Goal: Task Accomplishment & Management: Complete application form

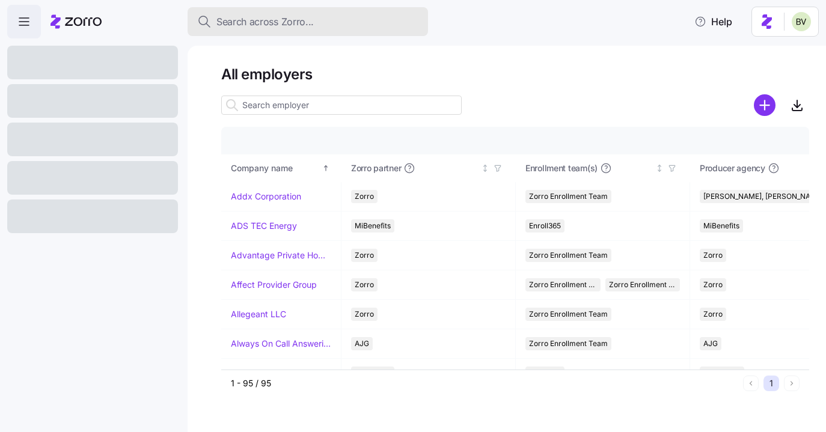
click at [263, 25] on span "Search across Zorro..." at bounding box center [264, 21] width 97 height 15
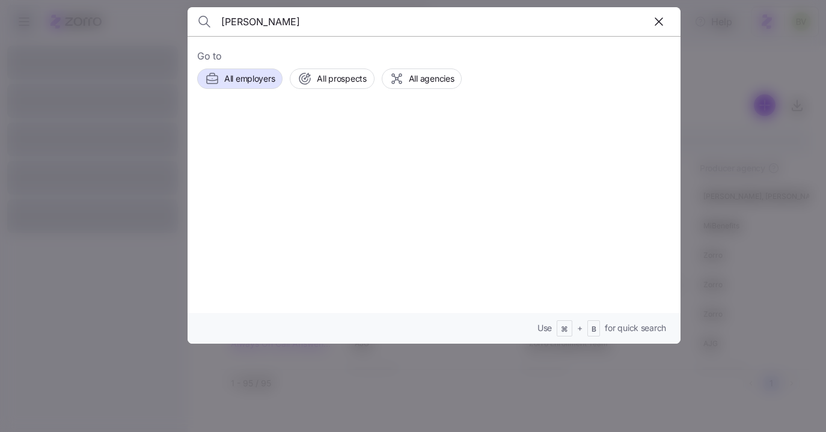
type input "[PERSON_NAME]"
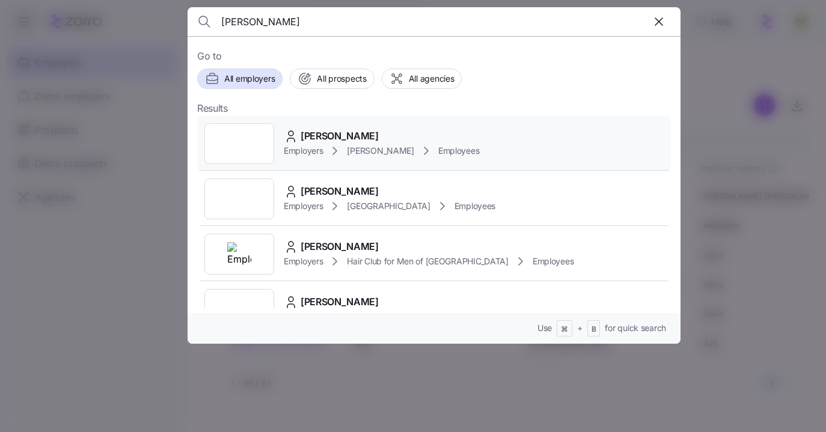
click at [234, 140] on div at bounding box center [239, 143] width 70 height 41
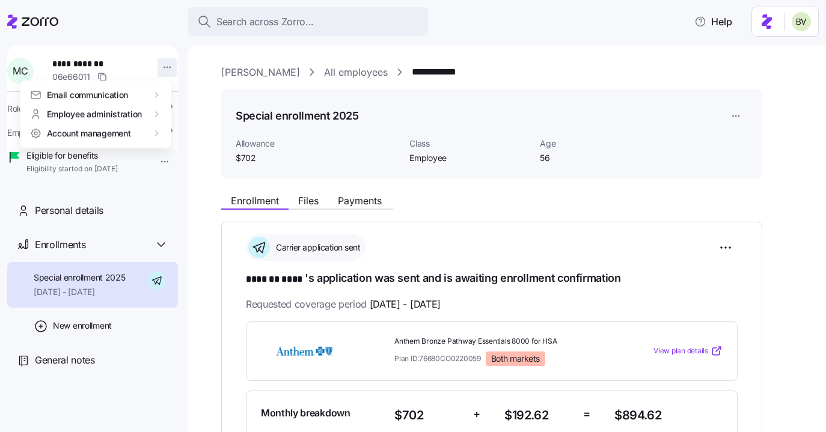
click at [167, 62] on html "**********" at bounding box center [413, 212] width 826 height 425
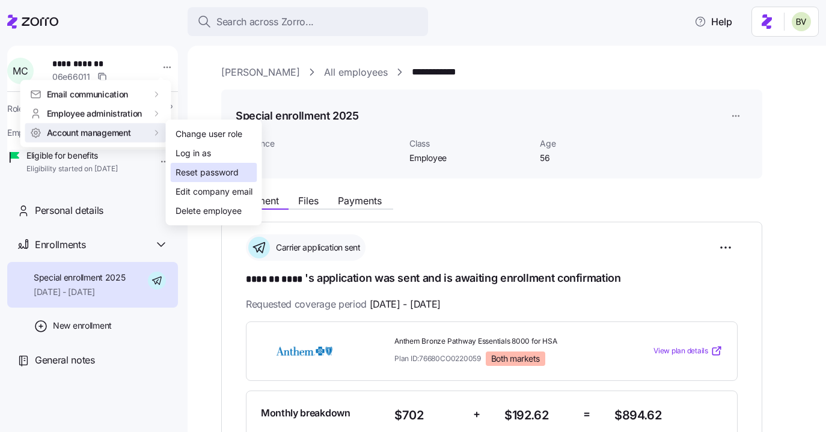
click at [185, 168] on div "Reset password" at bounding box center [207, 172] width 63 height 13
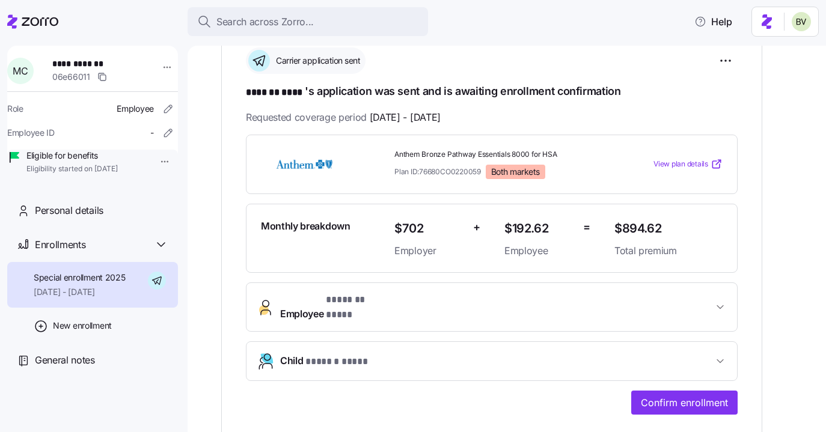
scroll to position [210, 0]
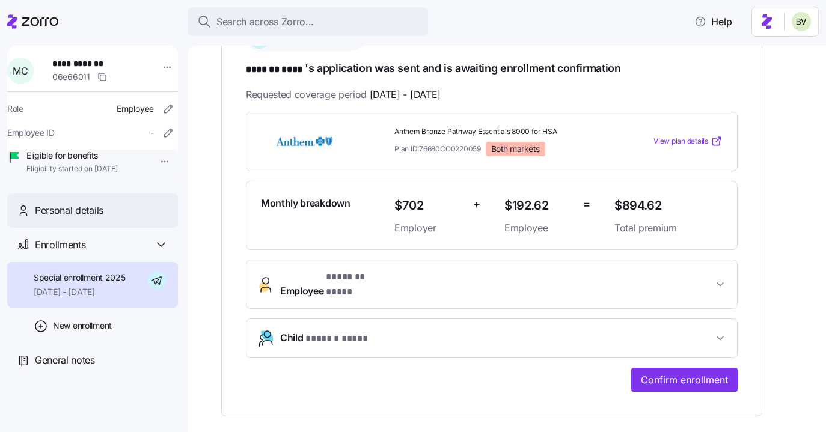
click at [108, 228] on div "Personal details" at bounding box center [92, 211] width 171 height 34
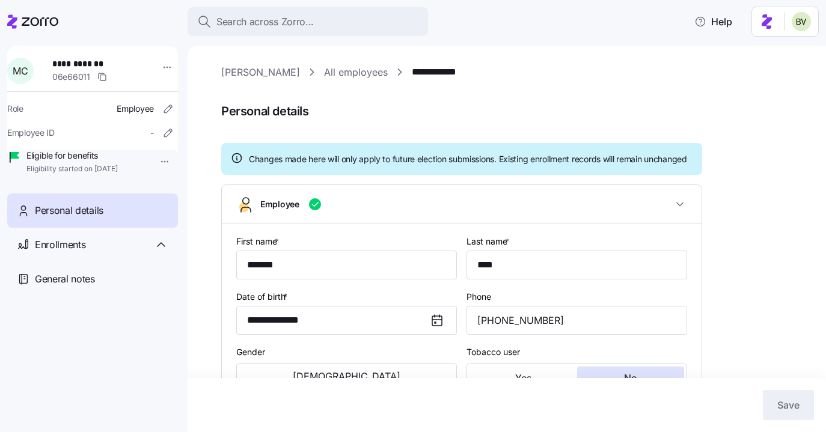
type input "Employee"
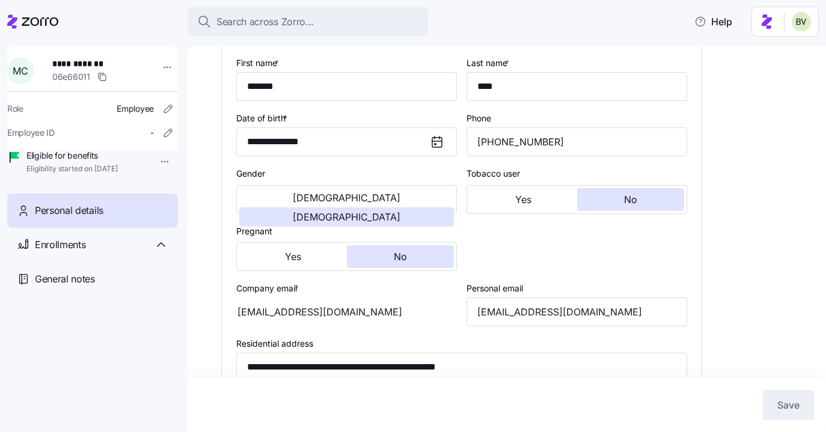
scroll to position [179, 0]
drag, startPoint x: 379, startPoint y: 326, endPoint x: 272, endPoint y: 326, distance: 107.6
click at [272, 326] on div "mcruz@shamesmakovsky.com" at bounding box center [346, 311] width 221 height 29
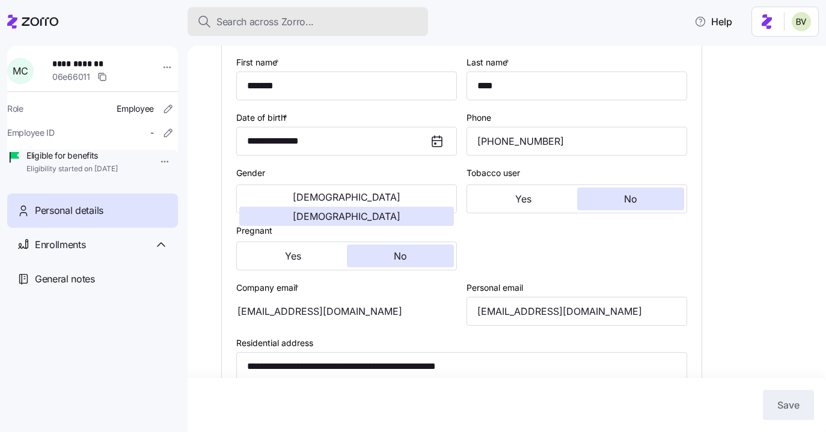
click at [270, 25] on span "Search across Zorro..." at bounding box center [264, 21] width 97 height 15
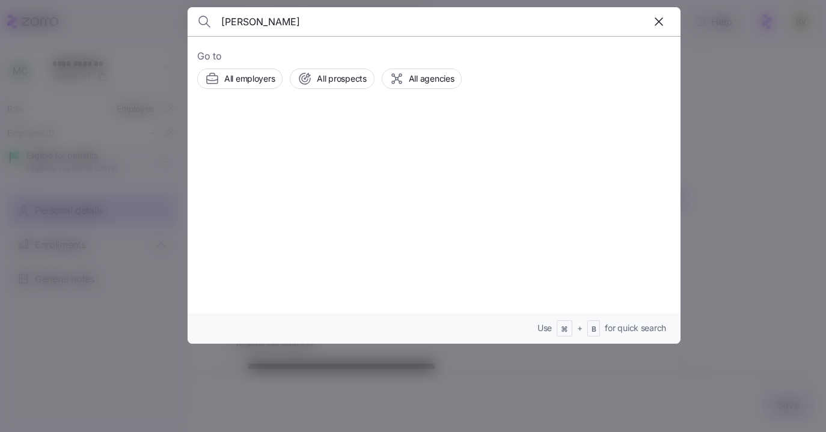
type input "Dakota Schaefer"
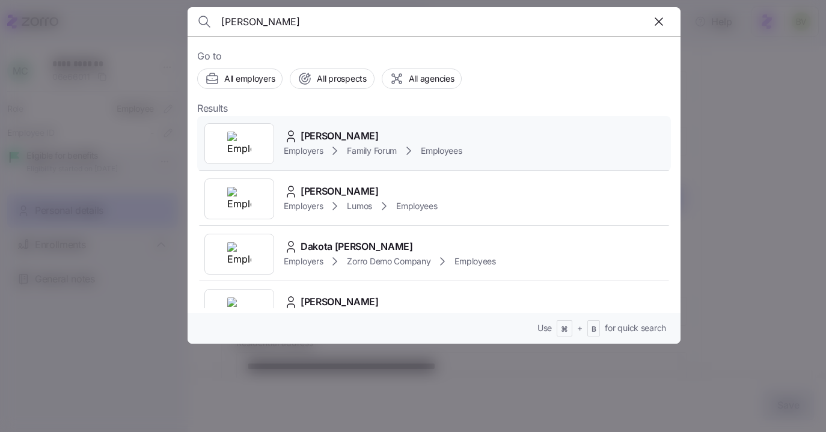
click at [236, 137] on img at bounding box center [239, 144] width 24 height 24
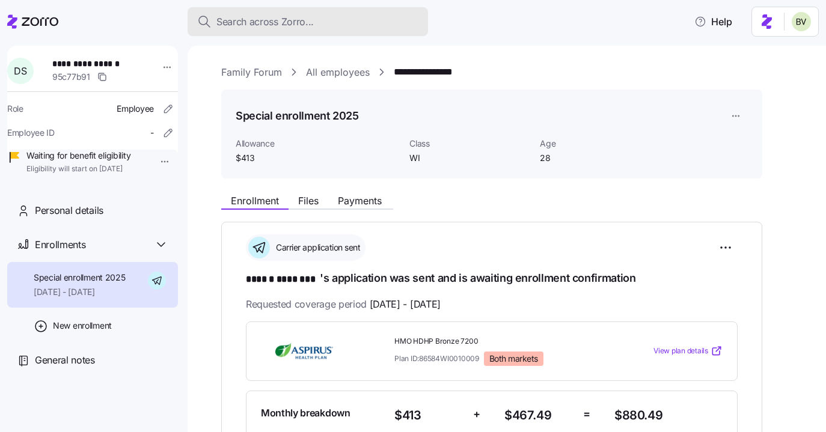
click at [289, 28] on span "Search across Zorro..." at bounding box center [264, 21] width 97 height 15
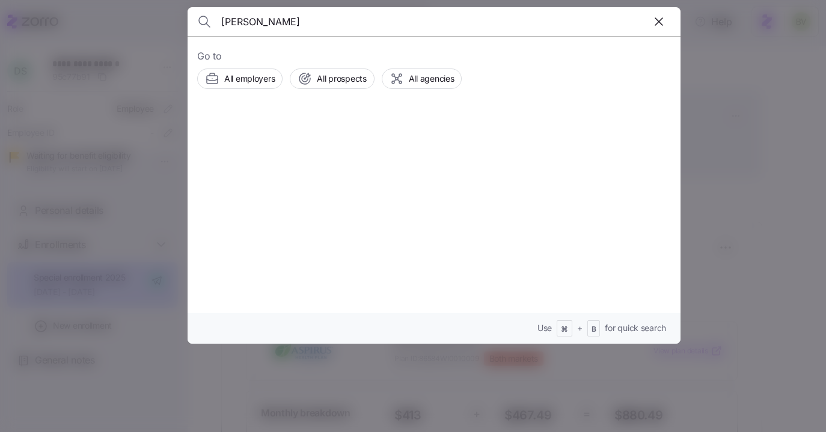
type input "Olakume Omoyemi"
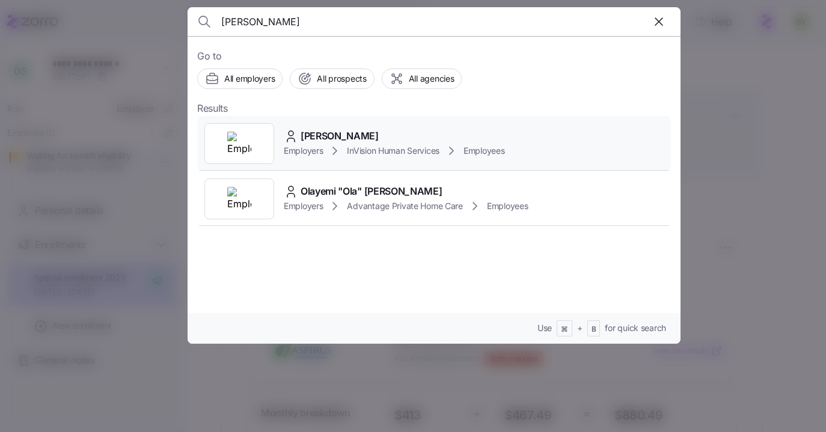
click at [246, 137] on img at bounding box center [239, 144] width 24 height 24
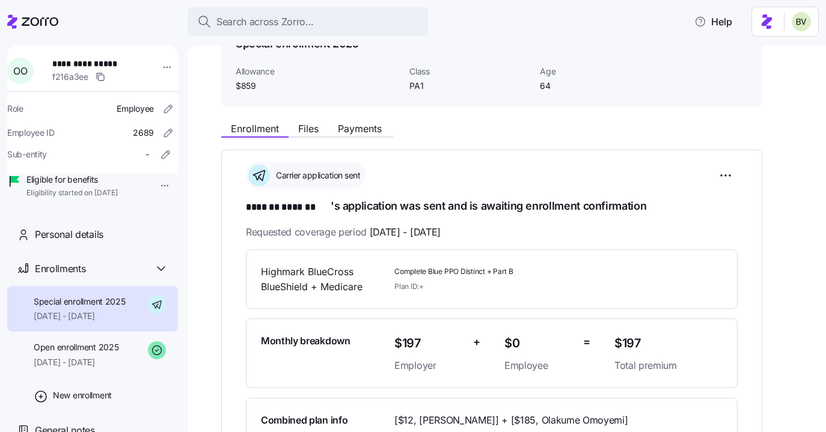
scroll to position [25, 0]
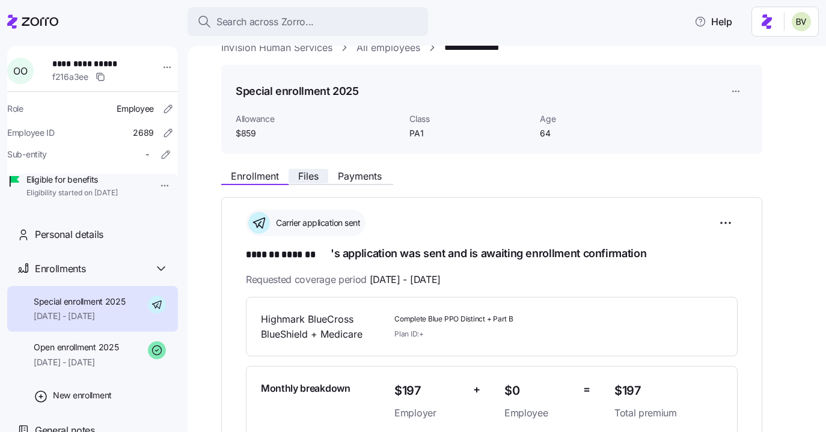
click at [304, 179] on span "Files" at bounding box center [308, 176] width 20 height 10
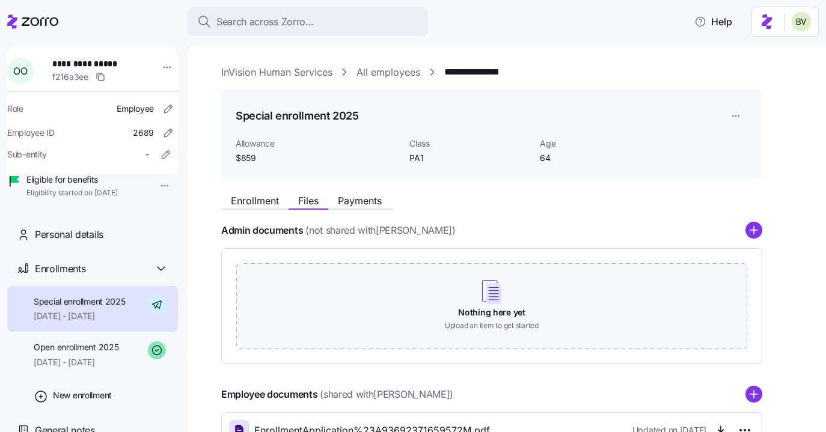
scroll to position [88, 0]
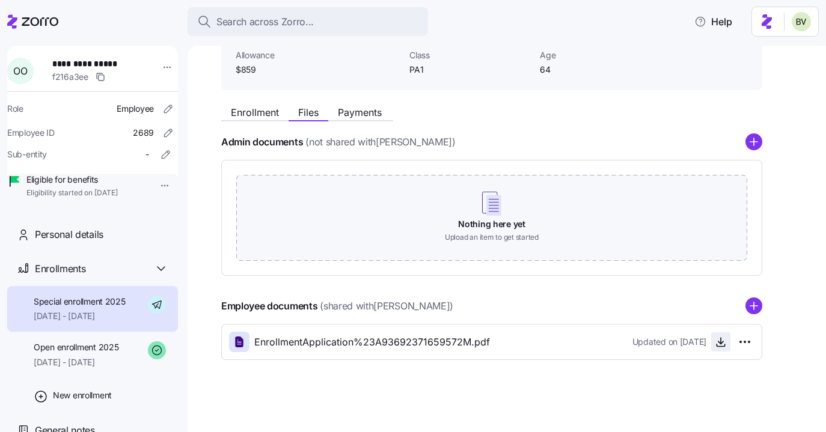
click at [716, 344] on icon "button" at bounding box center [721, 342] width 12 height 12
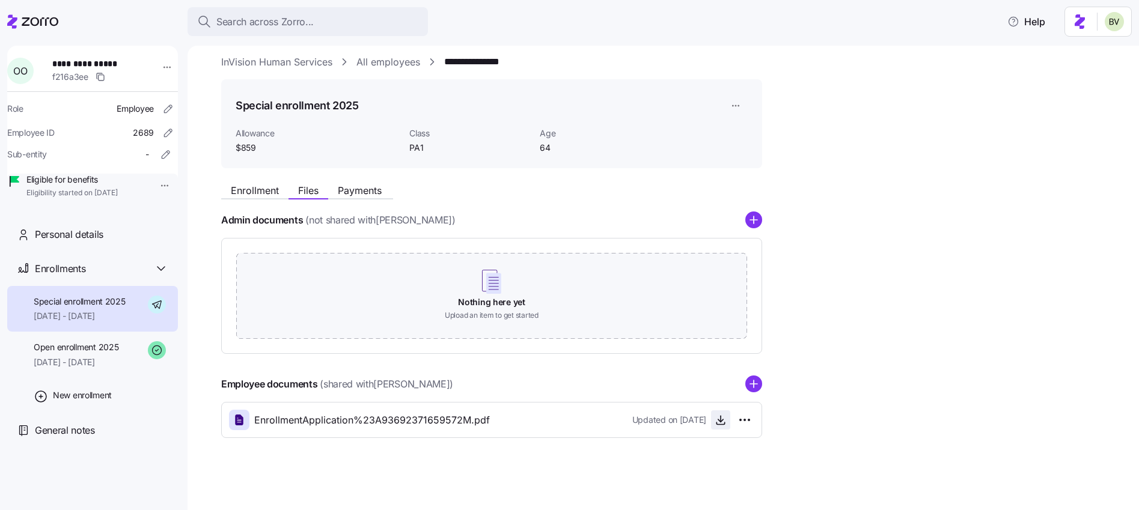
scroll to position [10, 0]
click at [258, 195] on span "Enrollment" at bounding box center [255, 191] width 48 height 10
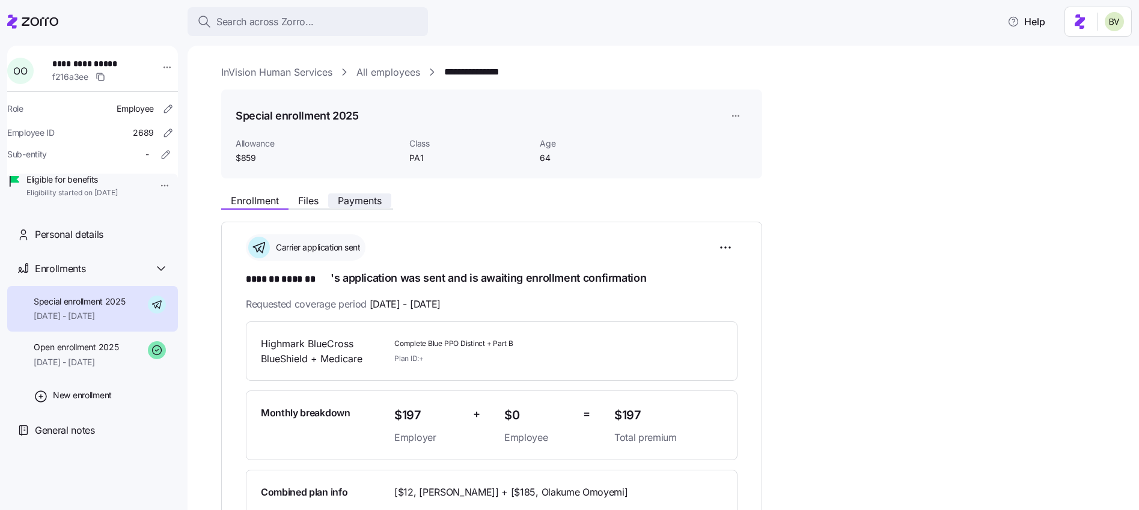
click at [366, 202] on span "Payments" at bounding box center [360, 201] width 44 height 10
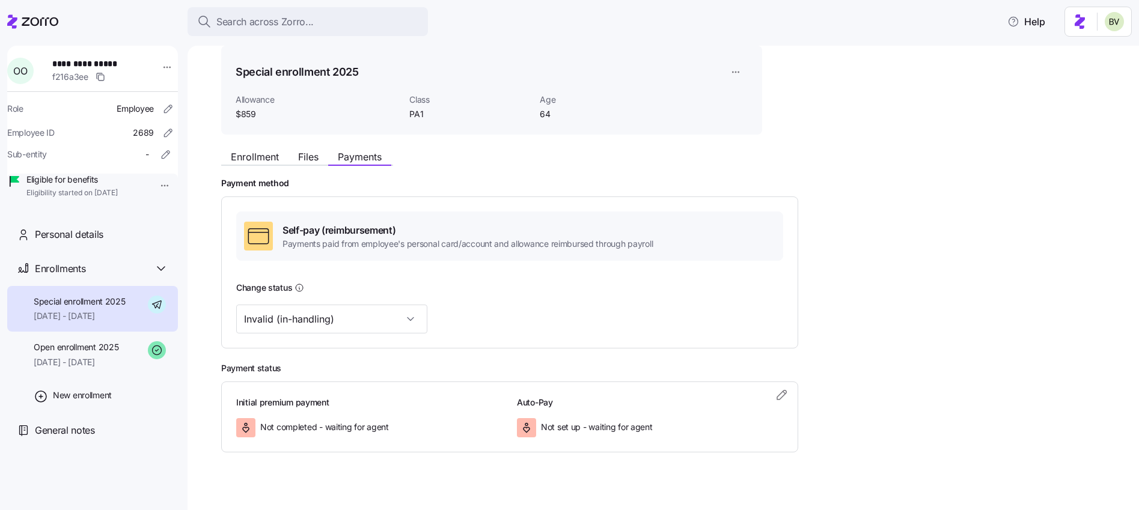
scroll to position [58, 0]
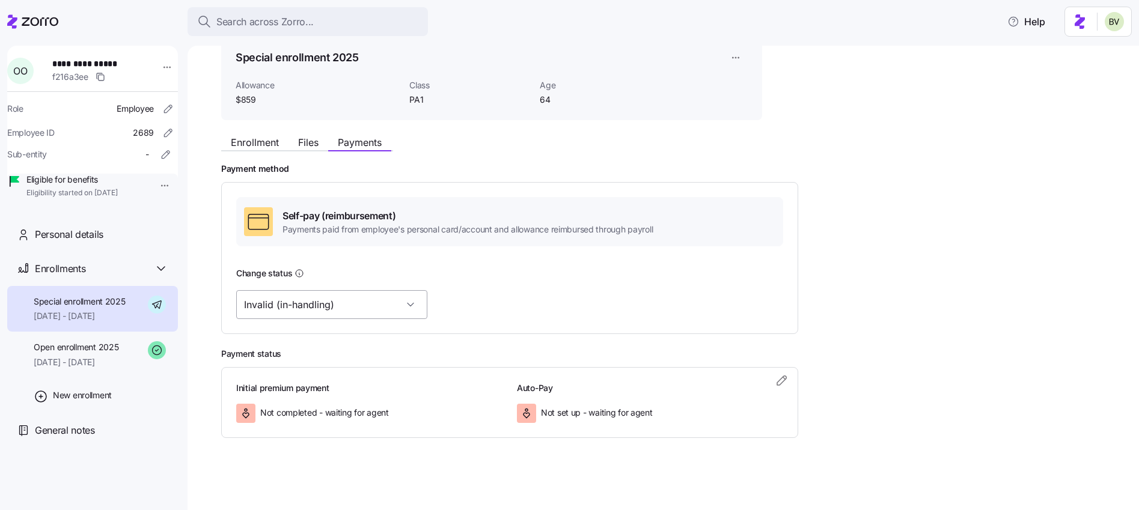
click at [377, 304] on input "Invalid (in-handling)" at bounding box center [331, 304] width 191 height 29
click at [396, 280] on div "Change status" at bounding box center [509, 273] width 547 height 15
click at [265, 141] on span "Enrollment" at bounding box center [255, 143] width 48 height 10
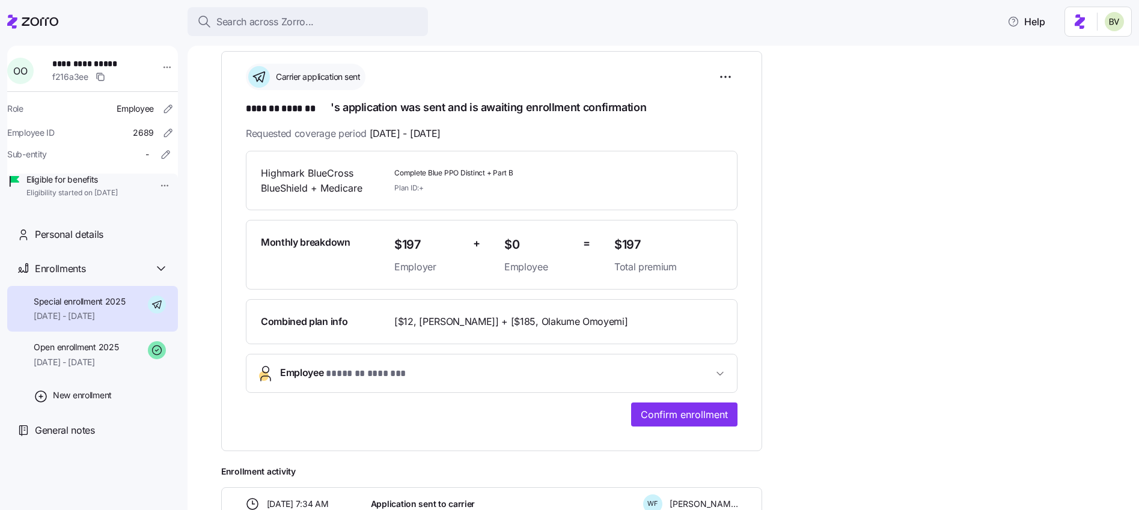
scroll to position [373, 0]
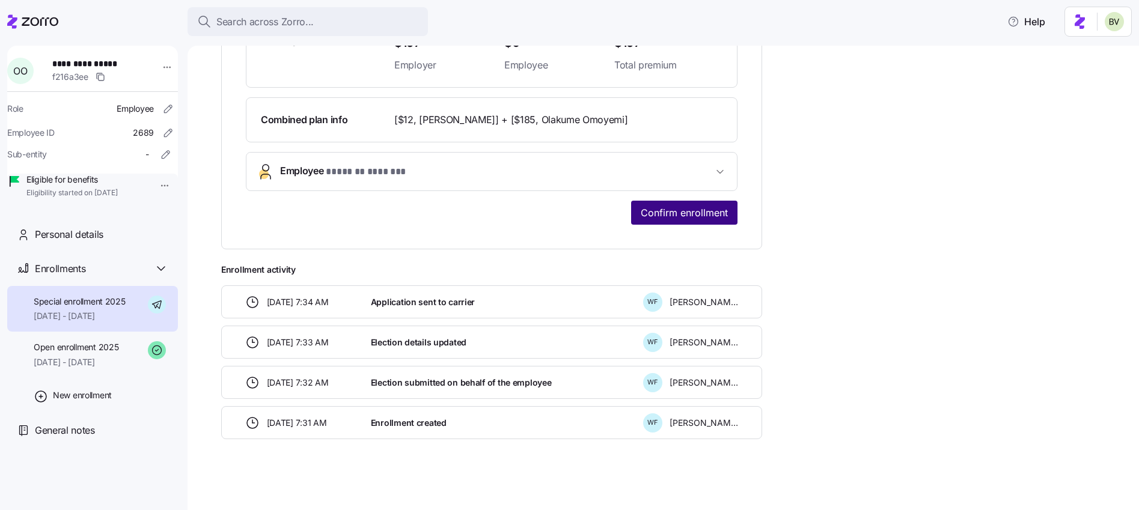
click at [653, 215] on span "Confirm enrollment" at bounding box center [684, 213] width 87 height 14
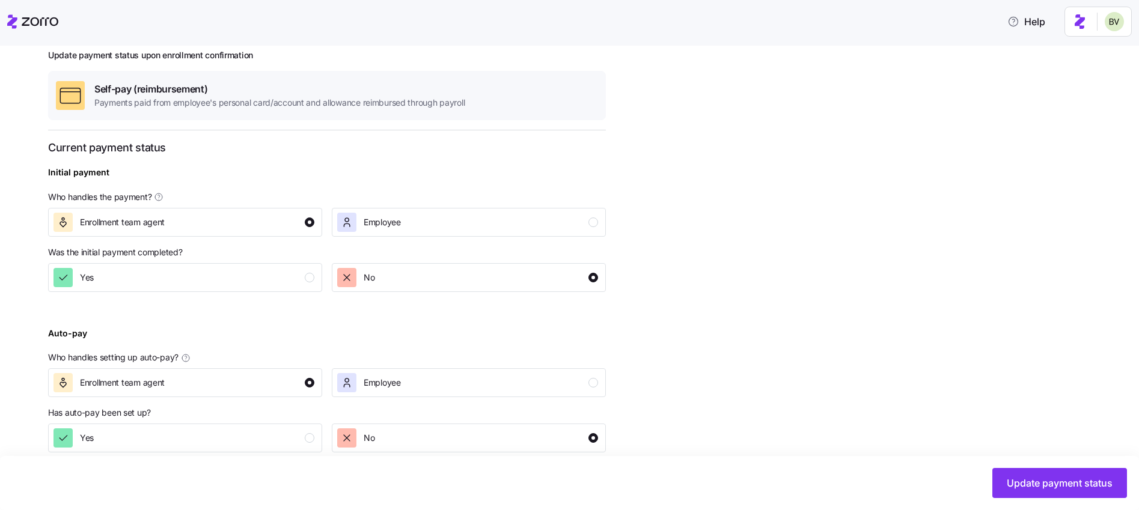
scroll to position [173, 0]
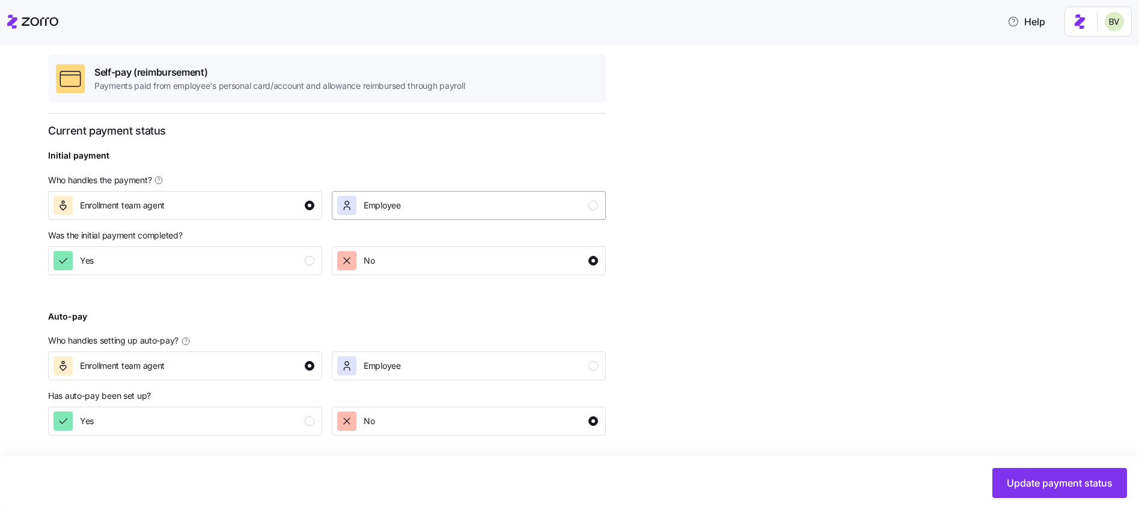
click at [580, 209] on div "Employee" at bounding box center [467, 205] width 261 height 19
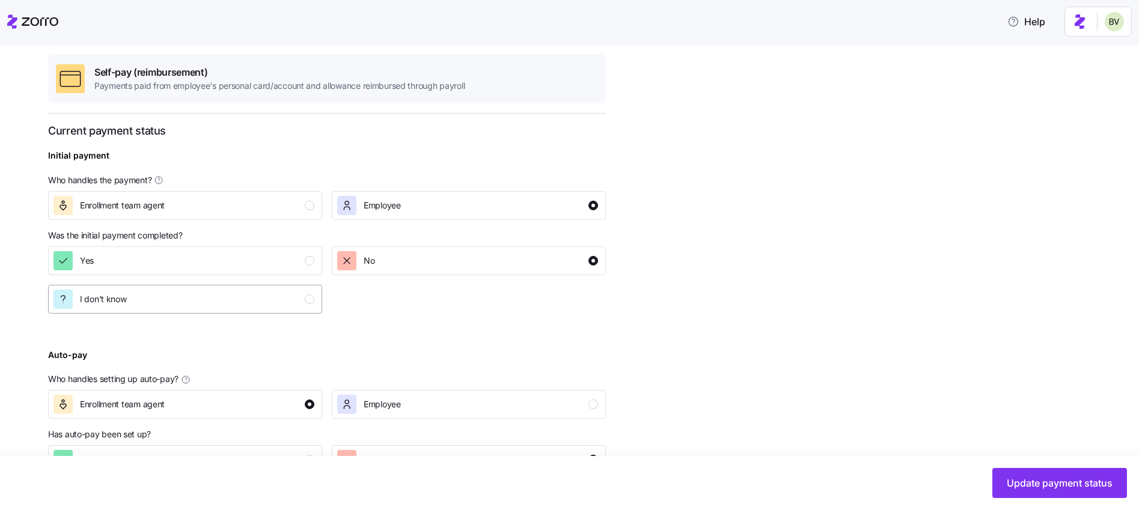
click at [284, 301] on div "I don't know" at bounding box center [184, 299] width 261 height 19
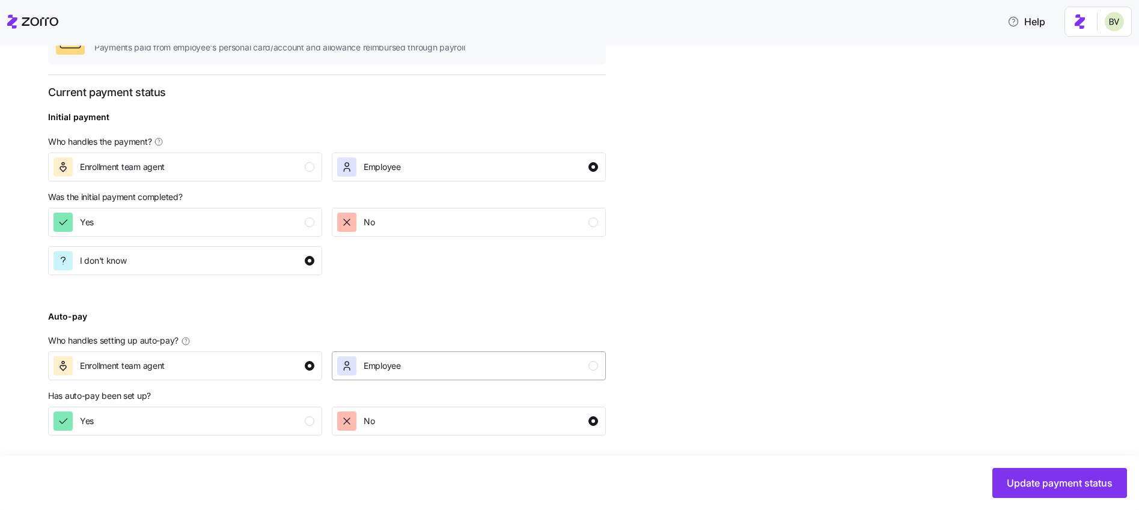
click at [448, 352] on button "Employee" at bounding box center [469, 366] width 274 height 29
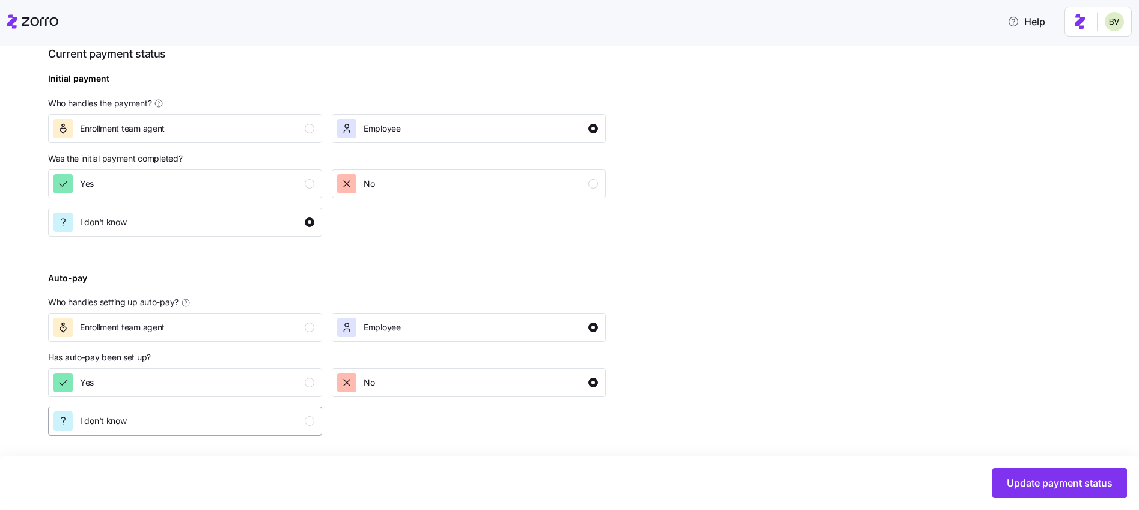
click at [285, 418] on div "I don't know" at bounding box center [184, 421] width 261 height 19
click at [825, 432] on span "Update payment status" at bounding box center [1060, 483] width 106 height 14
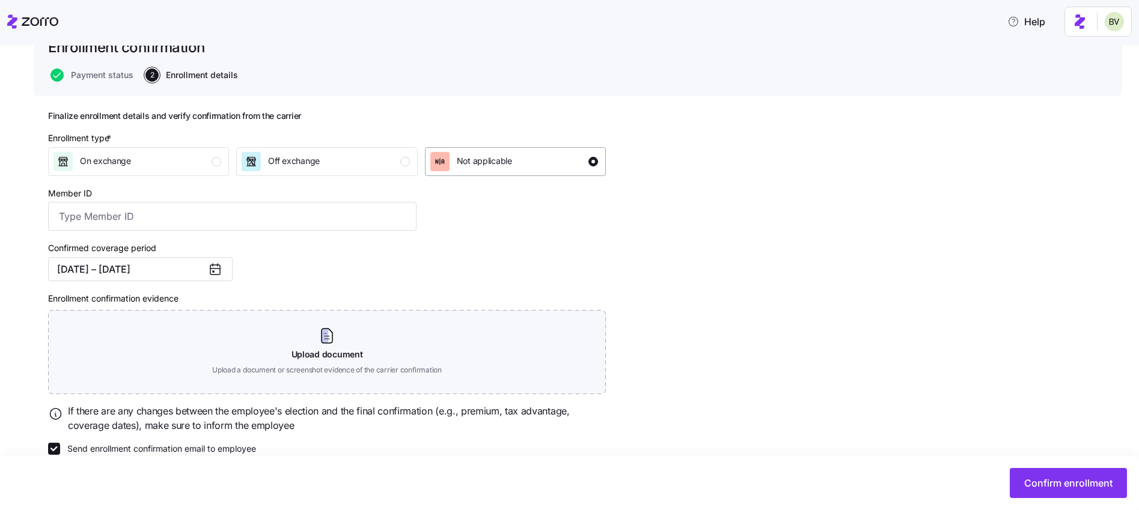
scroll to position [114, 0]
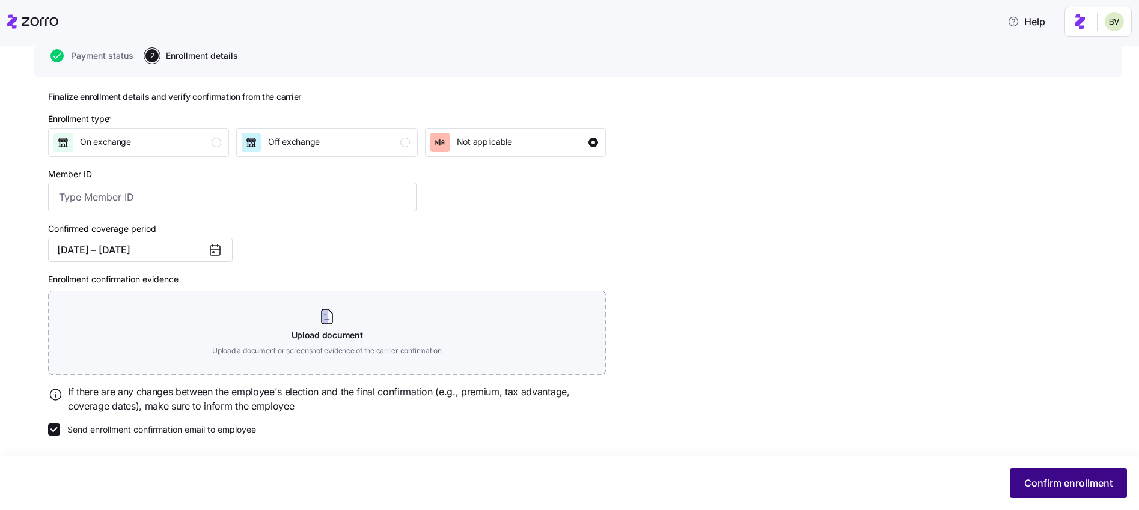
click at [825, 432] on span "Confirm enrollment" at bounding box center [1068, 483] width 88 height 14
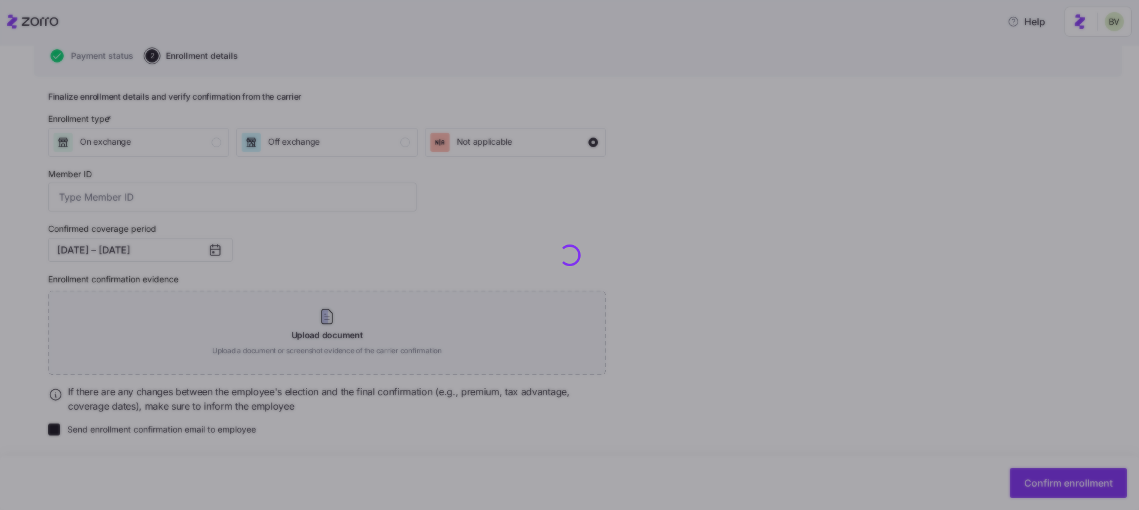
checkbox input "false"
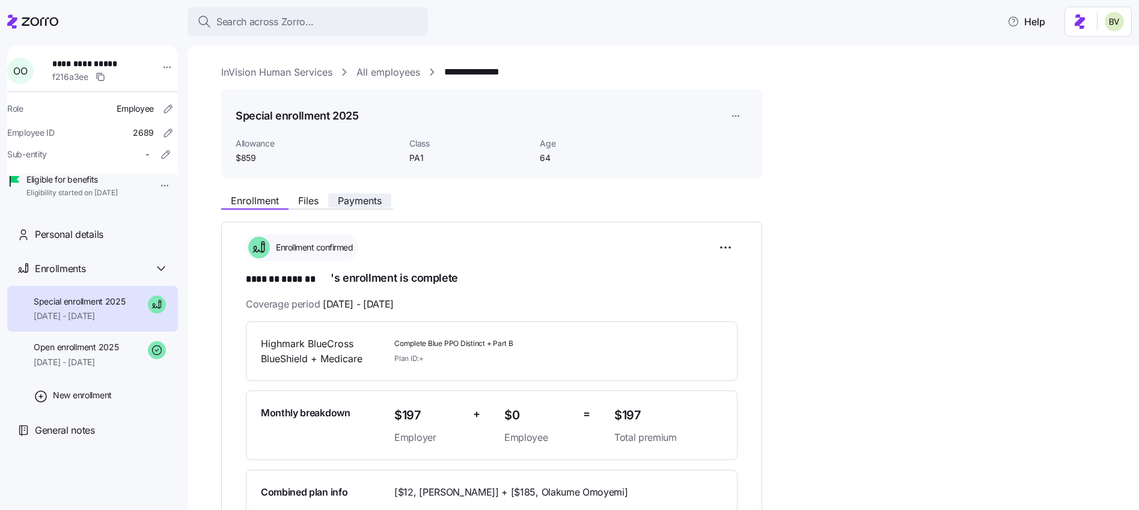
click at [365, 204] on span "Payments" at bounding box center [360, 201] width 44 height 10
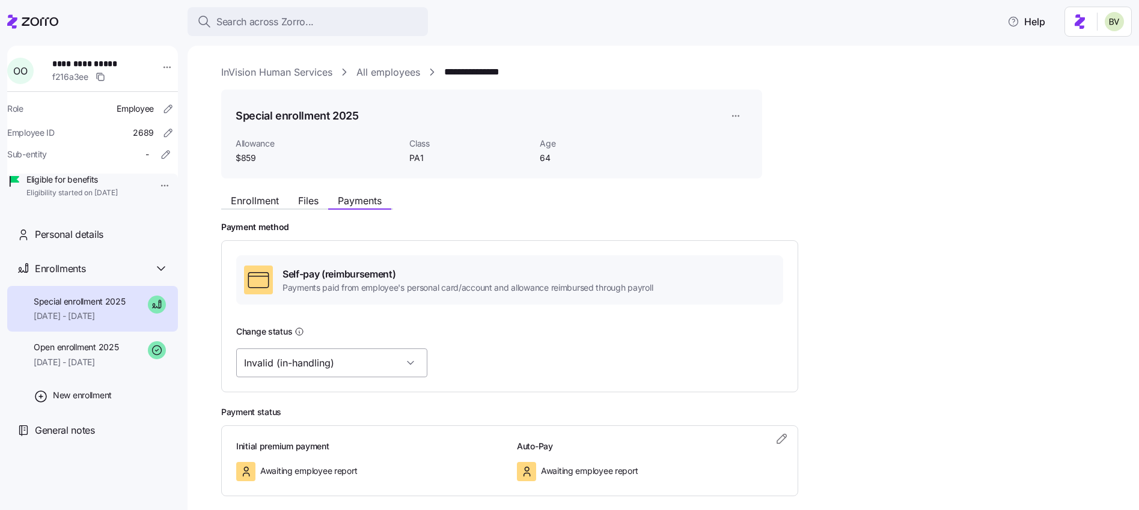
click at [369, 367] on input "Invalid (in-handling)" at bounding box center [331, 363] width 191 height 29
click at [340, 400] on div "No payment method" at bounding box center [313, 399] width 144 height 25
click at [358, 363] on input "Invalid (in-handling)" at bounding box center [331, 363] width 191 height 29
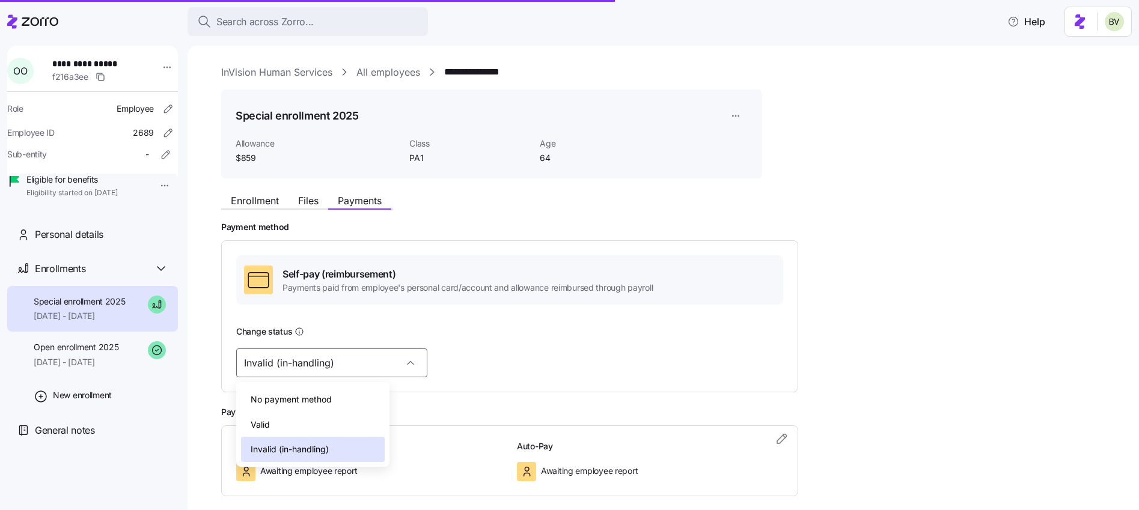
click at [326, 424] on div "Valid" at bounding box center [313, 424] width 144 height 25
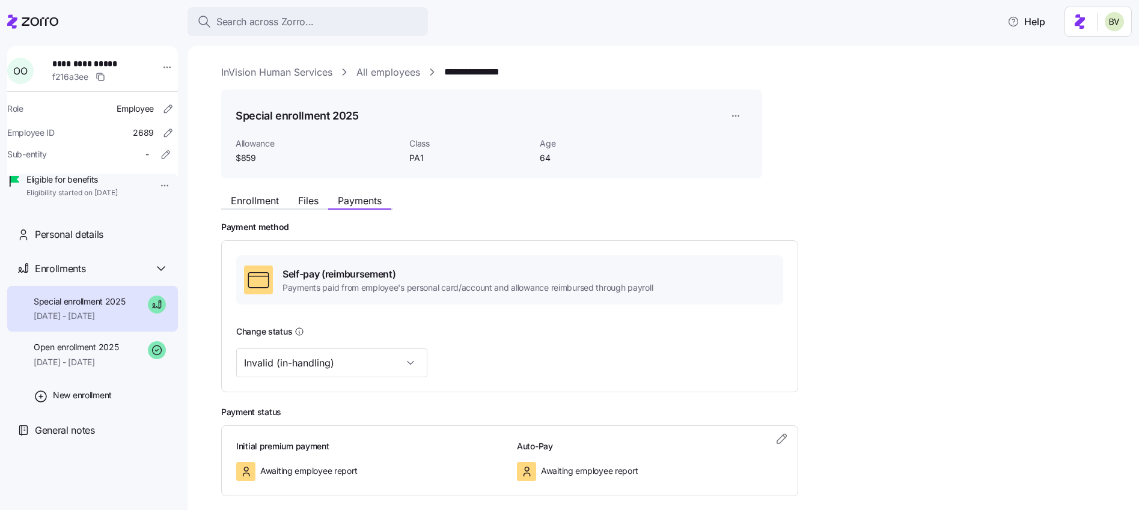
type input "Valid"
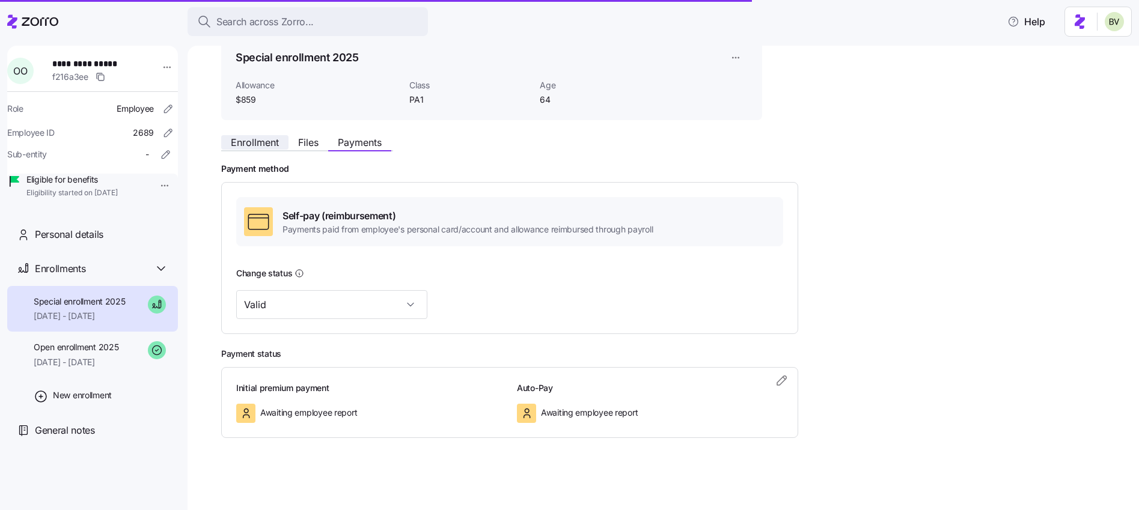
click at [272, 141] on span "Enrollment" at bounding box center [255, 143] width 48 height 10
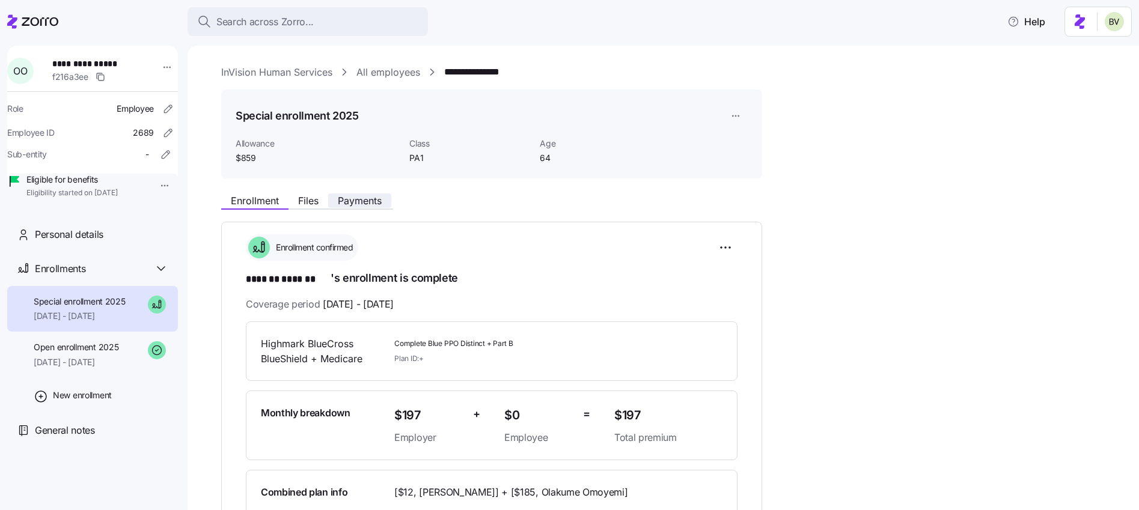
click at [361, 200] on span "Payments" at bounding box center [360, 201] width 44 height 10
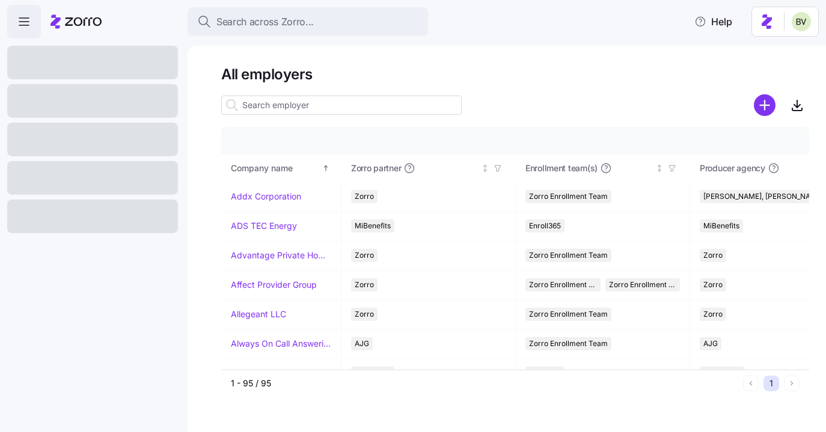
click at [268, 102] on input at bounding box center [341, 105] width 240 height 19
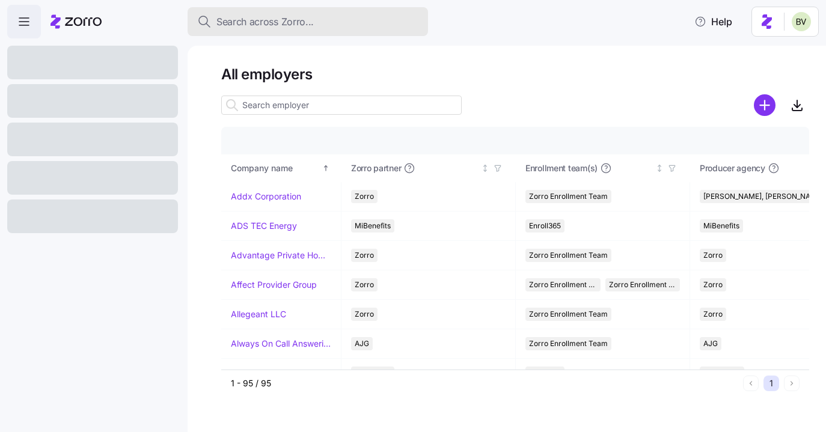
click at [260, 23] on span "Search across Zorro..." at bounding box center [264, 21] width 97 height 15
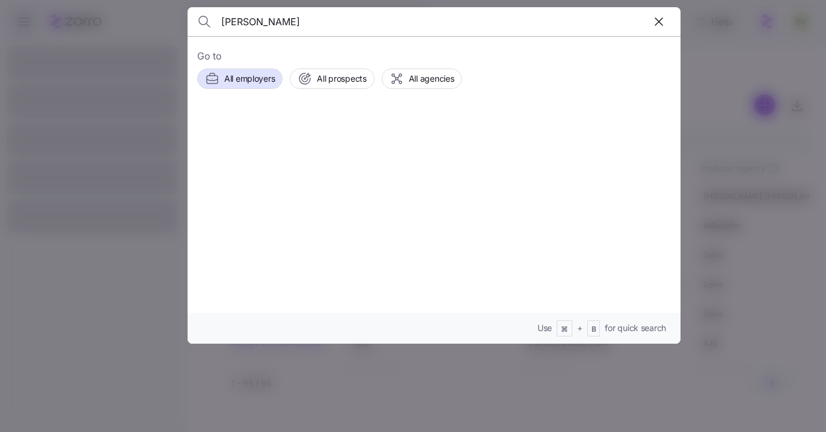
type input "Lezza Conley"
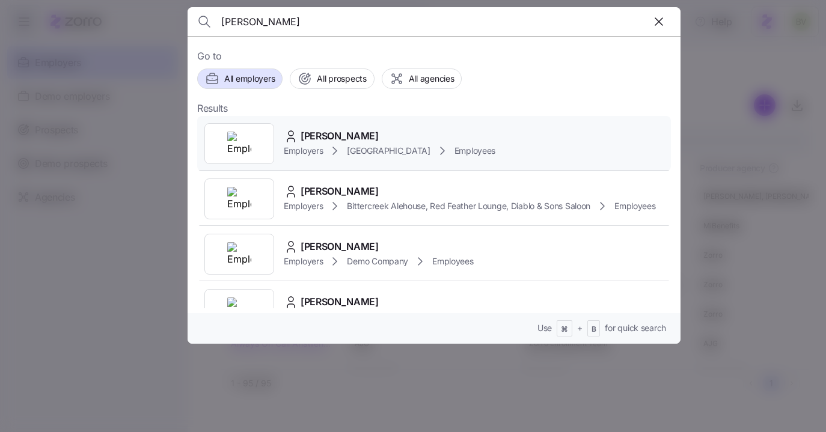
click at [236, 148] on img at bounding box center [239, 144] width 24 height 24
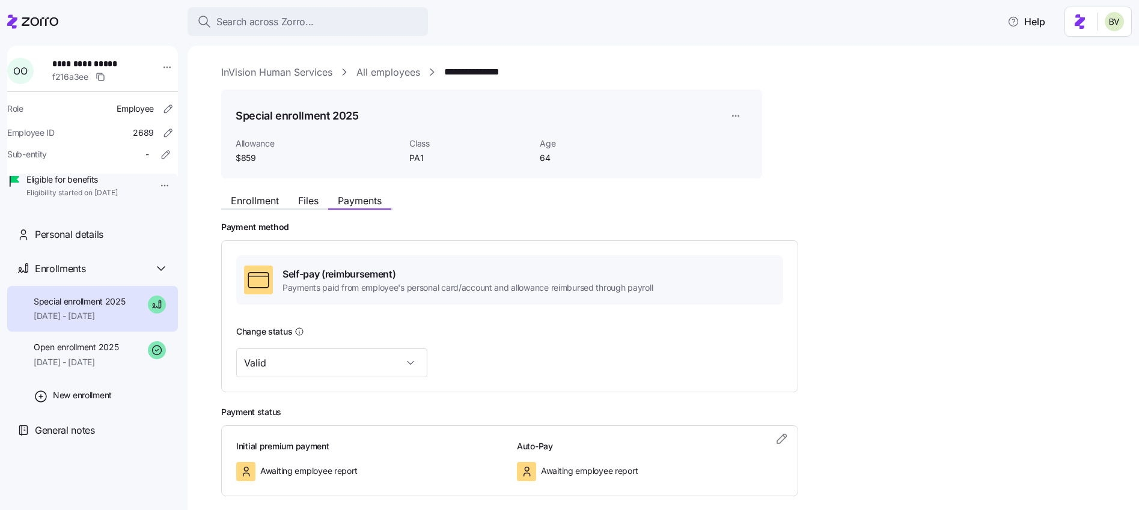
click at [249, 209] on div "Enrollment Files Payments" at bounding box center [307, 202] width 172 height 14
click at [249, 204] on span "Enrollment" at bounding box center [255, 201] width 48 height 10
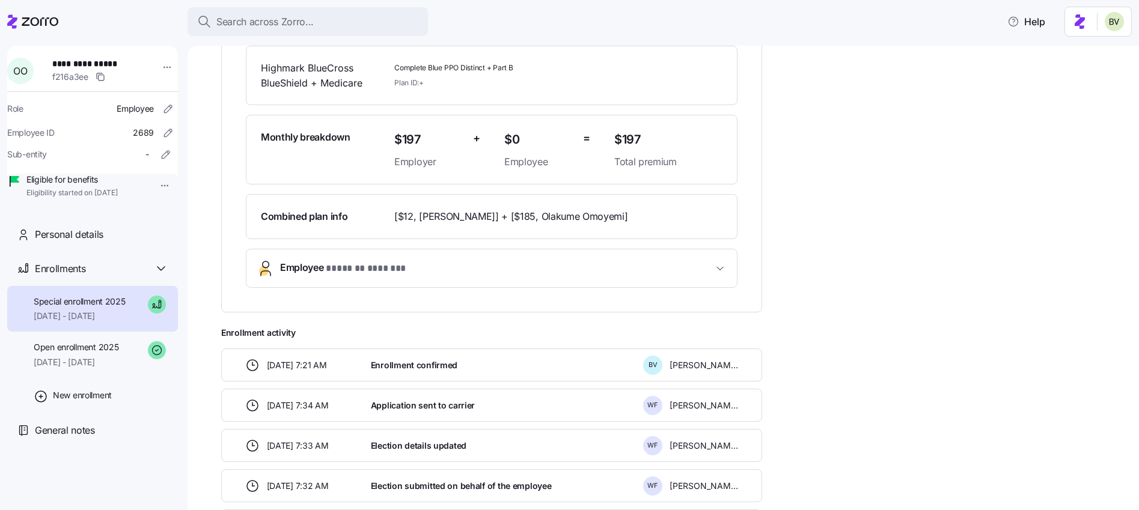
scroll to position [286, 0]
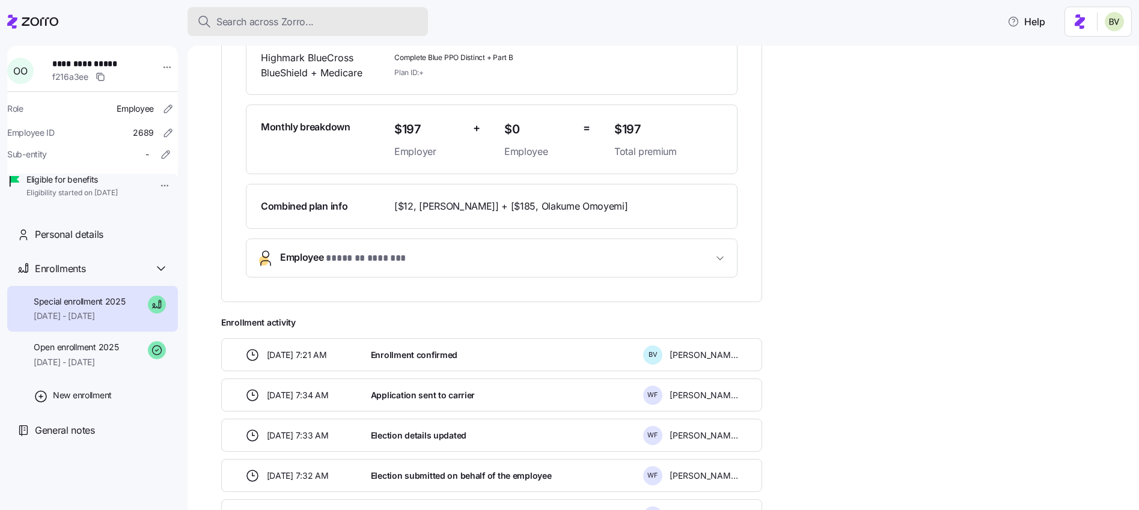
click at [319, 19] on div "Search across Zorro..." at bounding box center [307, 21] width 221 height 15
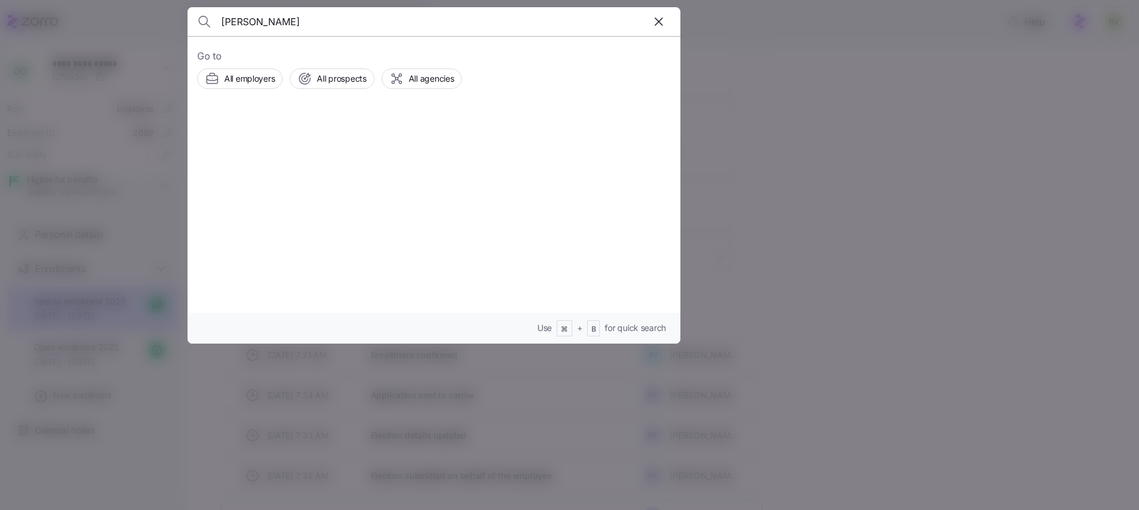
type input "ANNETTE KRUGER"
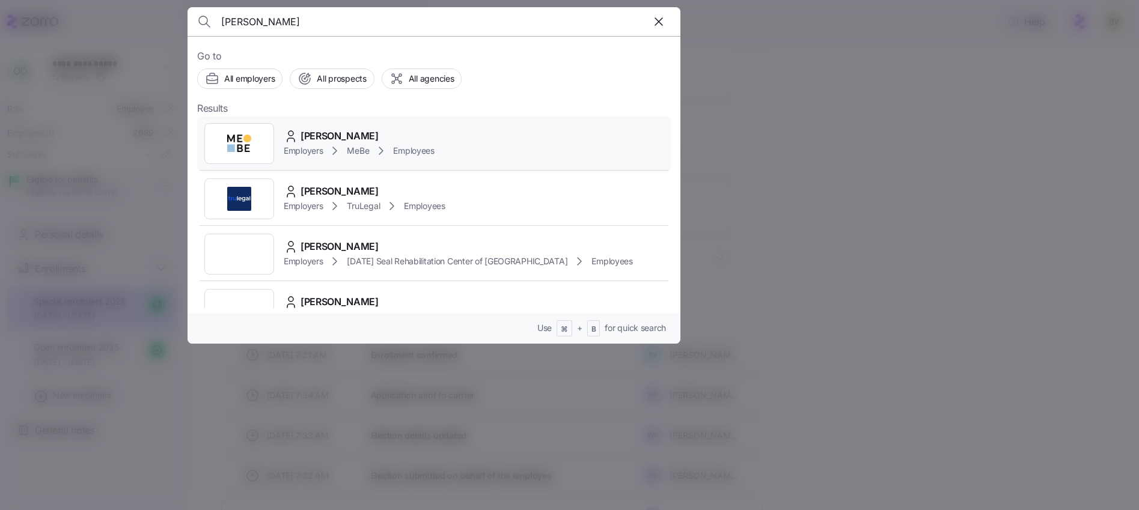
click at [241, 138] on img at bounding box center [239, 144] width 24 height 24
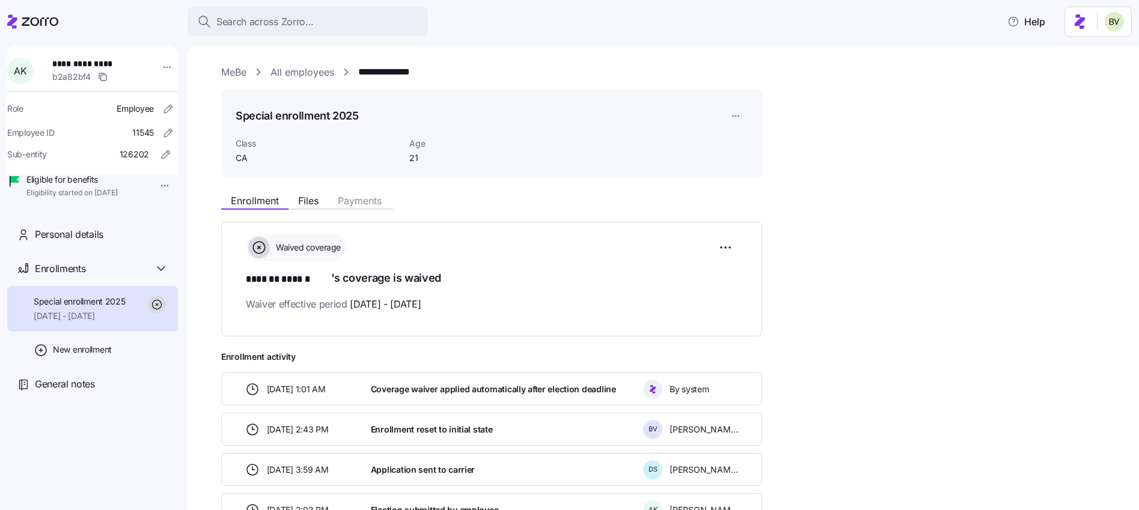
scroll to position [87, 0]
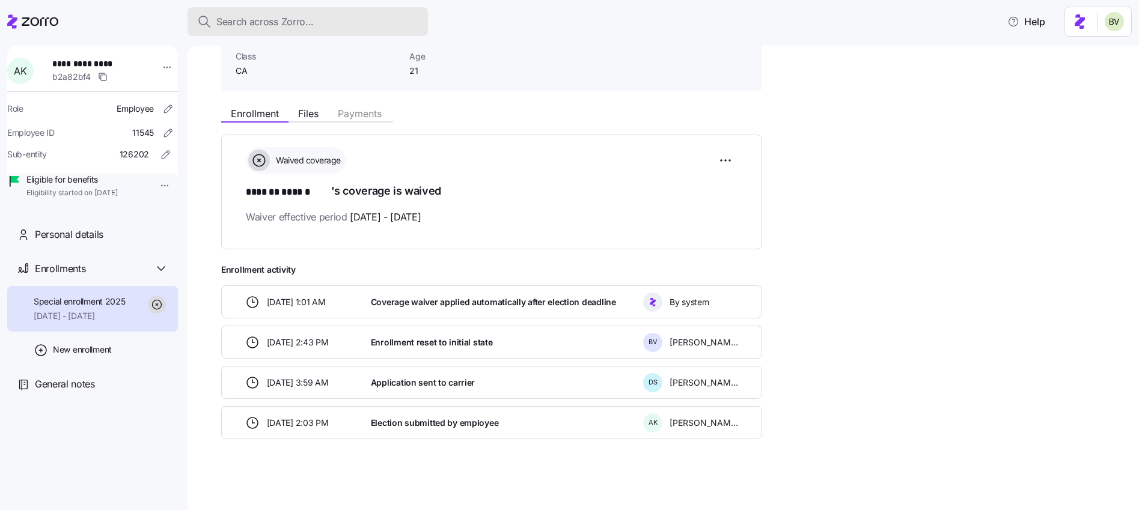
click at [345, 25] on div "Search across Zorro..." at bounding box center [307, 21] width 221 height 15
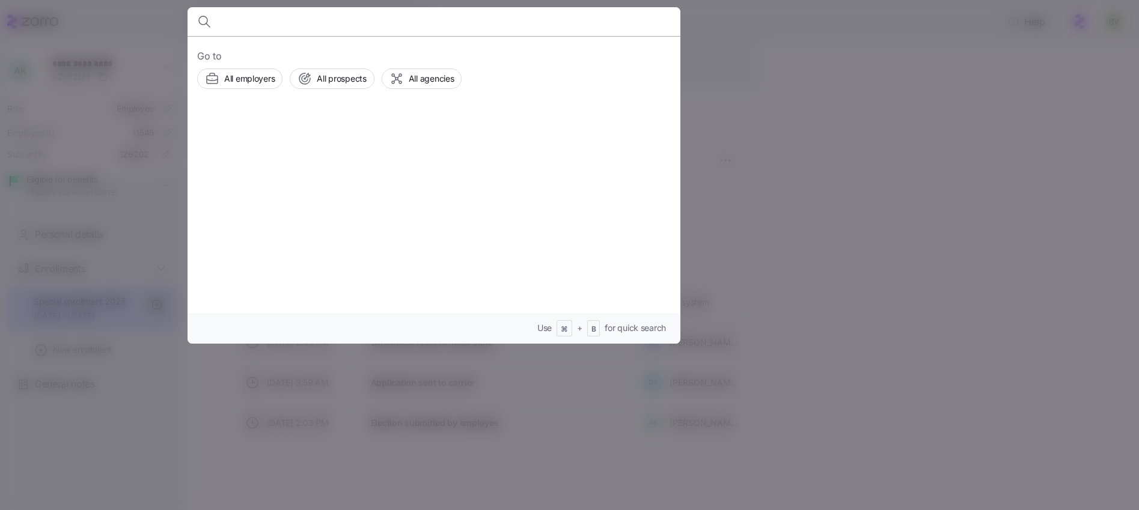
paste input "Thelma Ramsey"
type input "Thelma Ramsey"
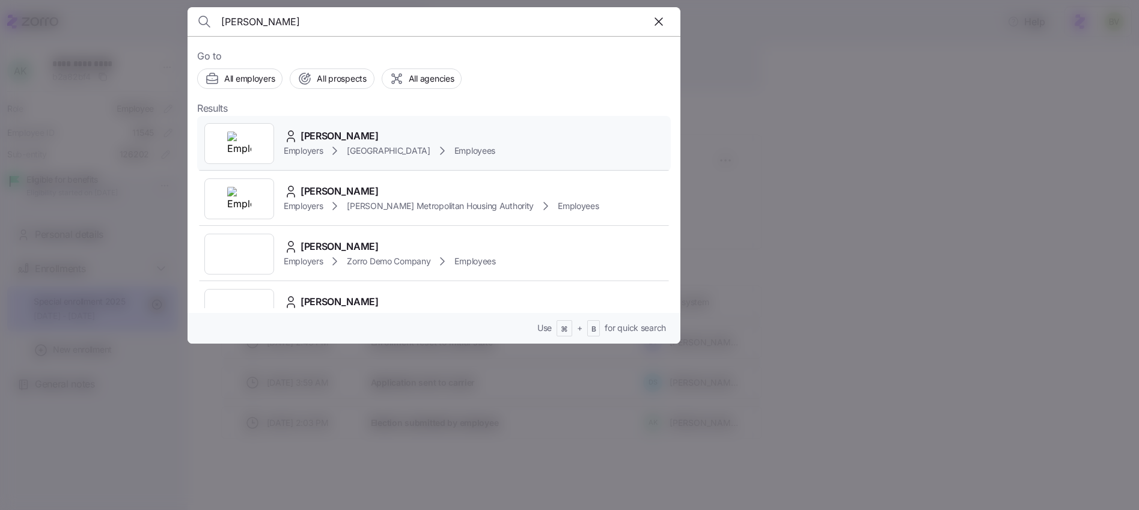
click at [263, 132] on div at bounding box center [239, 143] width 70 height 41
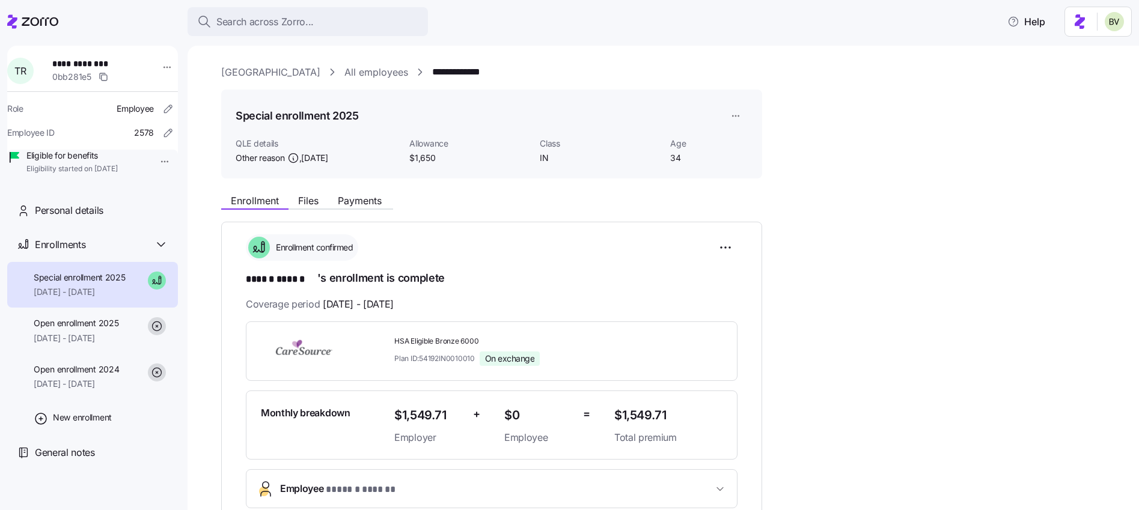
click at [352, 36] on div "Search across Zorro... Help" at bounding box center [569, 22] width 1125 height 34
click at [347, 27] on div "Search across Zorro..." at bounding box center [307, 21] width 221 height 15
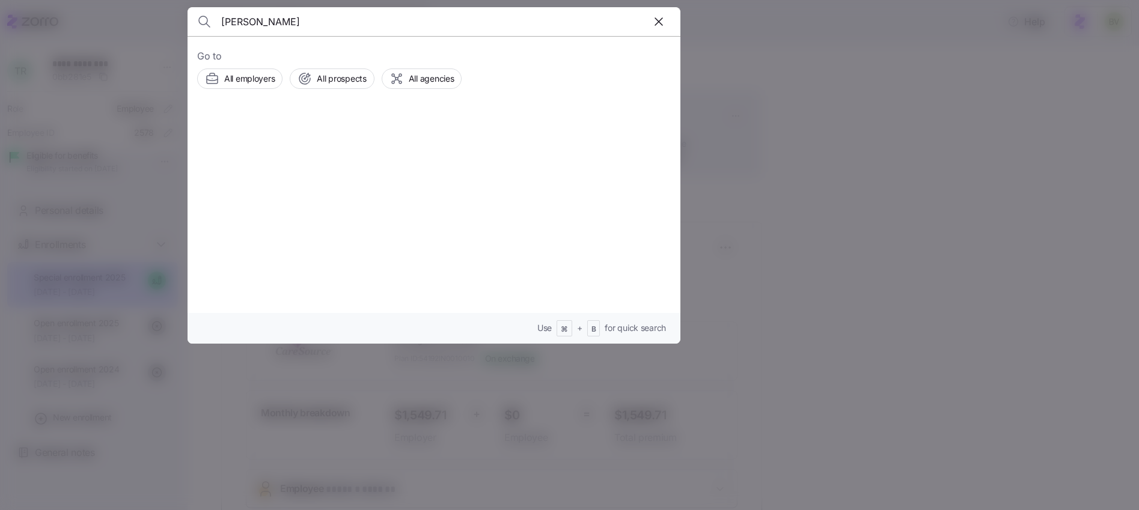
type input "Robert Rankin"
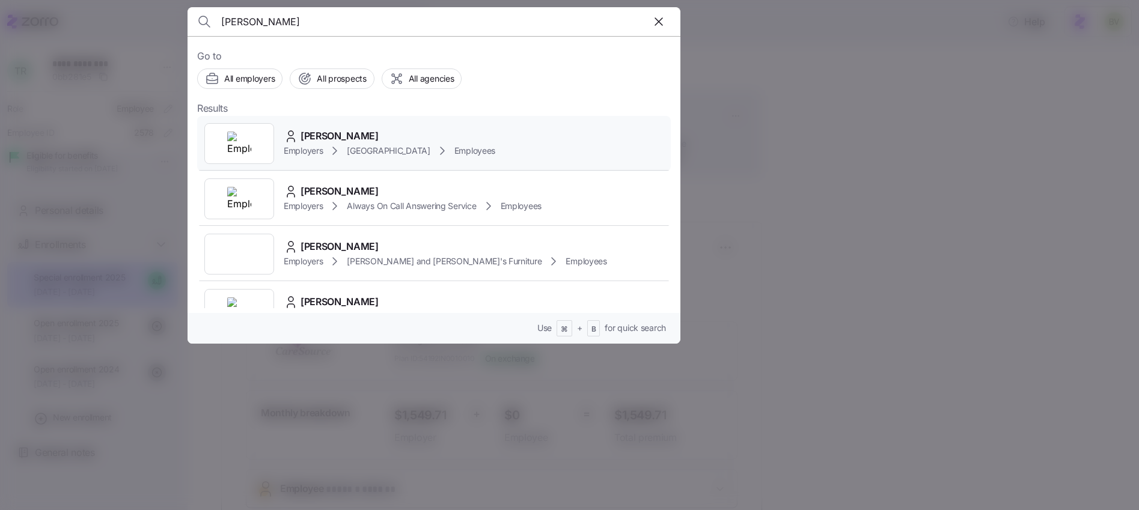
click at [253, 142] on div at bounding box center [239, 143] width 70 height 41
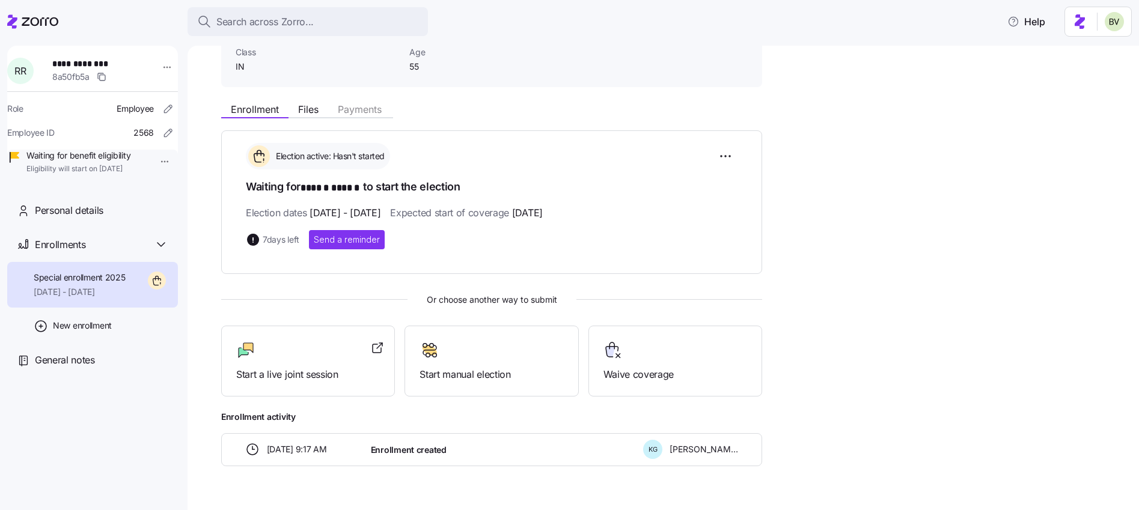
scroll to position [118, 0]
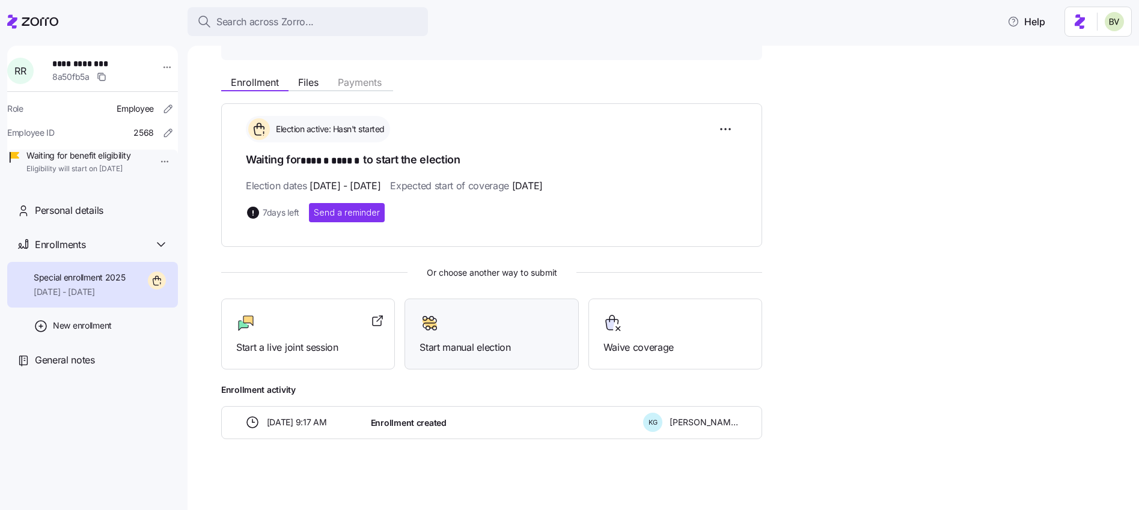
click at [439, 327] on icon at bounding box center [430, 323] width 20 height 19
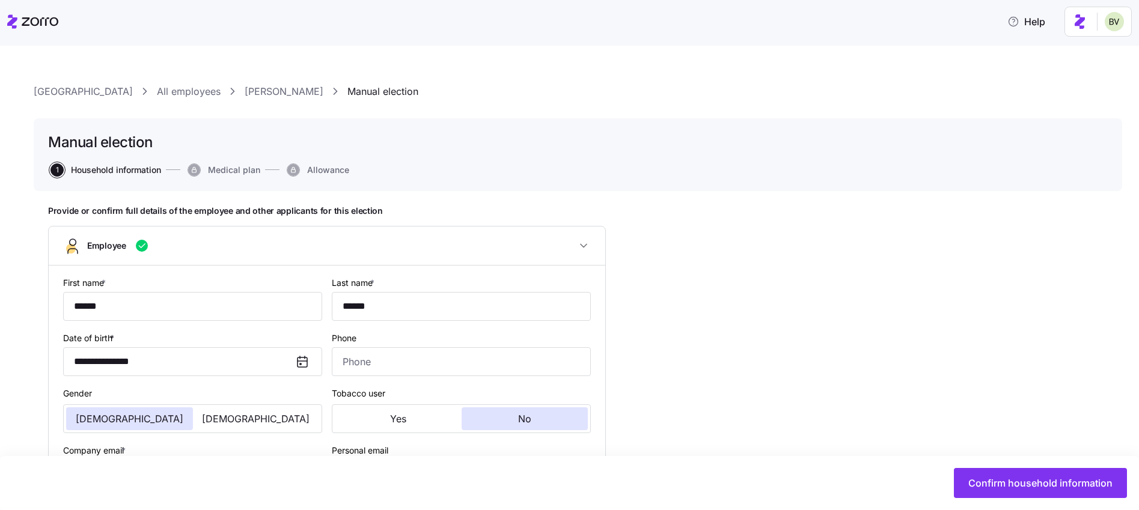
type input "IN"
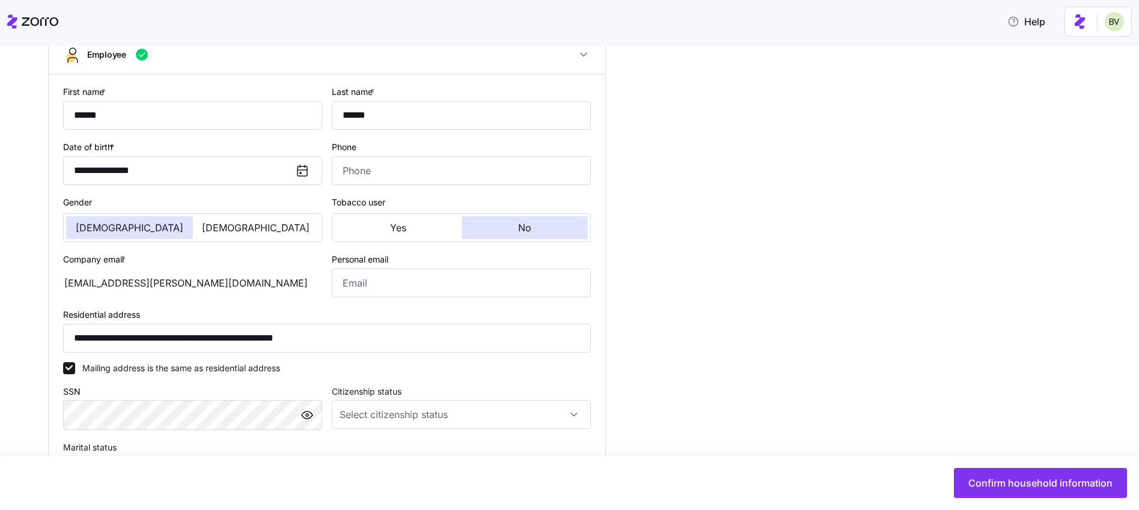
scroll to position [476, 0]
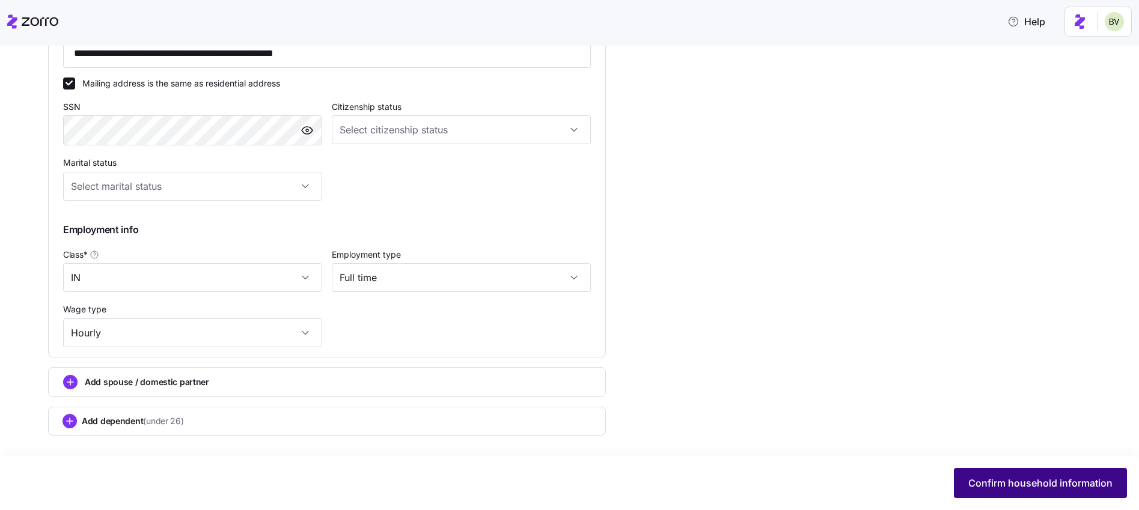
click at [997, 482] on span "Confirm household information" at bounding box center [1040, 483] width 144 height 14
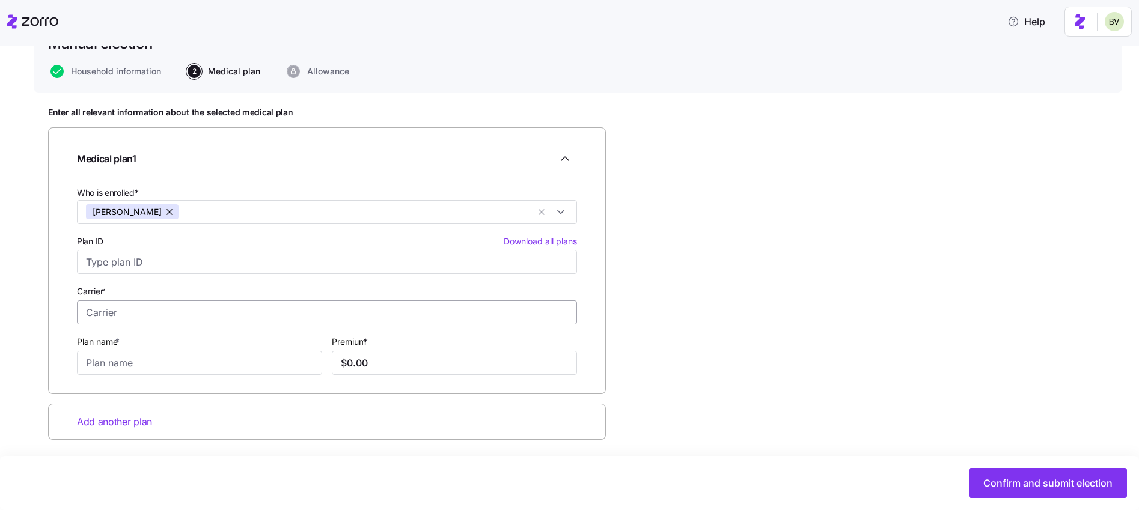
scroll to position [101, 0]
click at [207, 317] on input "Carrier *" at bounding box center [327, 310] width 500 height 24
click at [179, 350] on div "Ambetter" at bounding box center [327, 342] width 494 height 25
type input "Ambetter"
click at [151, 357] on input "Plan name *" at bounding box center [199, 361] width 245 height 24
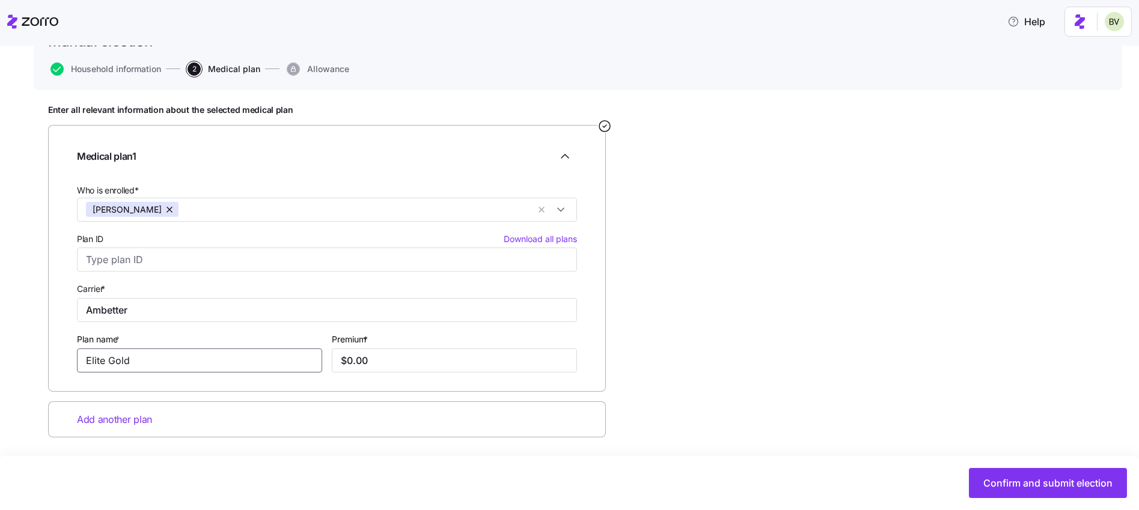
type input "Elite Gold"
type input "$843.53"
click at [1032, 476] on button "Confirm and submit election" at bounding box center [1048, 483] width 158 height 30
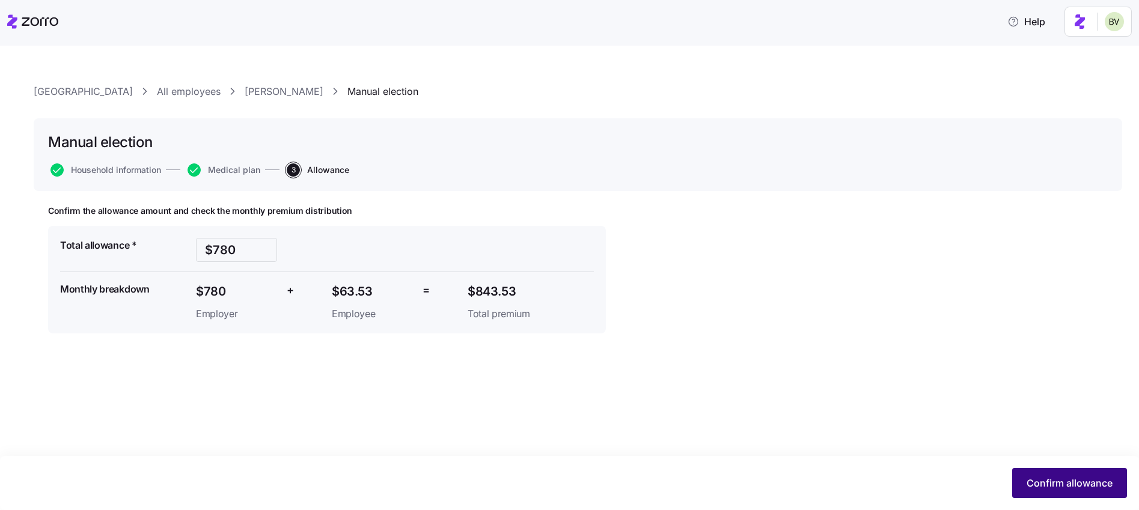
click at [1033, 482] on span "Confirm allowance" at bounding box center [1070, 483] width 86 height 14
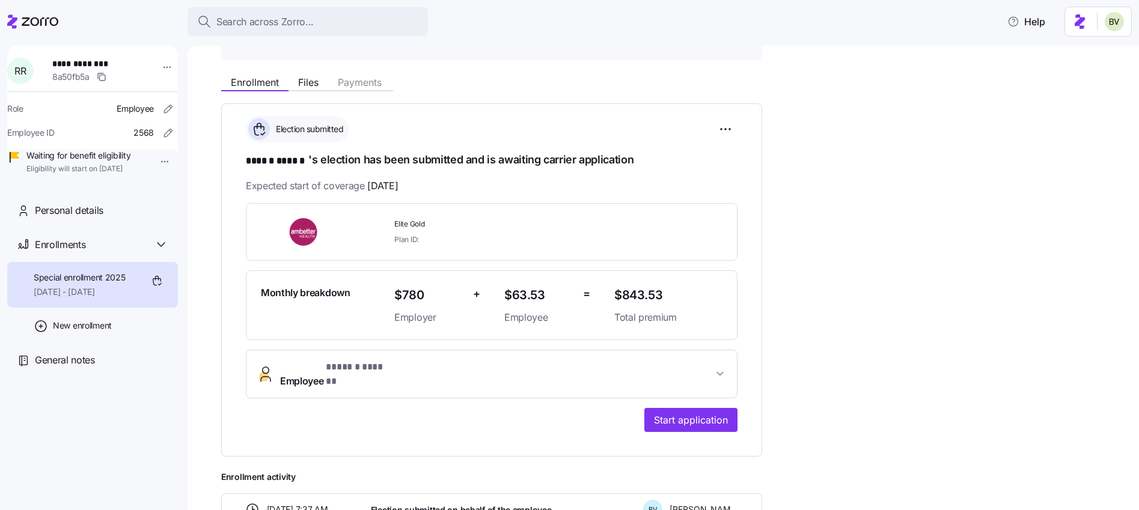
scroll to position [127, 0]
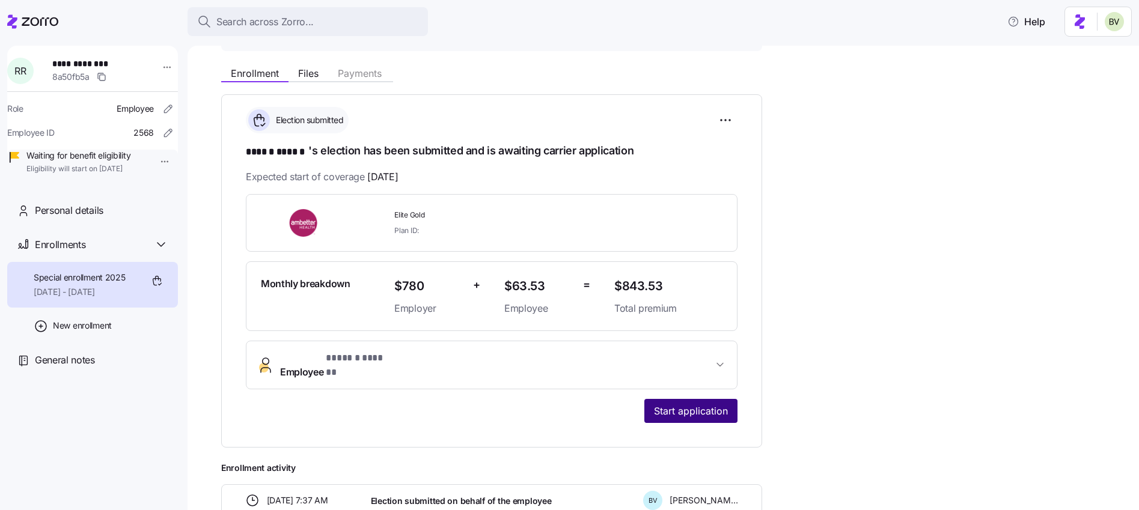
click at [718, 404] on span "Start application" at bounding box center [691, 411] width 74 height 14
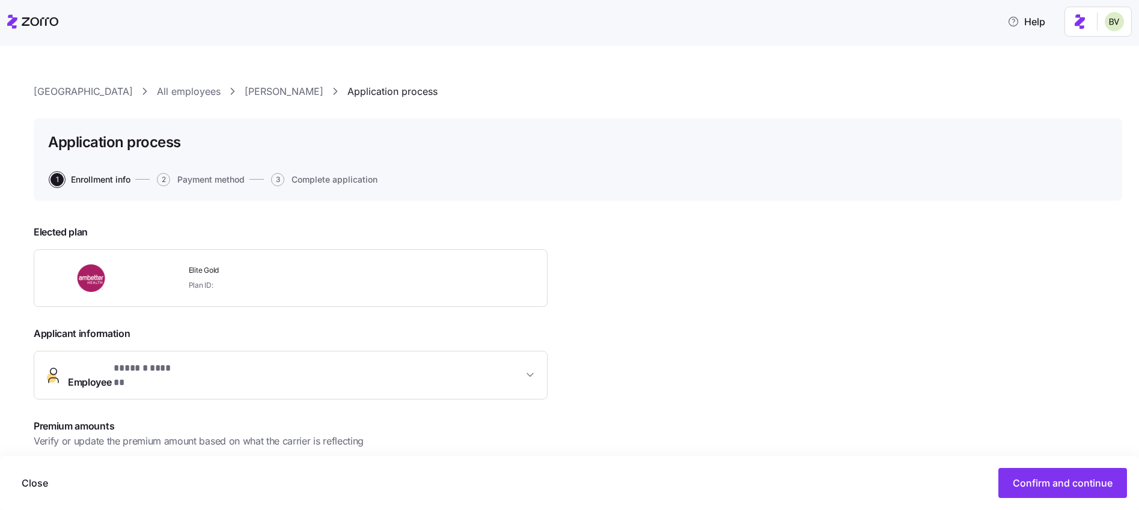
scroll to position [164, 0]
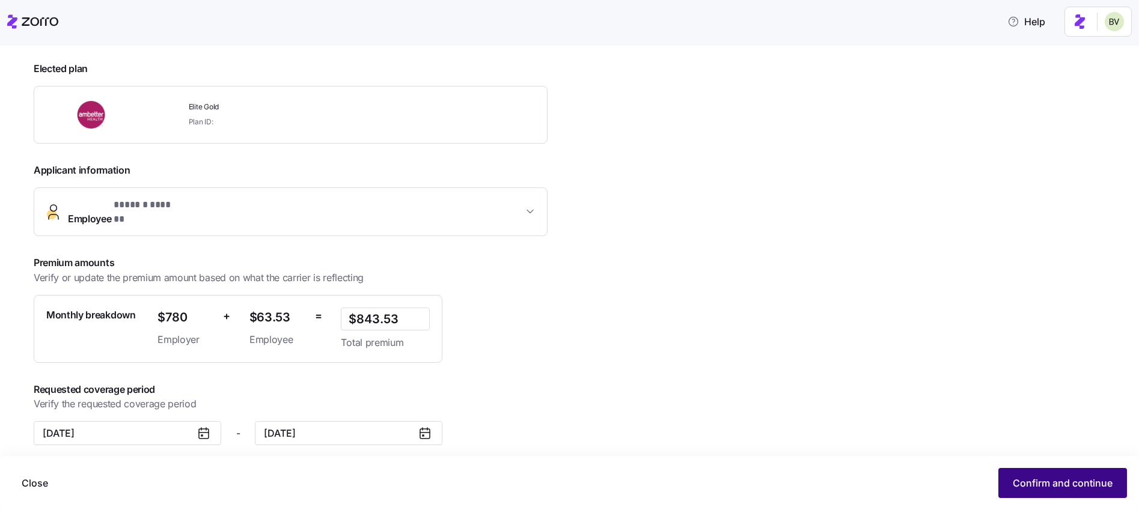
click at [1028, 476] on span "Confirm and continue" at bounding box center [1063, 483] width 100 height 14
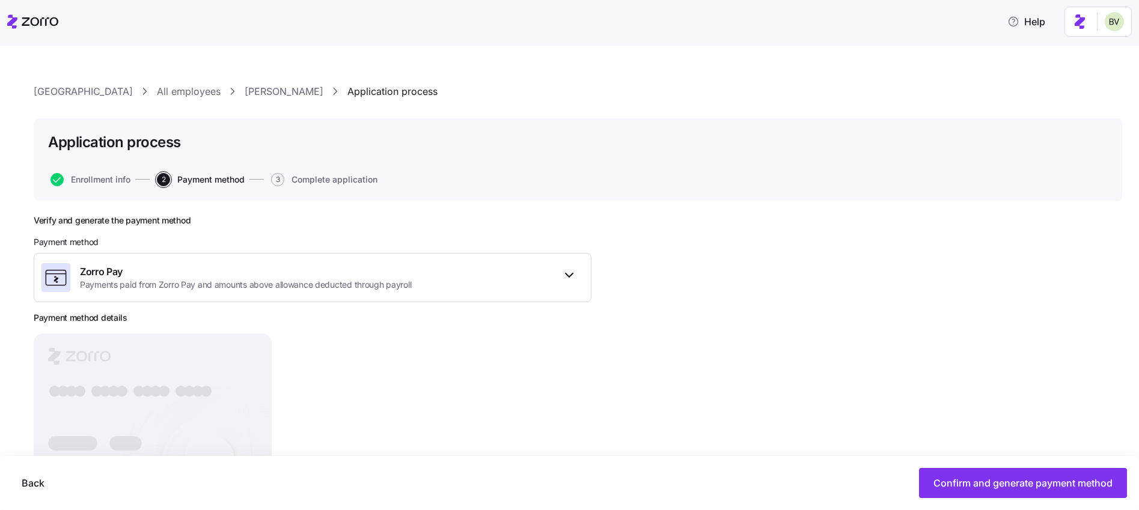
scroll to position [63, 0]
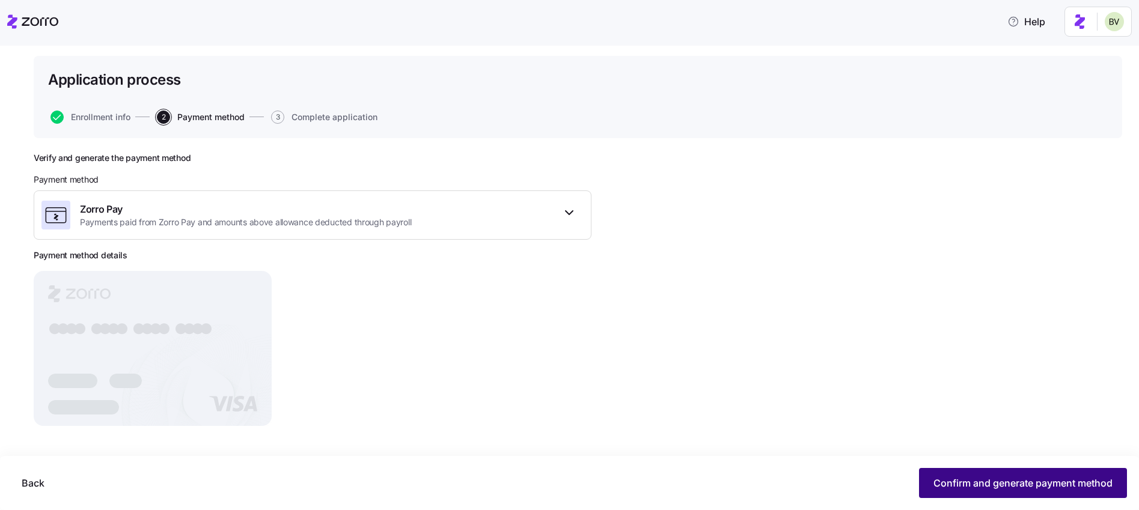
click at [993, 484] on span "Confirm and generate payment method" at bounding box center [1023, 483] width 179 height 14
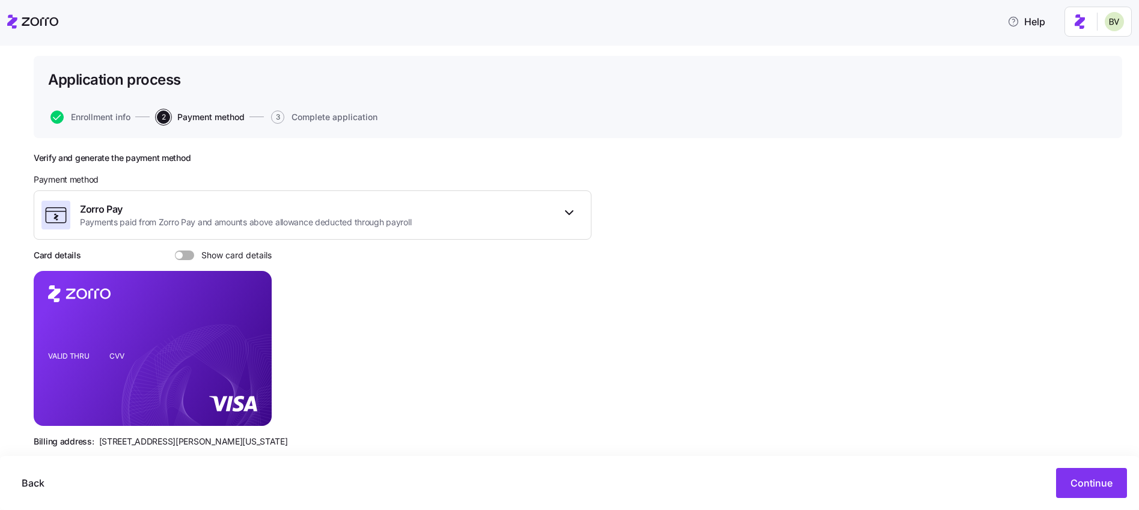
scroll to position [84, 0]
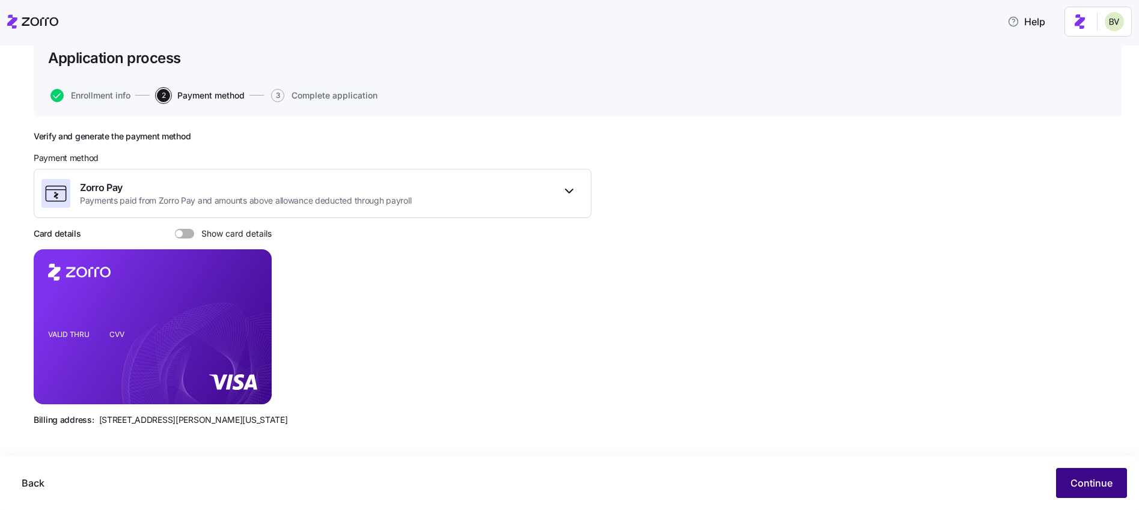
click at [1087, 486] on span "Continue" at bounding box center [1092, 483] width 42 height 14
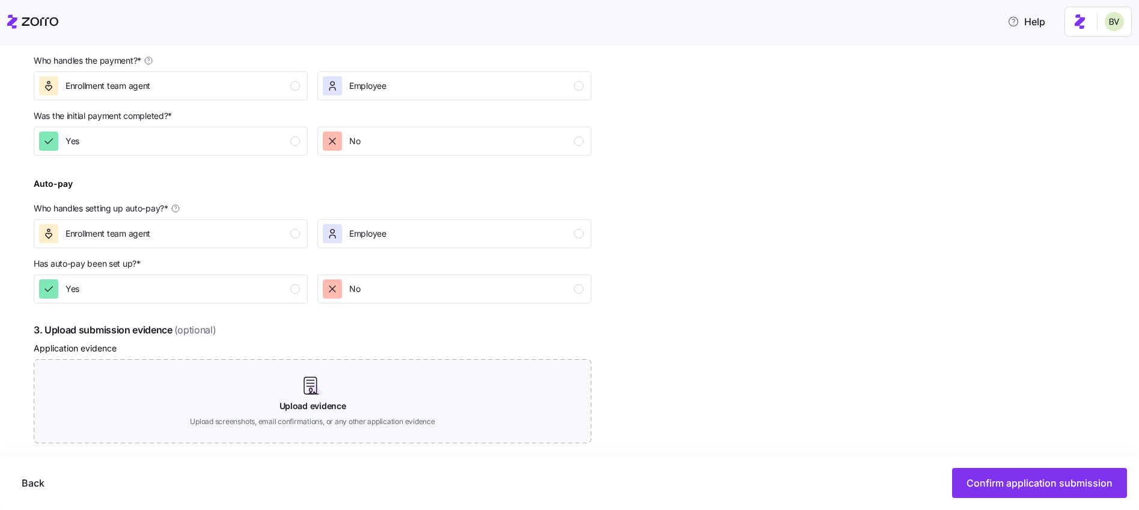
scroll to position [413, 0]
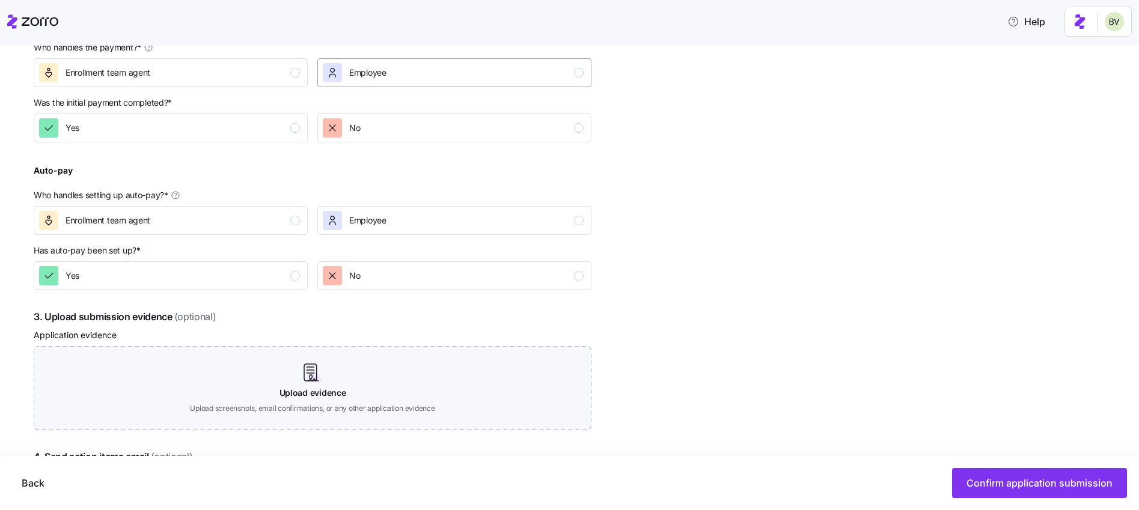
click at [569, 79] on div "Employee" at bounding box center [453, 72] width 261 height 19
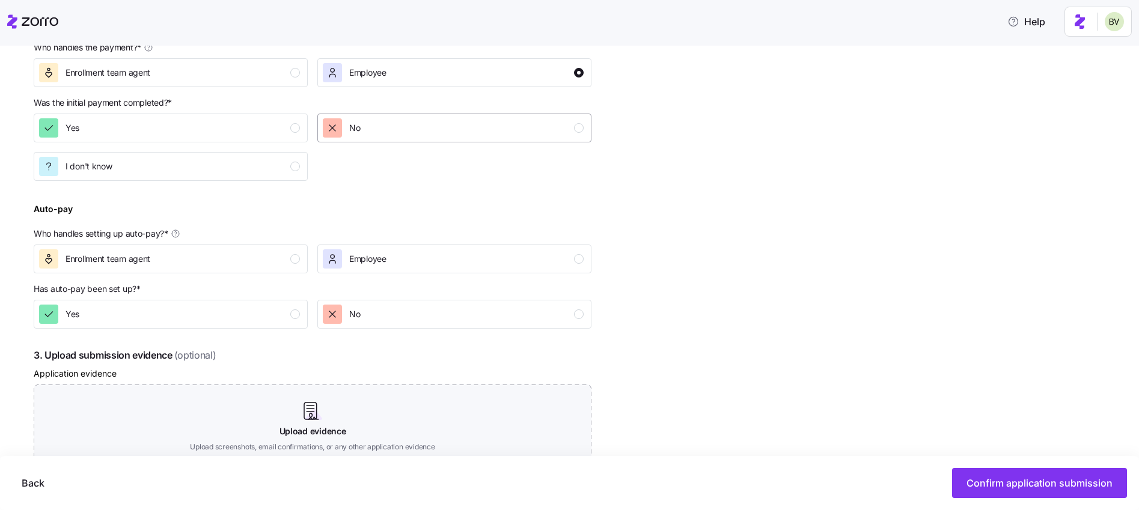
click at [567, 124] on div "No" at bounding box center [453, 127] width 261 height 19
click at [550, 263] on div "Employee" at bounding box center [453, 258] width 261 height 19
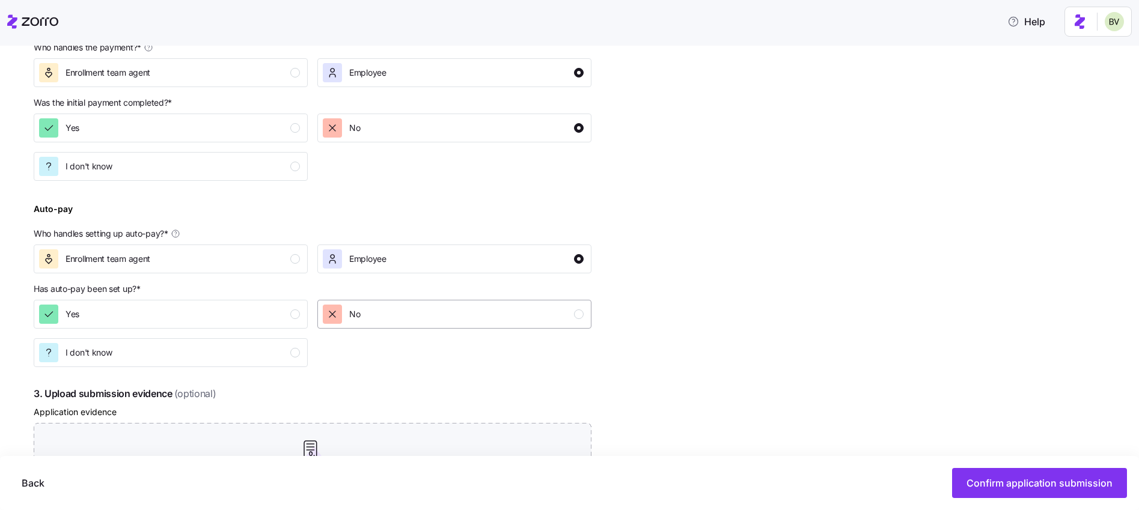
click at [551, 308] on div "No" at bounding box center [453, 314] width 261 height 19
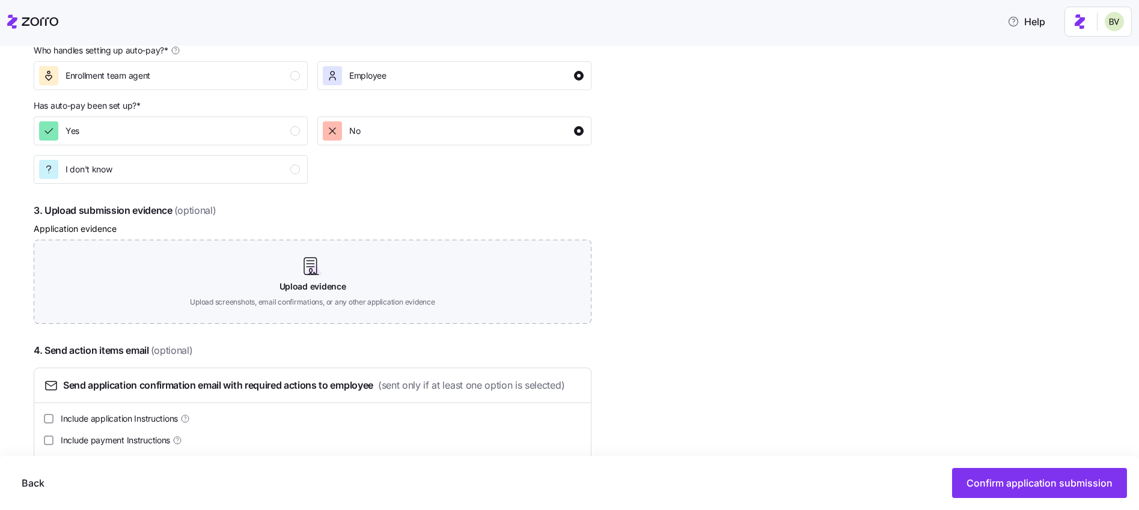
scroll to position [620, 0]
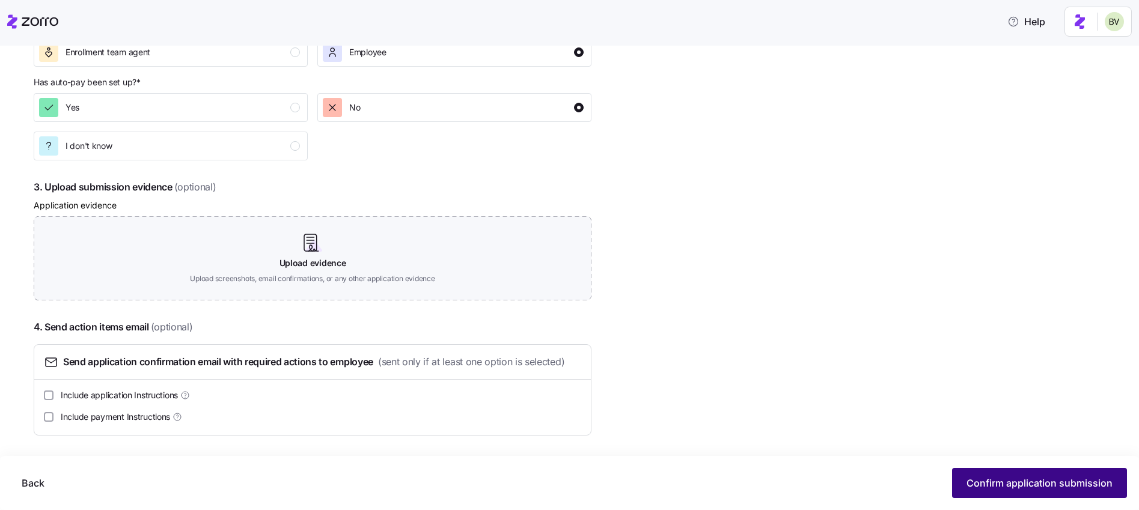
click at [999, 485] on span "Confirm application submission" at bounding box center [1040, 483] width 146 height 14
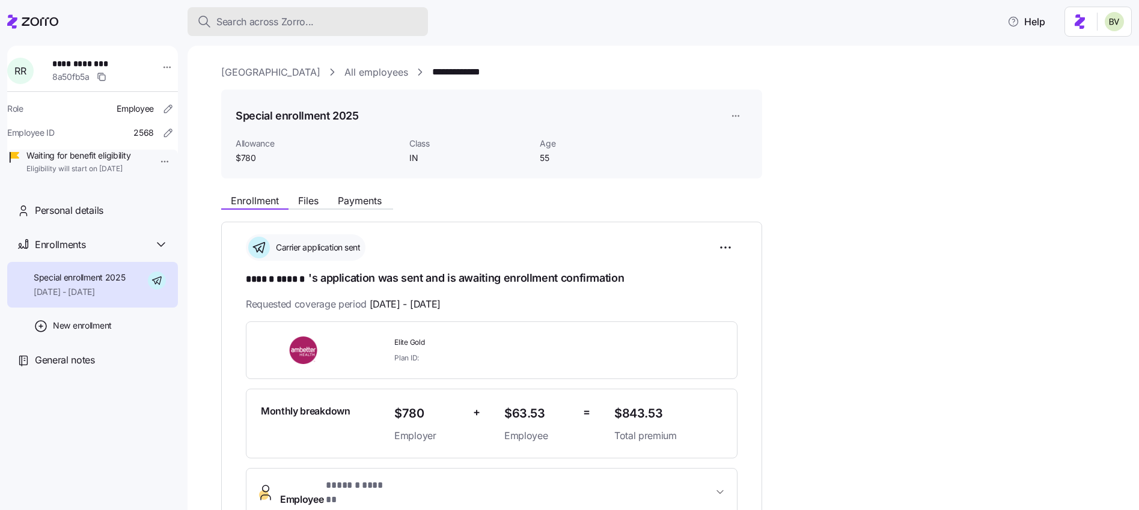
click at [283, 16] on span "Search across Zorro..." at bounding box center [264, 21] width 97 height 15
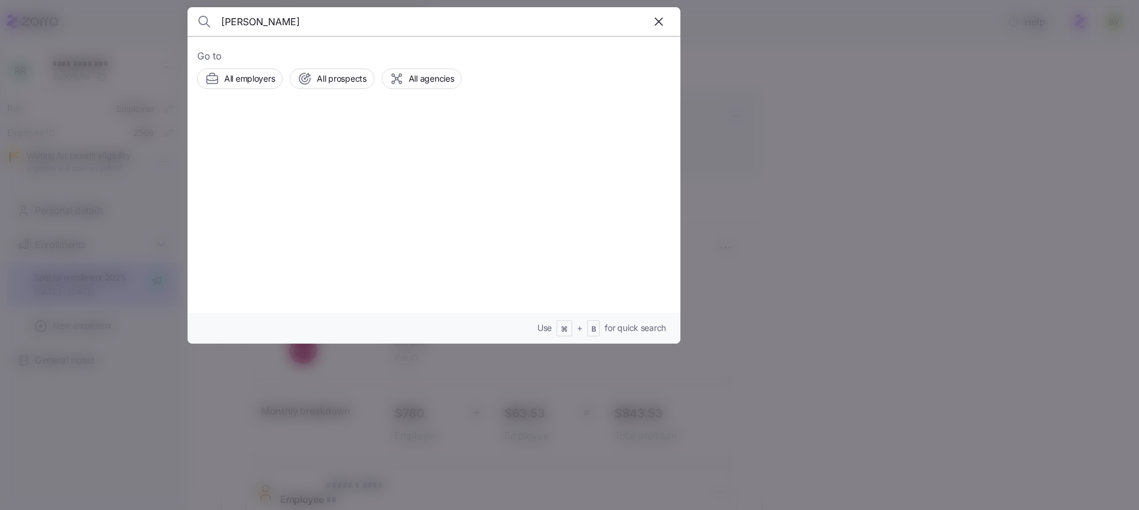
type input "Michele Cruz"
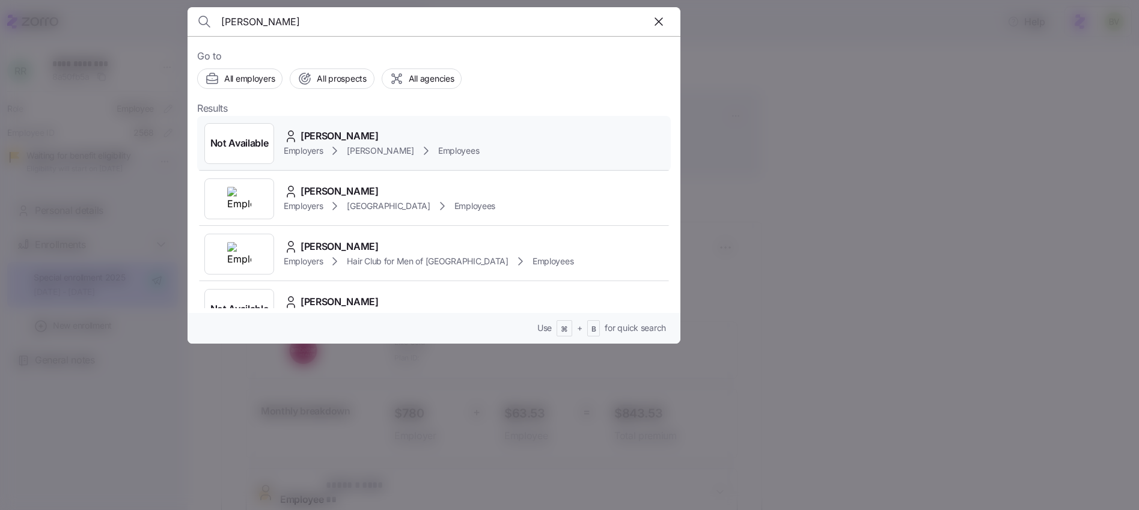
click at [248, 147] on span "Not Available" at bounding box center [239, 143] width 58 height 15
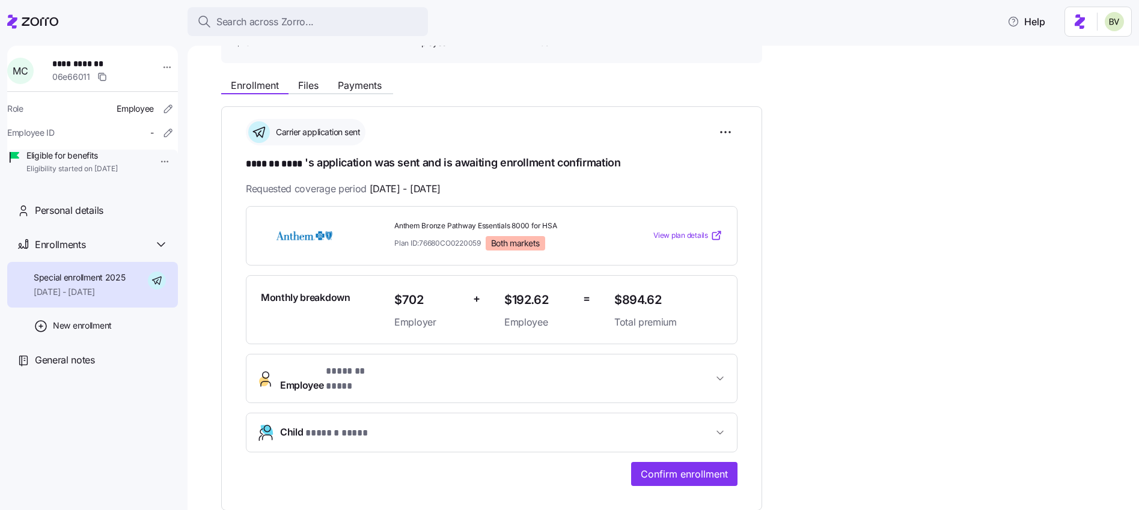
scroll to position [112, 0]
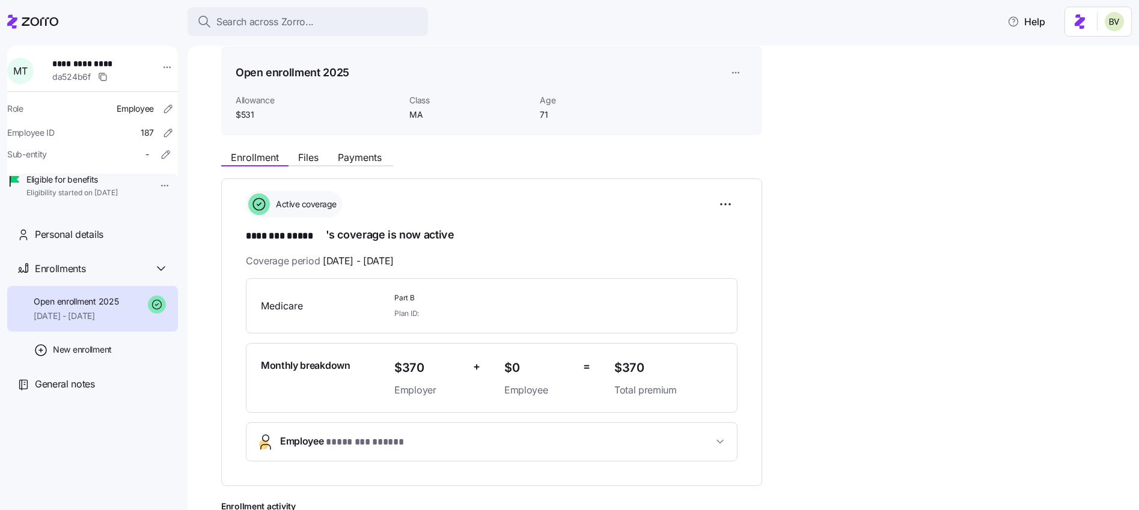
scroll to position [37, 0]
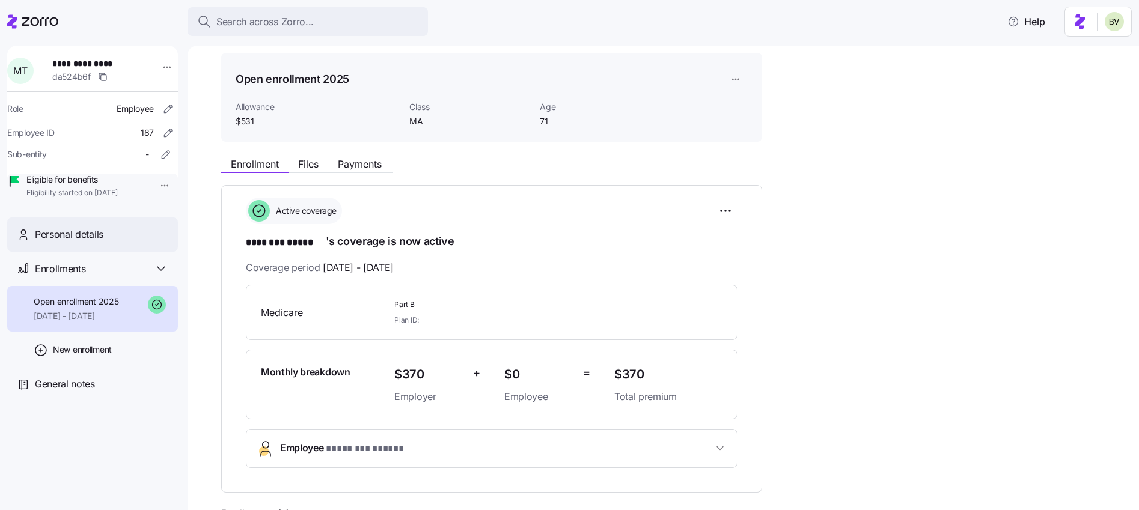
click at [97, 242] on span "Personal details" at bounding box center [69, 234] width 69 height 15
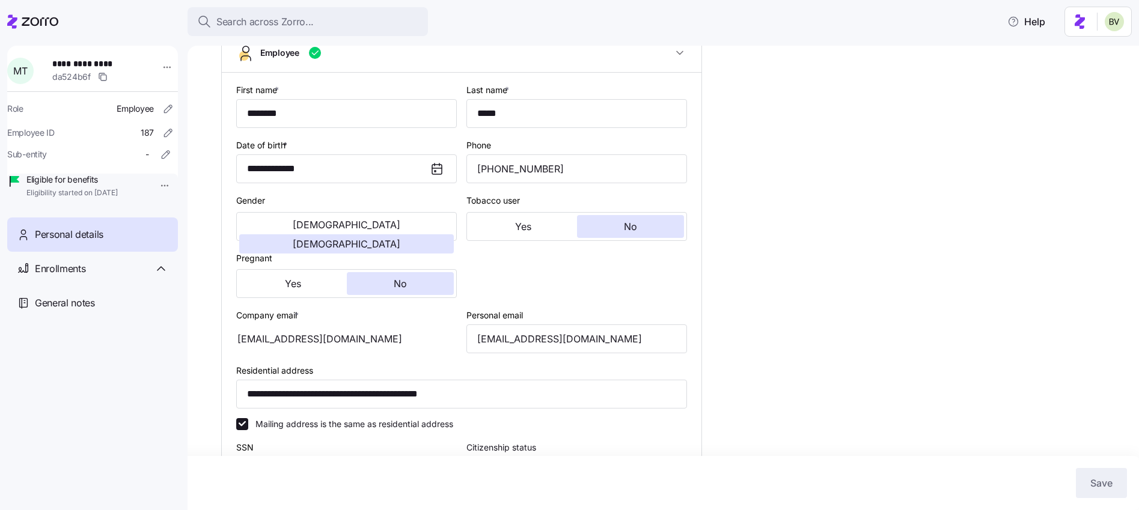
type input "MA"
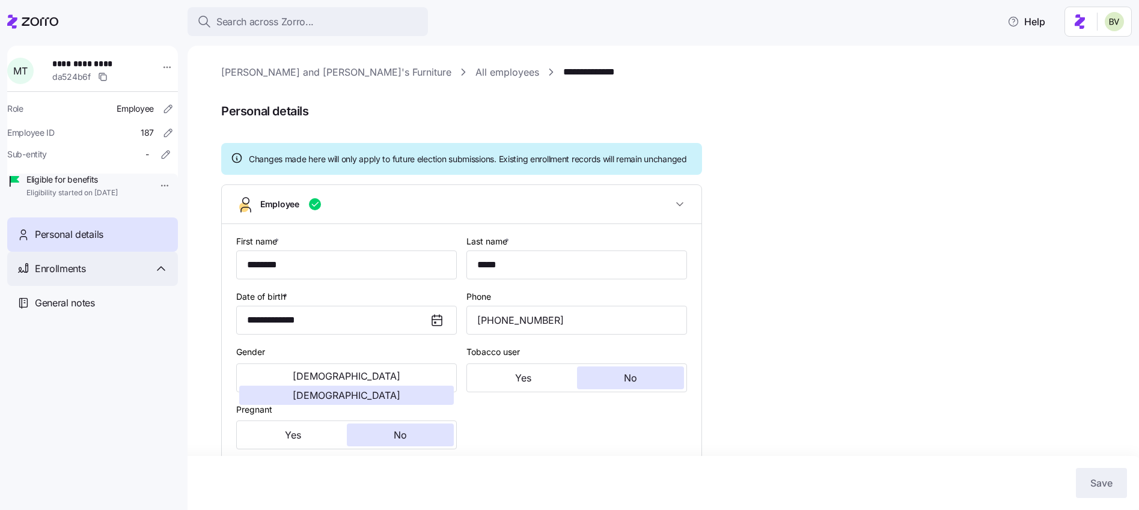
click at [126, 286] on div "Enrollments" at bounding box center [92, 269] width 171 height 34
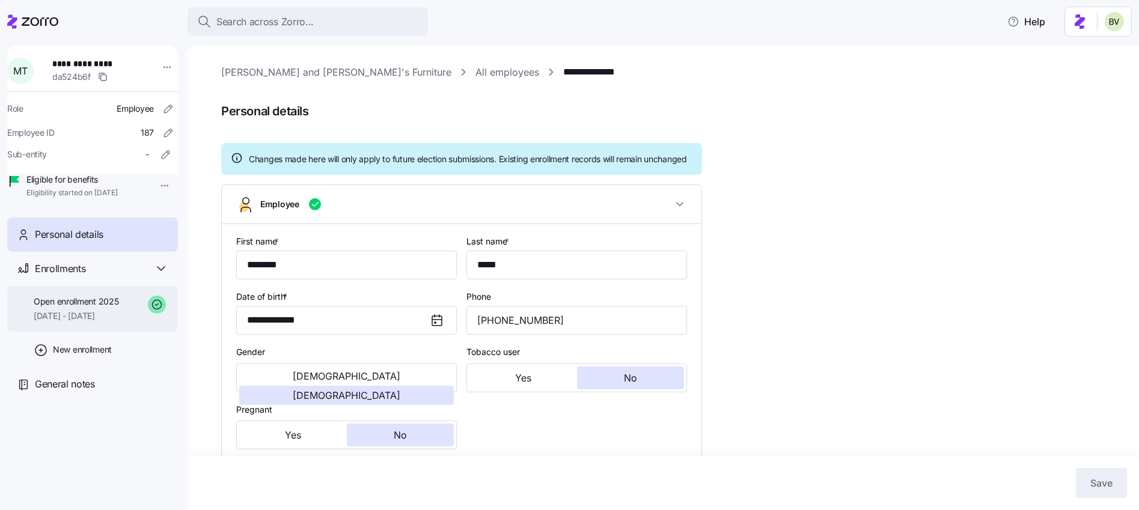
click at [105, 322] on span "[DATE] - [DATE]" at bounding box center [76, 316] width 85 height 12
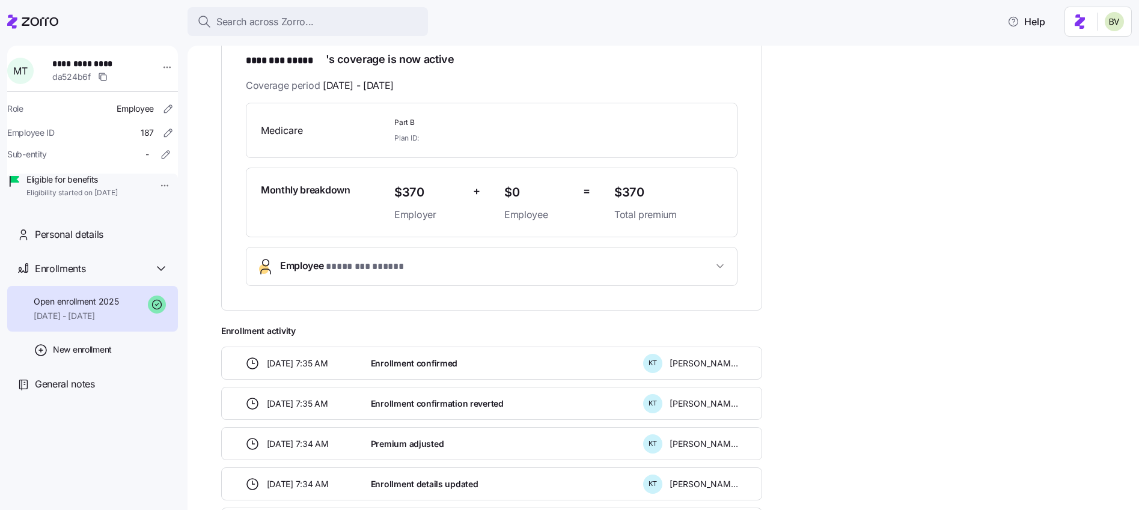
scroll to position [226, 0]
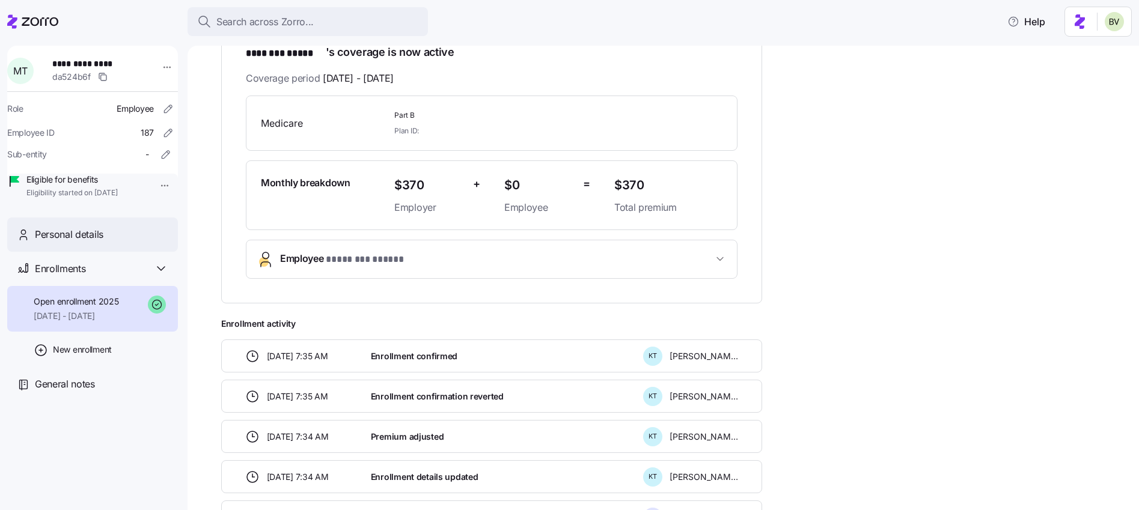
click at [95, 242] on span "Personal details" at bounding box center [69, 234] width 69 height 15
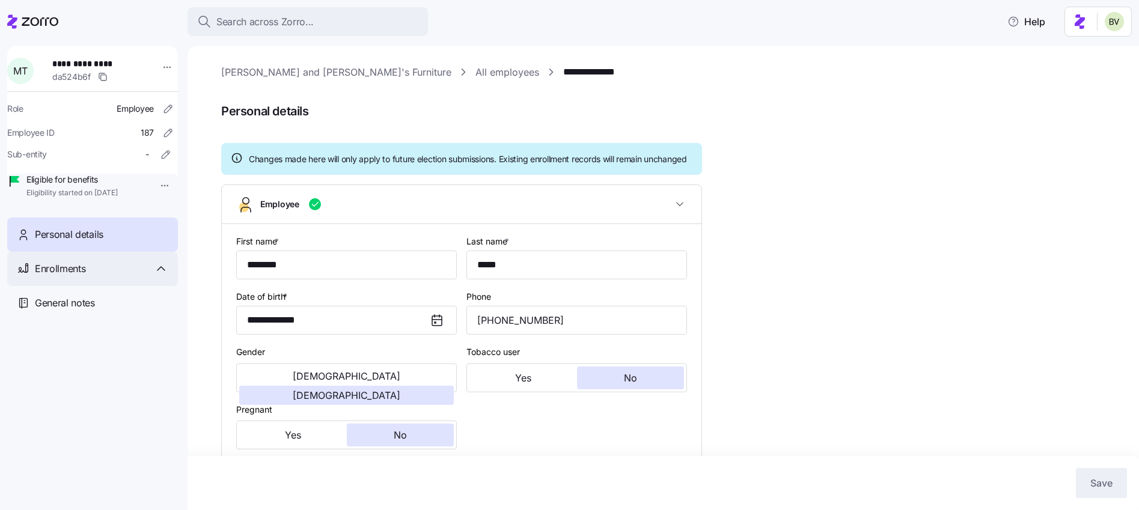
click at [159, 276] on icon at bounding box center [161, 269] width 14 height 14
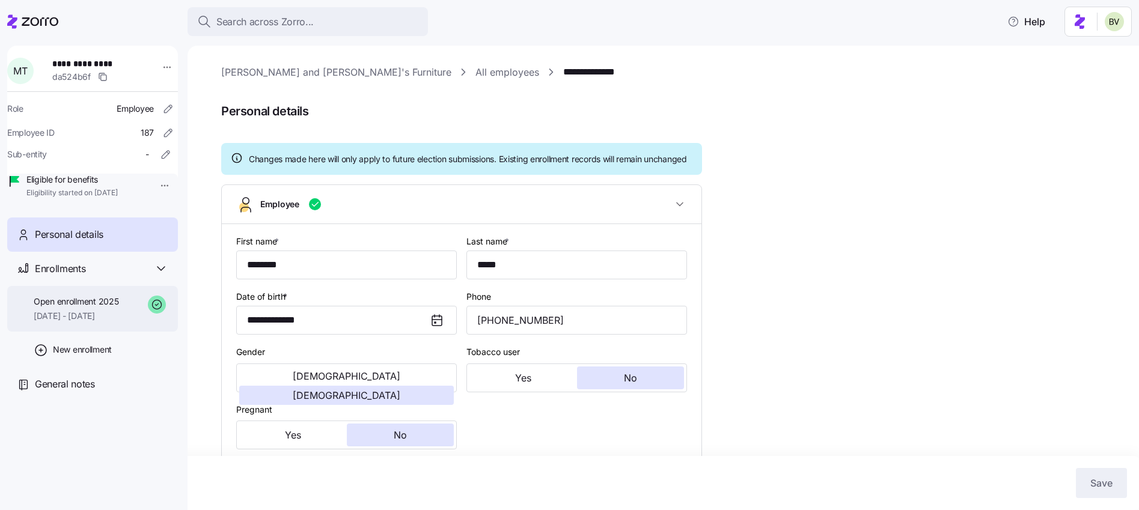
click at [137, 317] on div "Open enrollment 2025 08/01/2025 - 12/31/2025" at bounding box center [92, 309] width 171 height 46
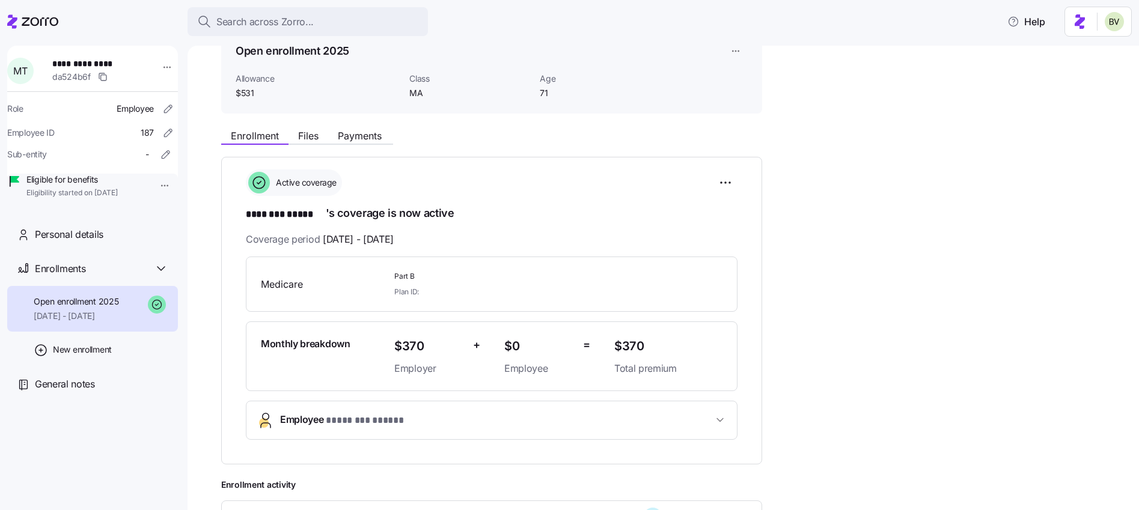
scroll to position [60, 0]
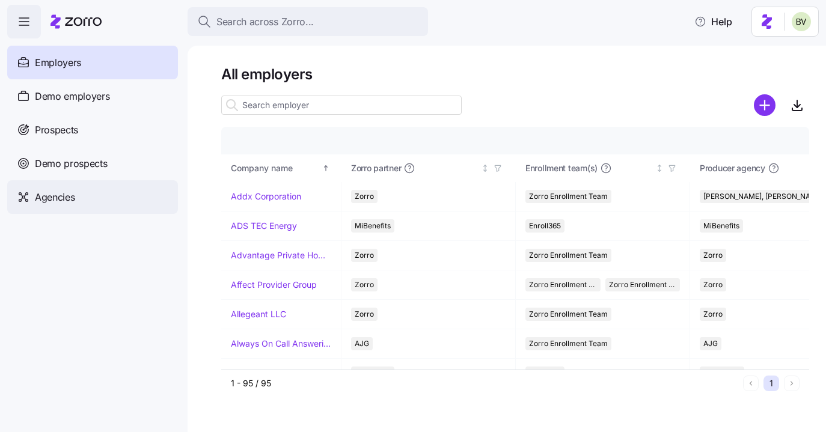
click at [92, 206] on div "Agencies" at bounding box center [92, 197] width 171 height 34
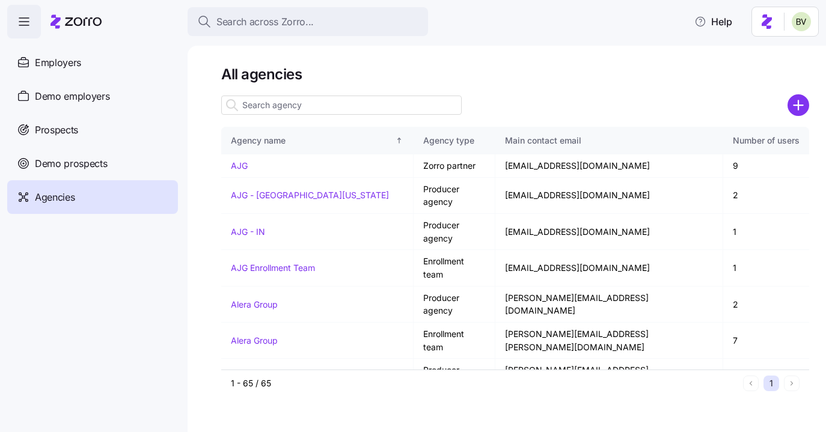
click at [267, 105] on input at bounding box center [341, 105] width 240 height 19
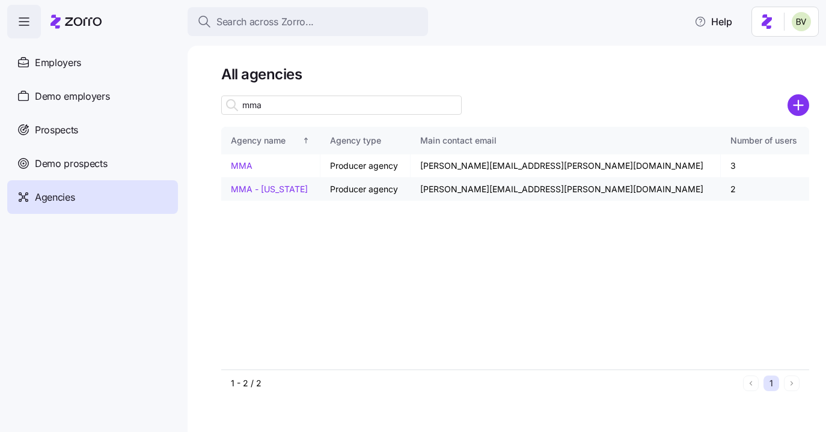
type input "mma"
click at [249, 189] on link "MMA - [US_STATE]" at bounding box center [269, 189] width 77 height 10
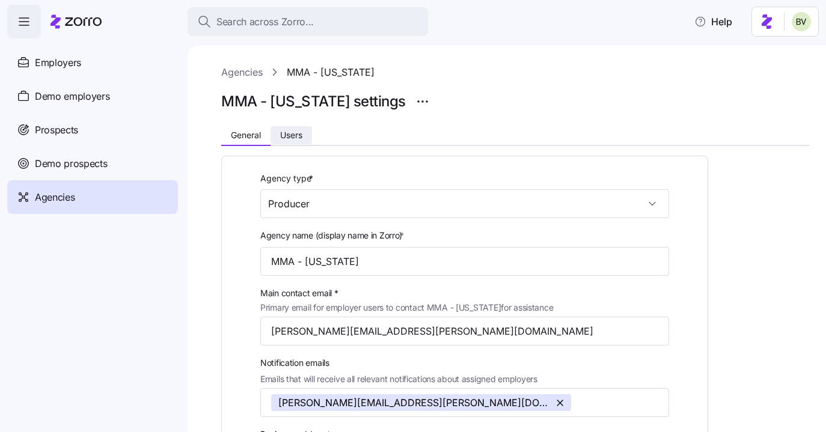
click at [287, 137] on span "Users" at bounding box center [291, 135] width 22 height 8
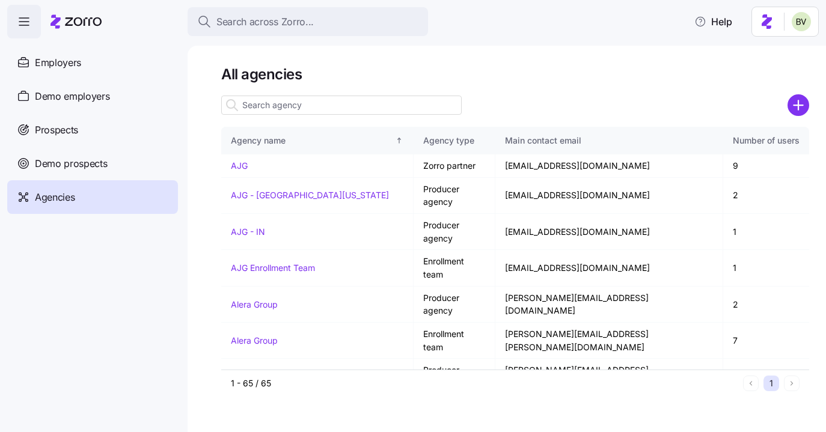
click at [266, 103] on input at bounding box center [341, 105] width 240 height 19
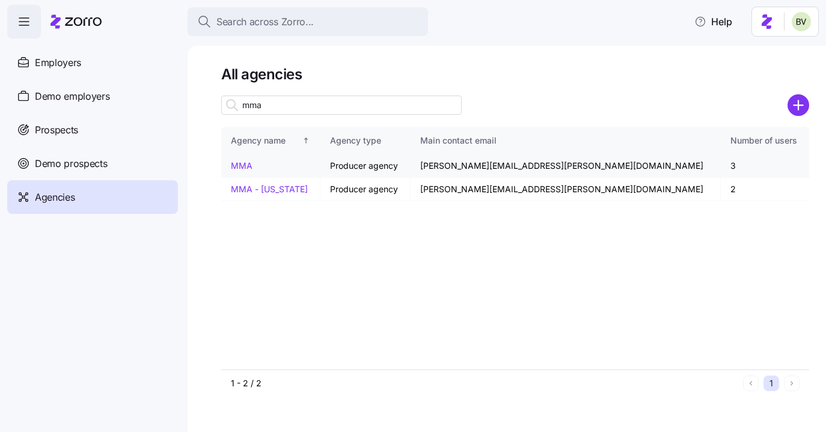
type input "mma"
click at [237, 164] on link "MMA" at bounding box center [242, 166] width 22 height 10
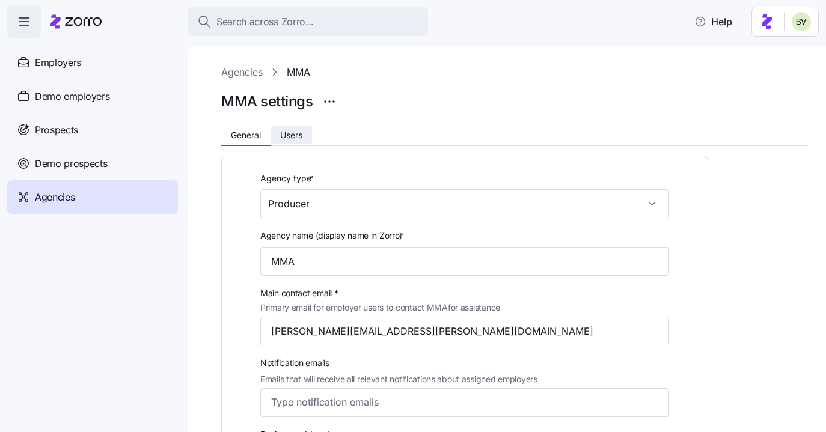
click at [293, 138] on span "Users" at bounding box center [291, 135] width 22 height 8
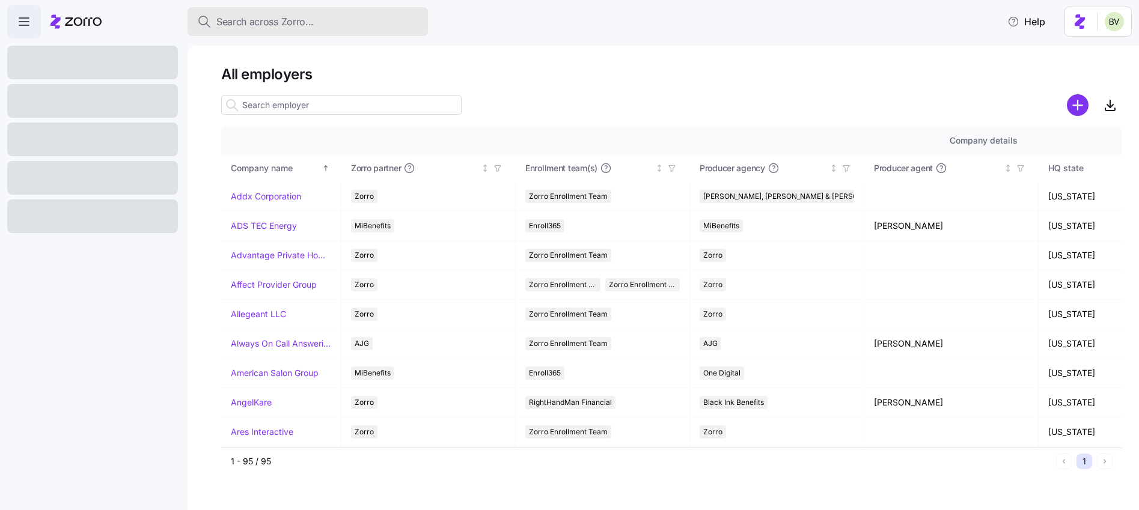
click at [284, 26] on span "Search across Zorro..." at bounding box center [264, 21] width 97 height 15
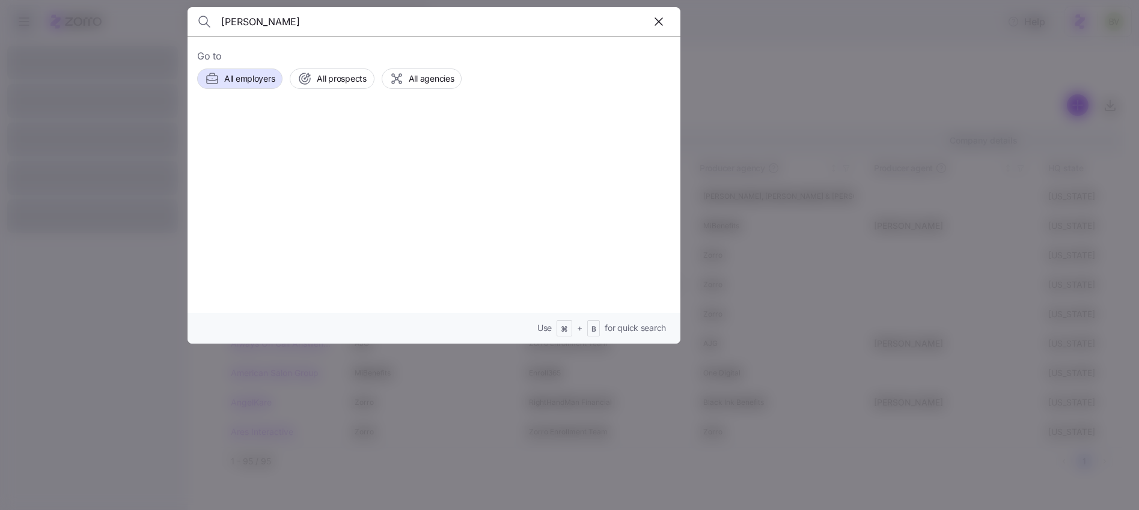
type input "[PERSON_NAME]"
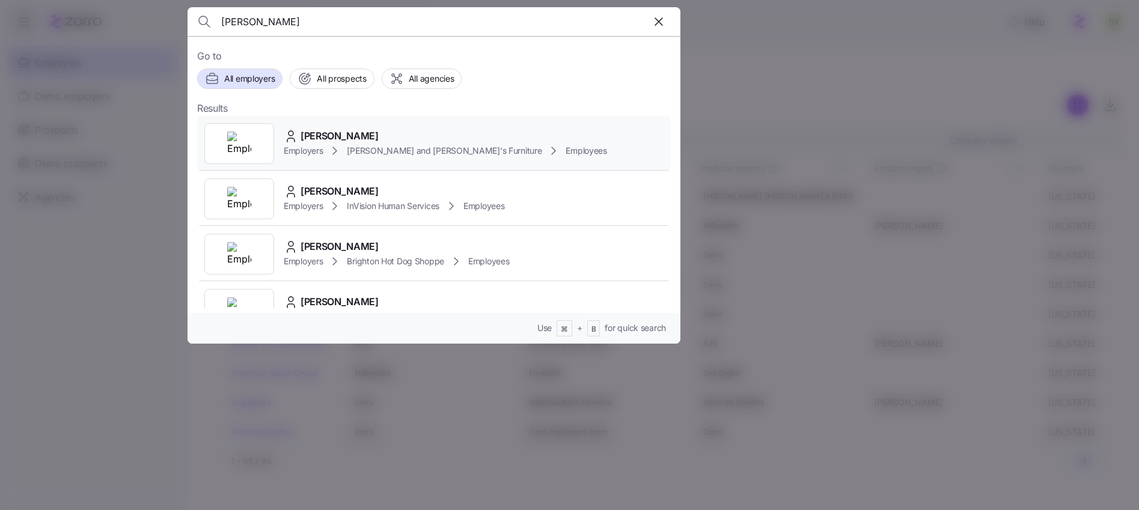
click at [242, 139] on img at bounding box center [239, 144] width 24 height 24
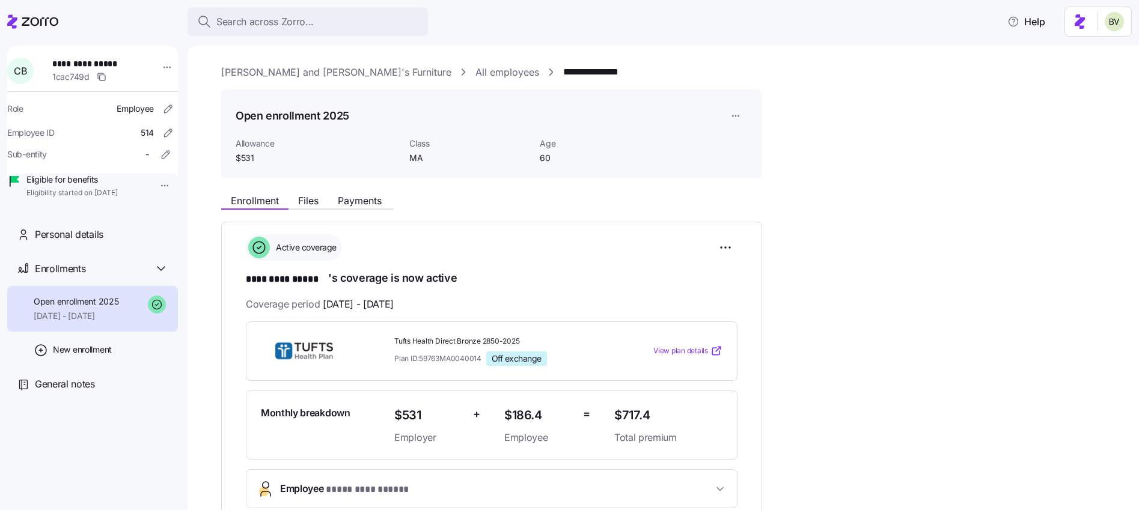
click at [242, 69] on link "Bernie and Phyl's Furniture" at bounding box center [336, 72] width 230 height 15
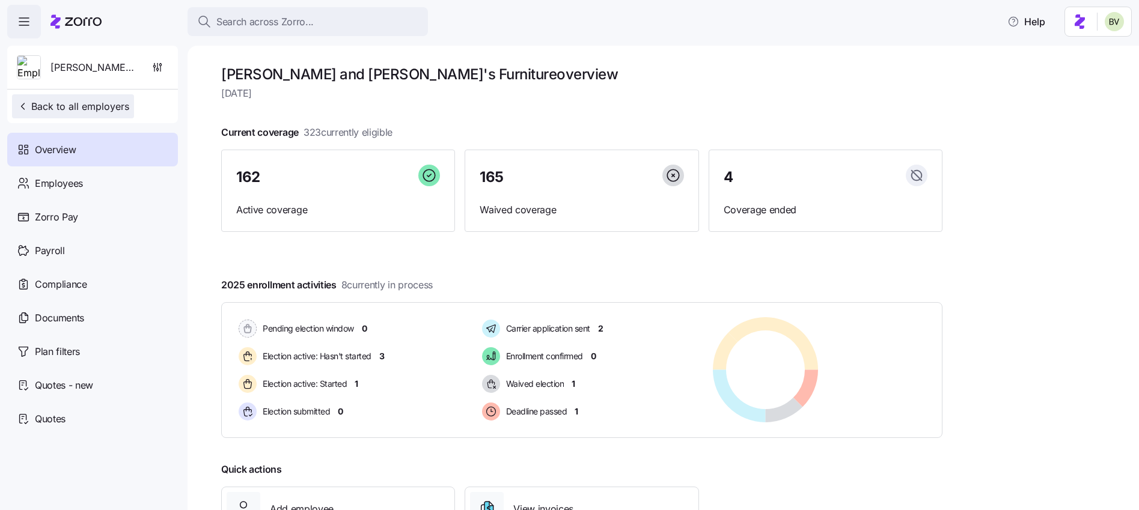
click at [121, 109] on span "Back to all employers" at bounding box center [73, 106] width 112 height 14
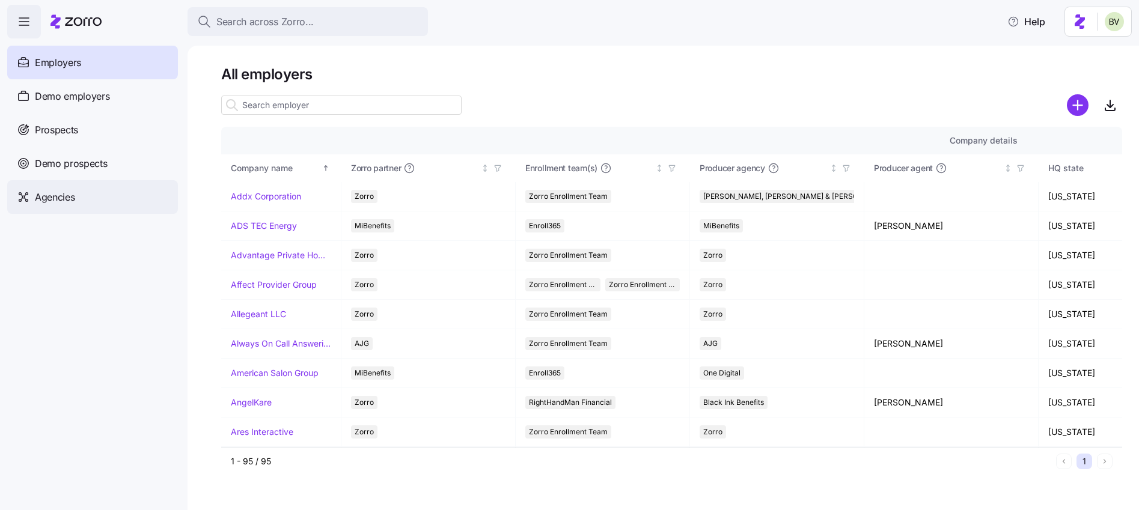
click at [73, 205] on div "Agencies" at bounding box center [92, 197] width 171 height 34
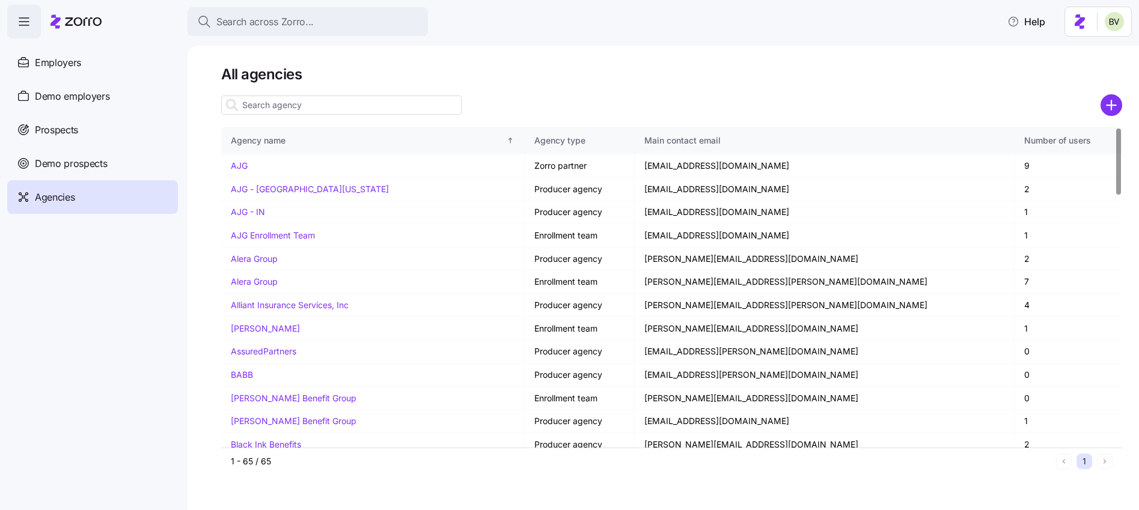
click at [266, 106] on input at bounding box center [341, 105] width 240 height 19
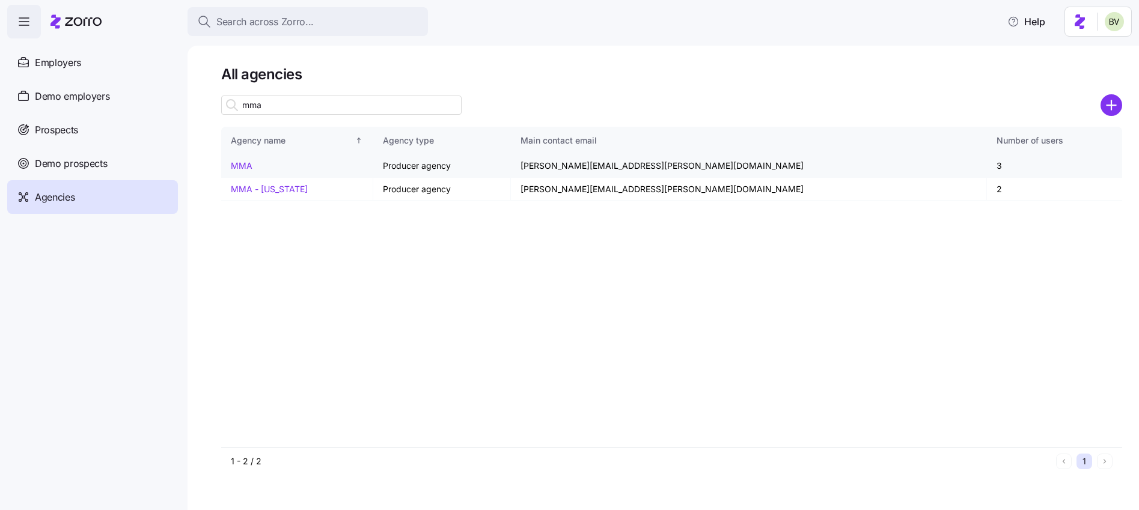
type input "mma"
click at [240, 163] on link "MMA" at bounding box center [242, 166] width 22 height 10
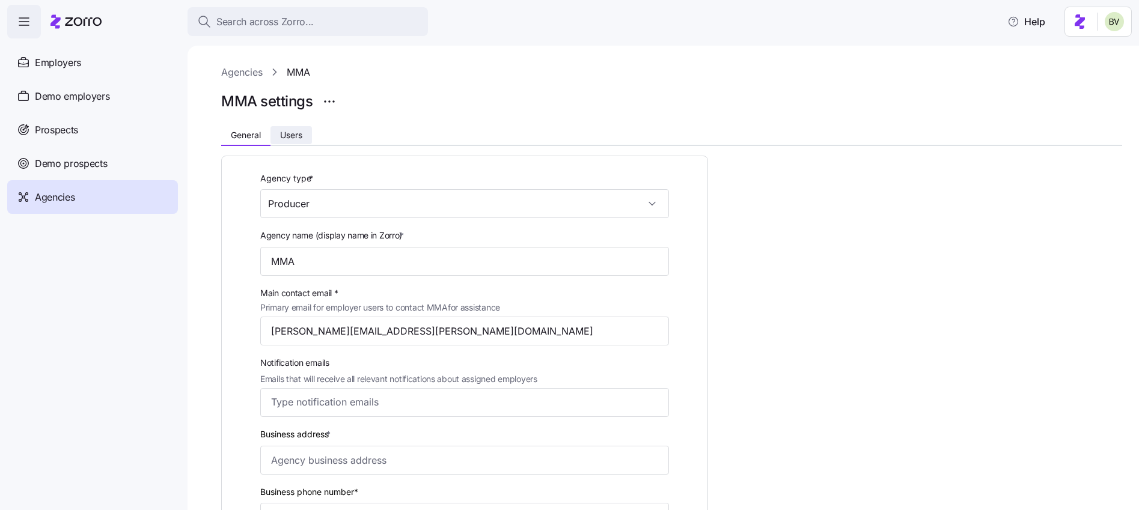
click at [307, 135] on button "Users" at bounding box center [291, 135] width 41 height 18
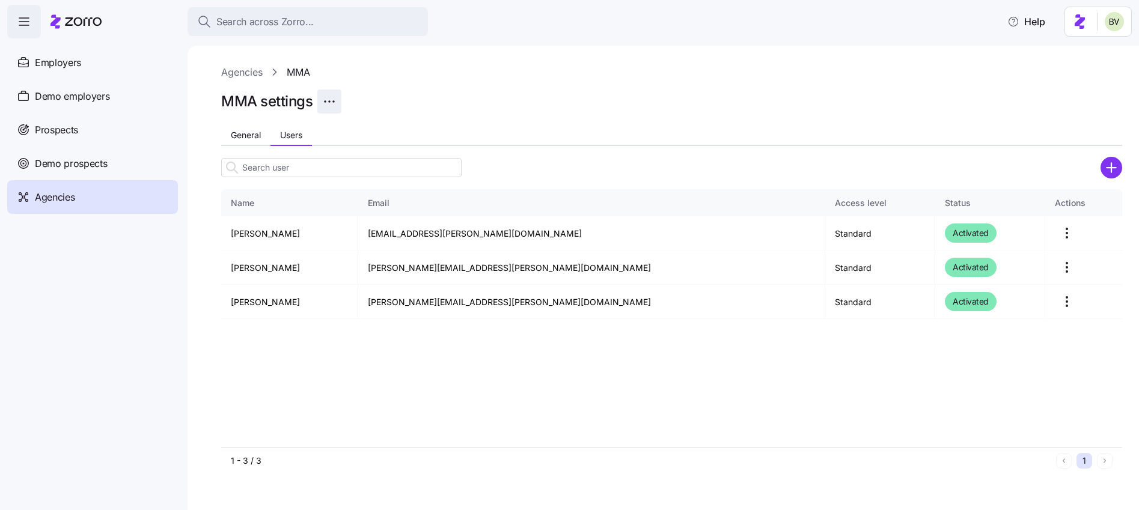
click at [335, 104] on html "Search across Zorro... Help Employers Demo employers Prospects Demo prospects A…" at bounding box center [569, 251] width 1139 height 503
click at [404, 84] on html "Search across Zorro... Help Employers Demo employers Prospects Demo prospects A…" at bounding box center [569, 251] width 1139 height 503
click at [258, 132] on span "General" at bounding box center [246, 135] width 30 height 8
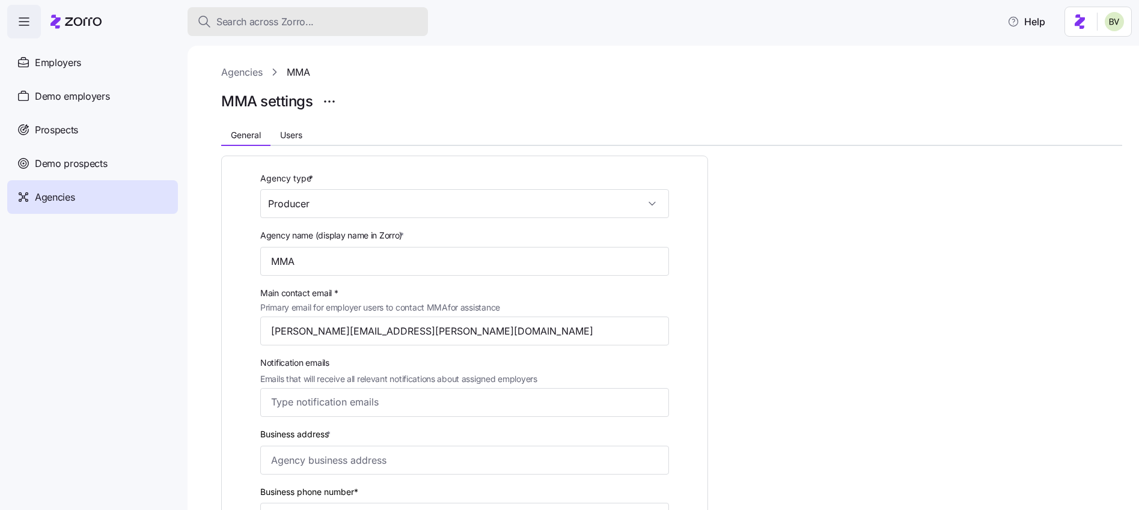
click at [338, 18] on div "Search across Zorro..." at bounding box center [307, 21] width 221 height 15
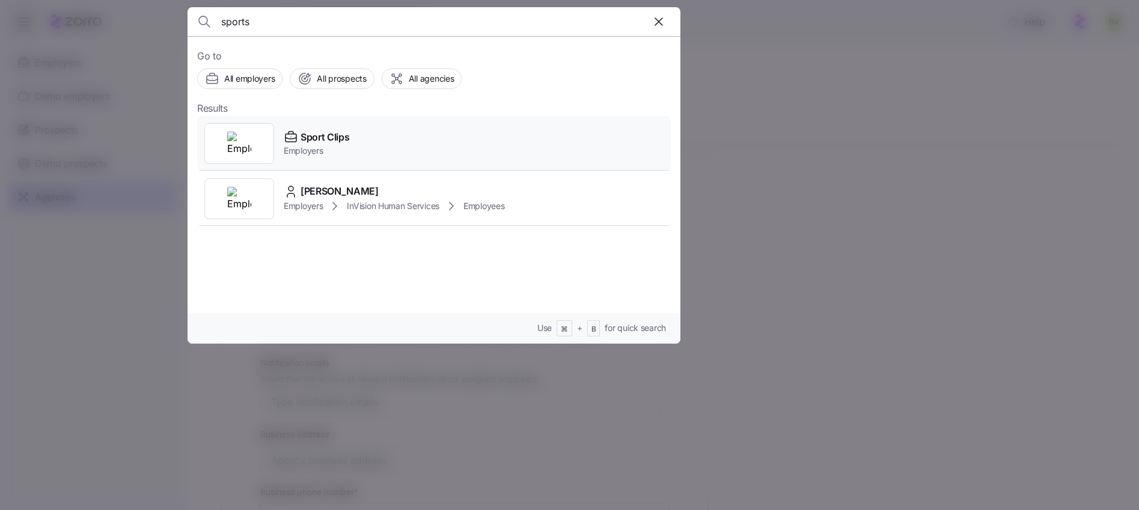
type input "sports"
click at [249, 139] on img at bounding box center [239, 144] width 24 height 24
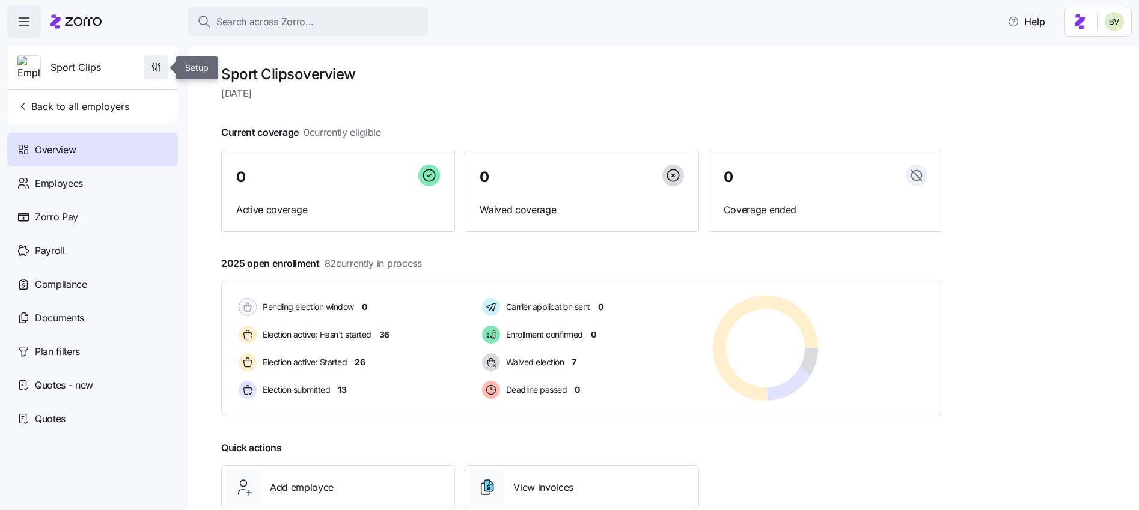
click at [159, 70] on icon "button" at bounding box center [159, 68] width 0 height 5
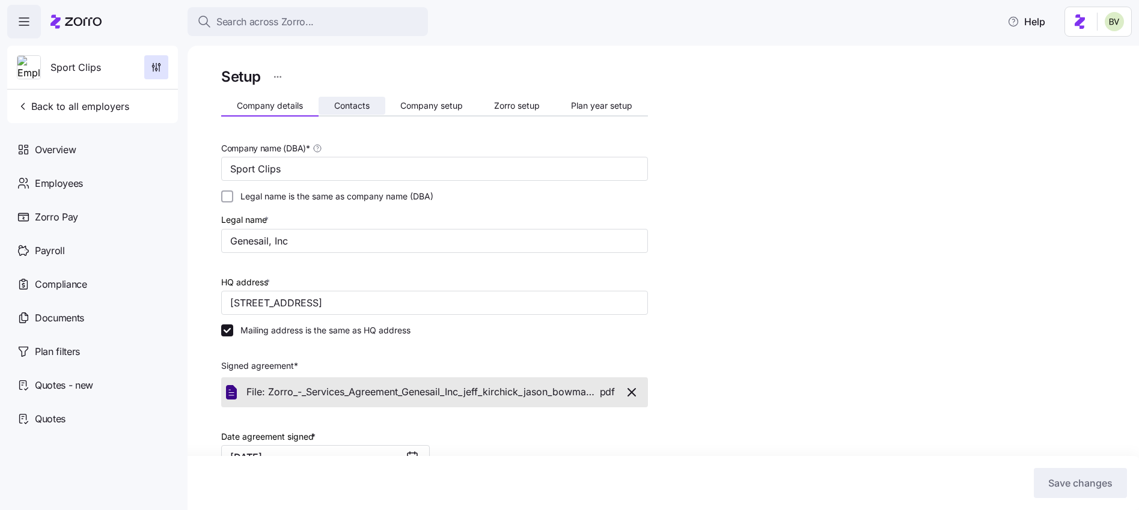
click at [356, 105] on span "Contacts" at bounding box center [351, 106] width 35 height 8
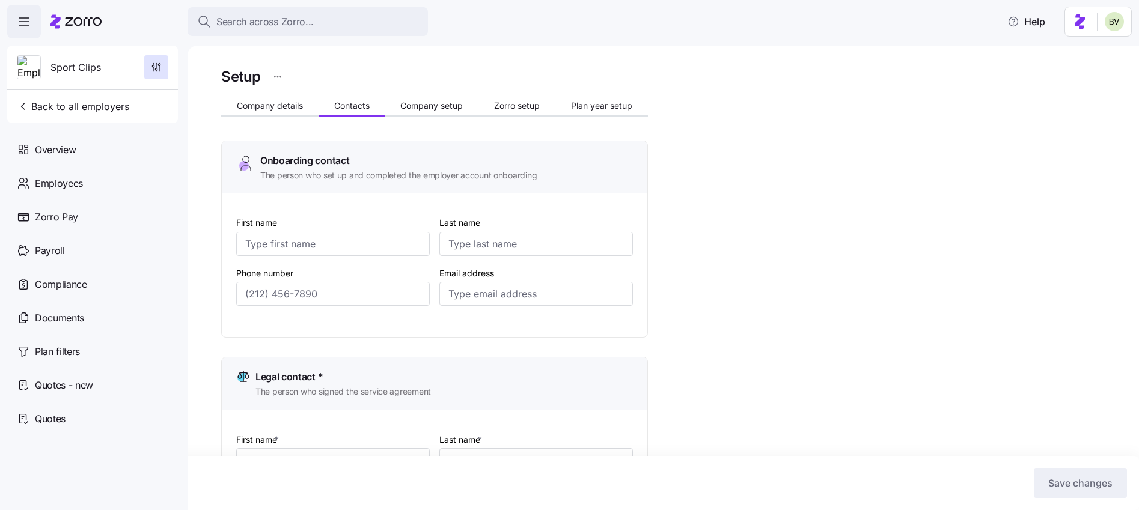
type input "Jason"
type input "Bowman"
type input "jason@genesail.com"
type input "Printer"
type input "Magpantay"
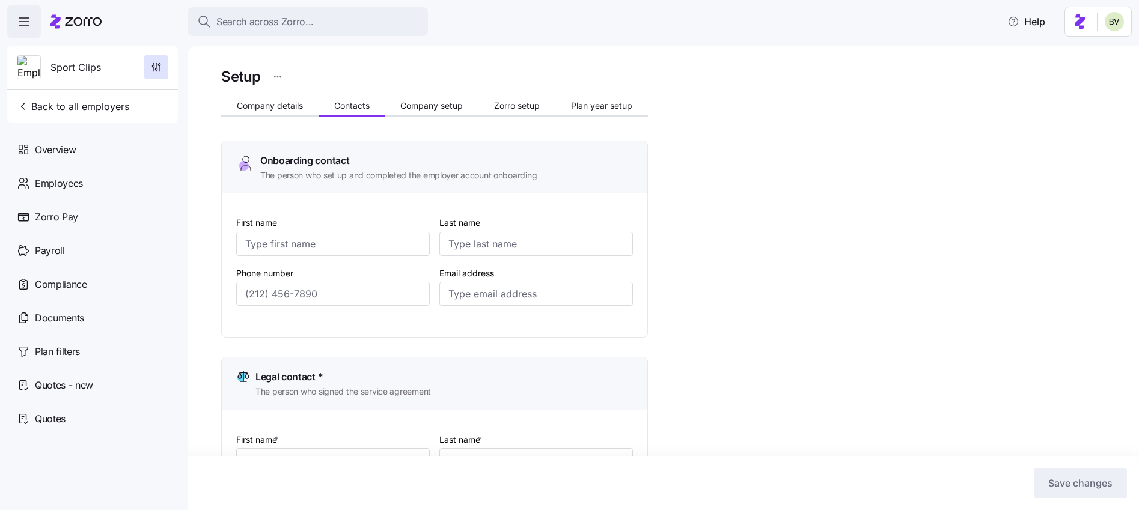
type input "printer@genesail.com"
type input "Alyssa"
type input "Bowman"
type input "billing@genesail.com"
type input "(208) 859-9358"
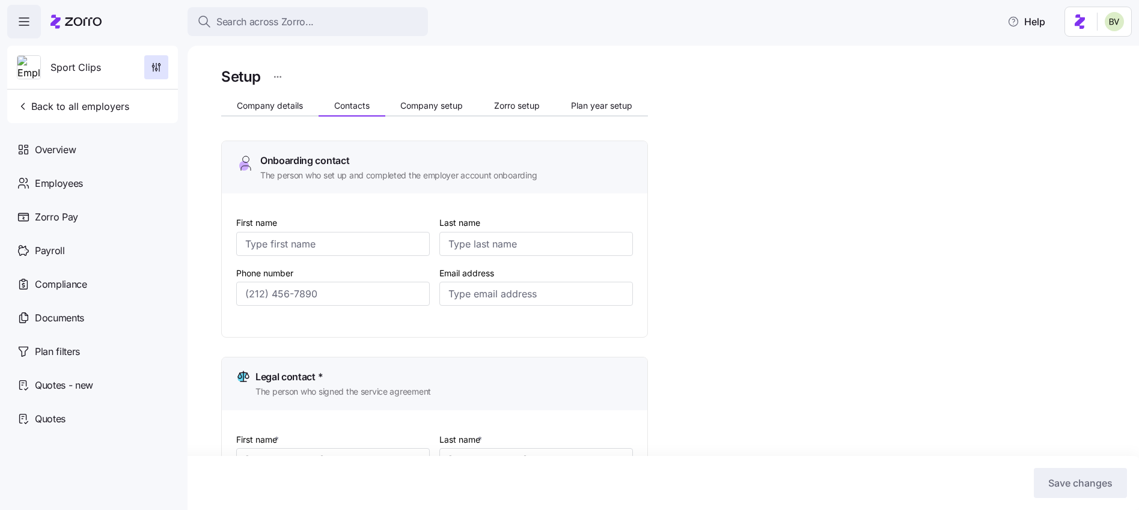
type input "(208) 671-1122"
type input "(208) 870-5435"
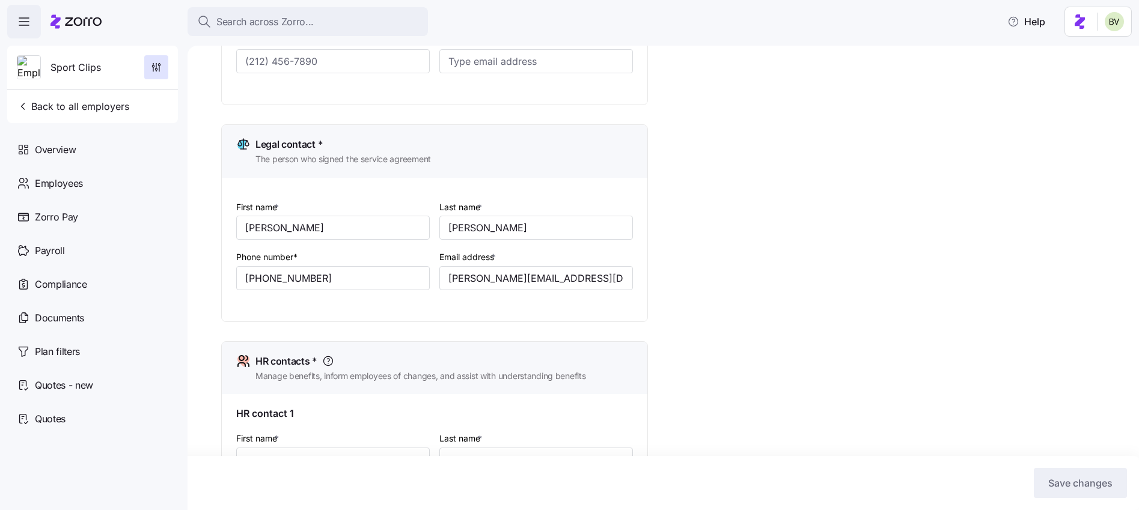
scroll to position [394, 0]
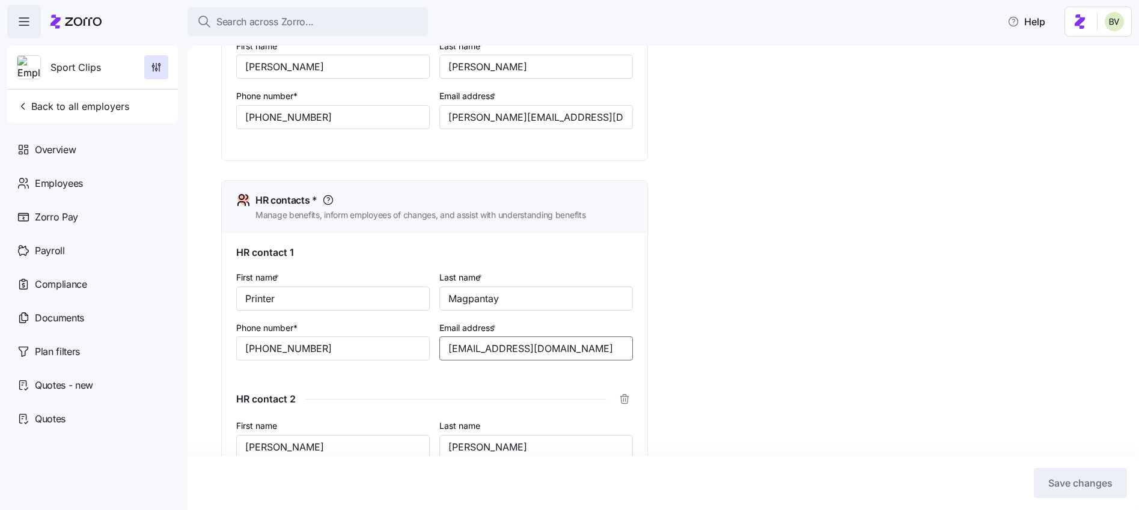
click at [555, 350] on input "printer@genesail.com" at bounding box center [536, 349] width 194 height 24
drag, startPoint x: 555, startPoint y: 350, endPoint x: 446, endPoint y: 347, distance: 109.5
click at [446, 347] on input "printer@genesail.com" at bounding box center [536, 349] width 194 height 24
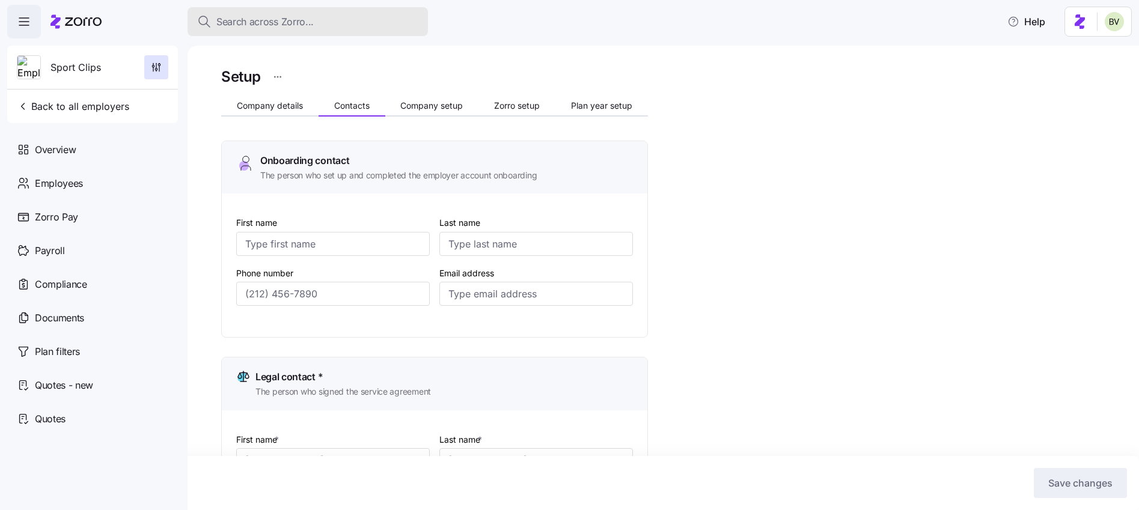
click at [294, 31] on button "Search across Zorro..." at bounding box center [308, 21] width 240 height 29
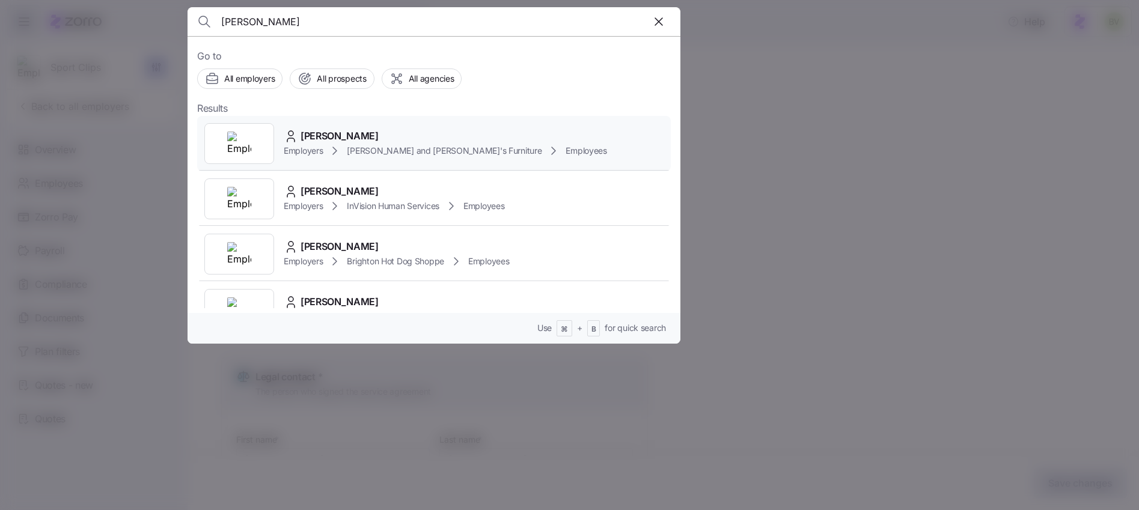
type input "Christina B"
click at [252, 129] on div at bounding box center [239, 143] width 70 height 41
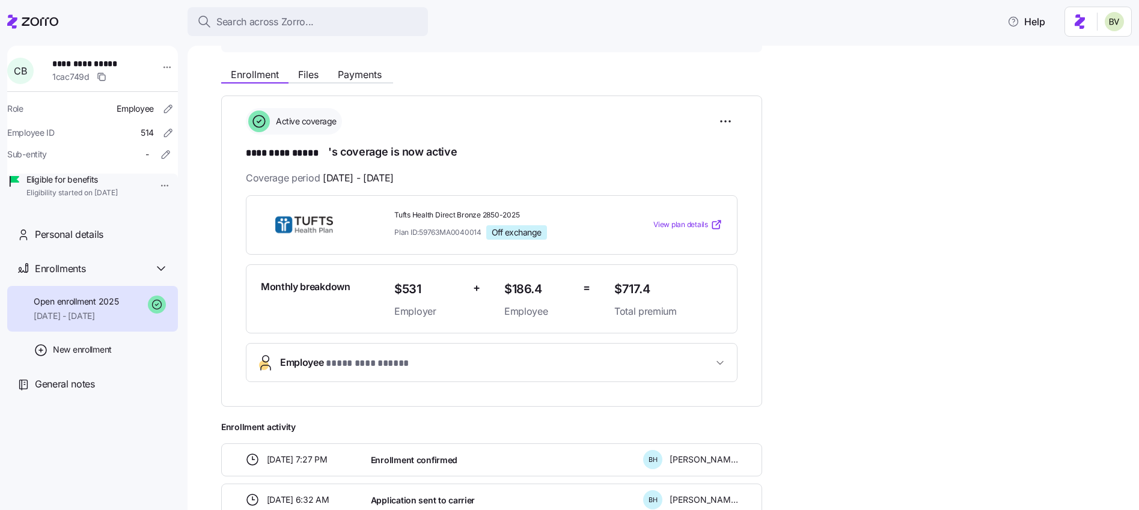
scroll to position [147, 0]
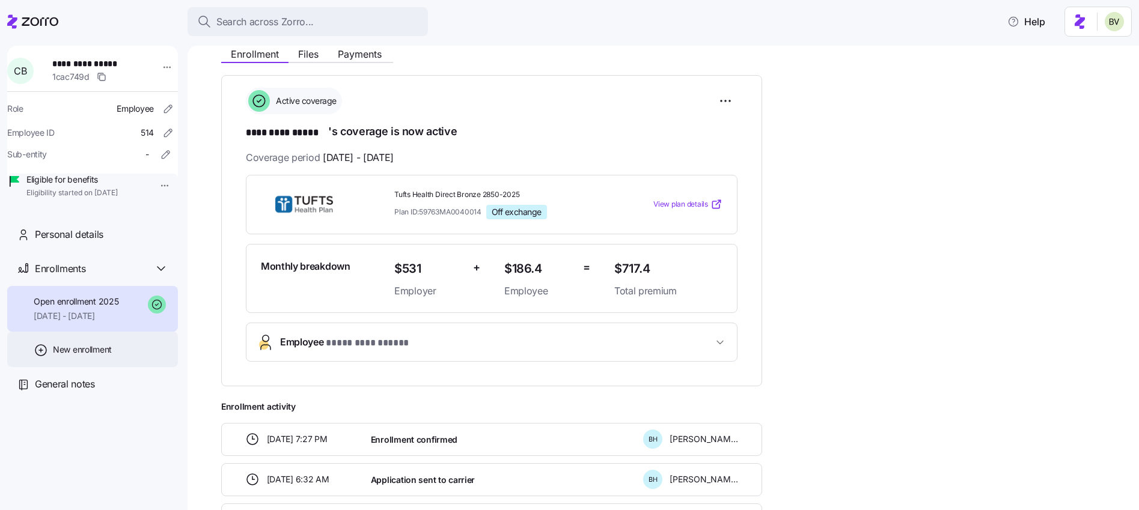
click at [67, 356] on span "New enrollment" at bounding box center [82, 350] width 59 height 12
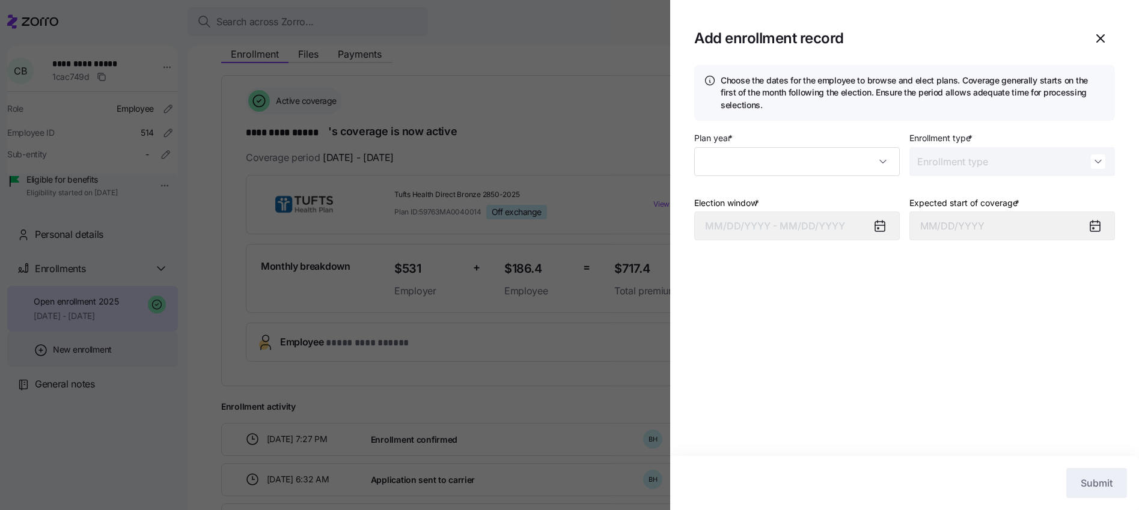
type input "2025"
type input "Special"
type input "October 1, 2025"
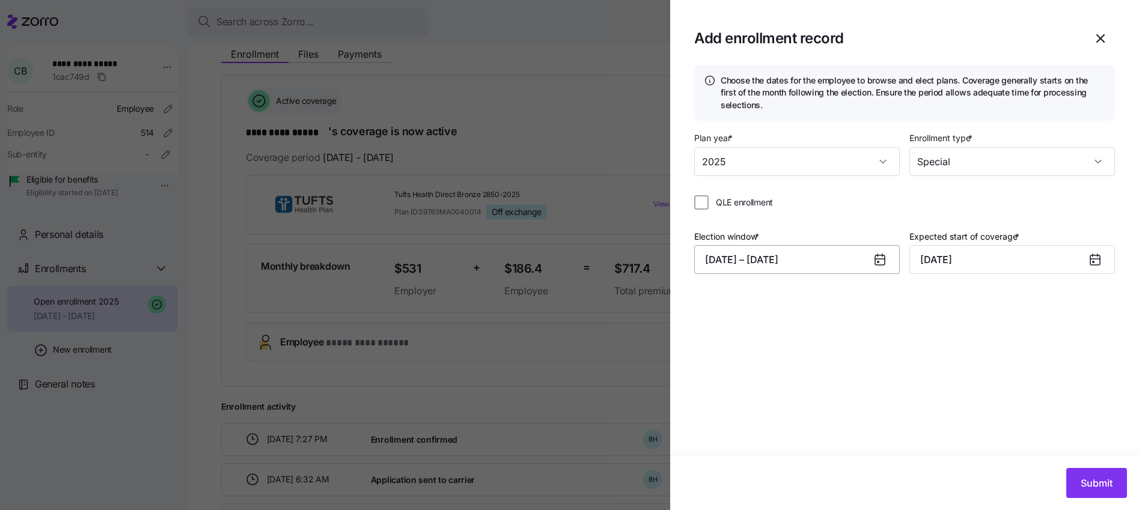
click at [858, 259] on button "09/12/2025 – 09/20/2025" at bounding box center [797, 259] width 206 height 29
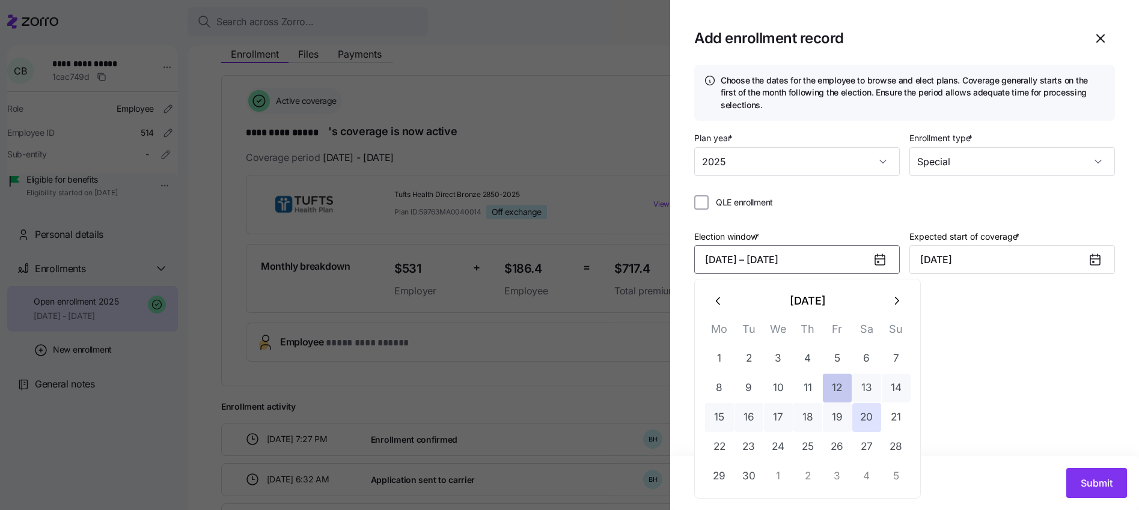
click at [835, 389] on button "12" at bounding box center [837, 388] width 29 height 29
click at [869, 388] on button "13" at bounding box center [866, 388] width 29 height 29
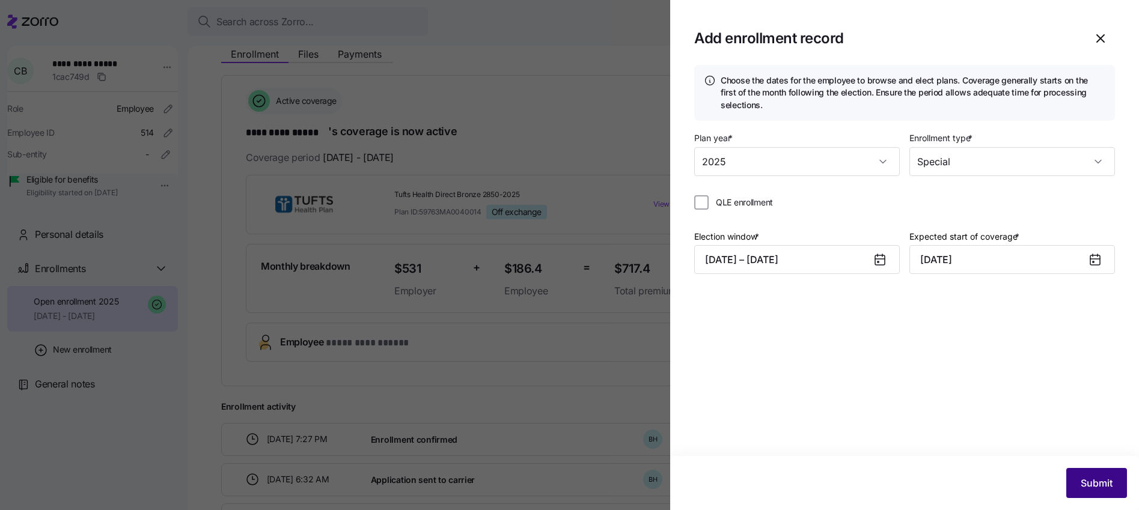
click at [1098, 477] on span "Submit" at bounding box center [1097, 483] width 32 height 14
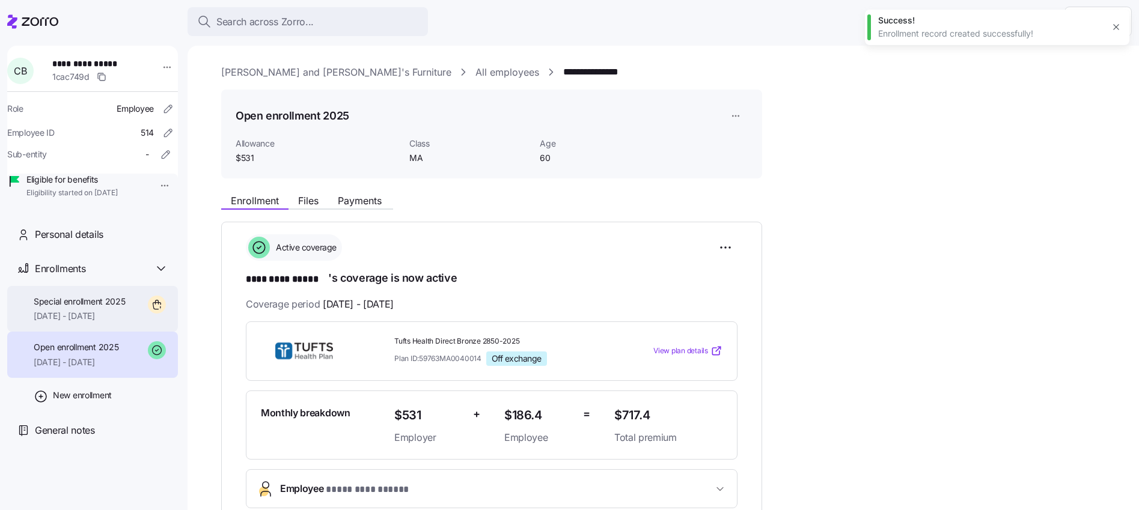
click at [104, 323] on div "Special enrollment 2025 10/01/2025 - 12/31/2025" at bounding box center [80, 309] width 92 height 27
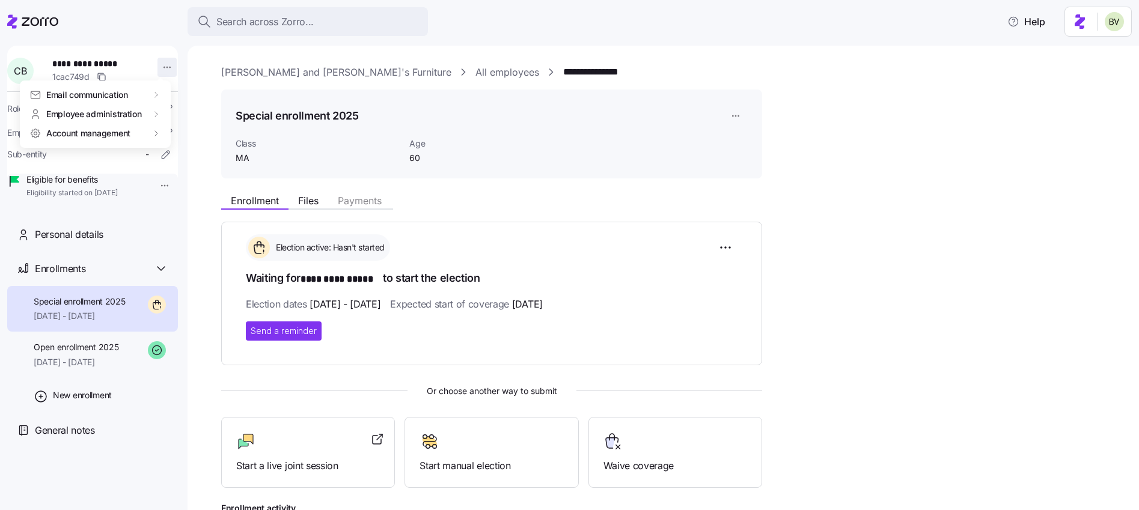
click at [162, 68] on html "**********" at bounding box center [569, 251] width 1139 height 503
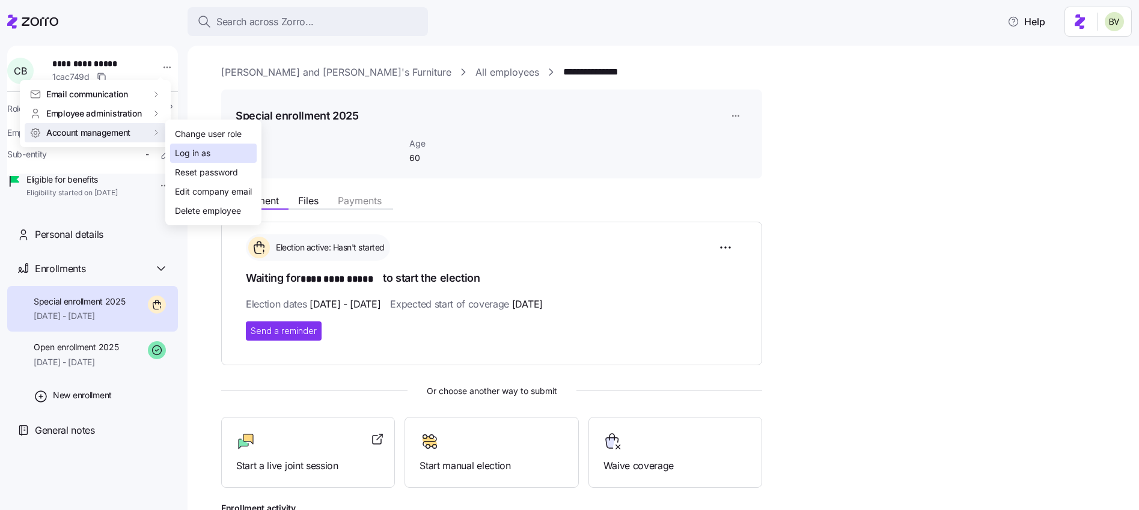
click at [201, 159] on div "Log in as" at bounding box center [192, 153] width 35 height 13
